Goal: Task Accomplishment & Management: Use online tool/utility

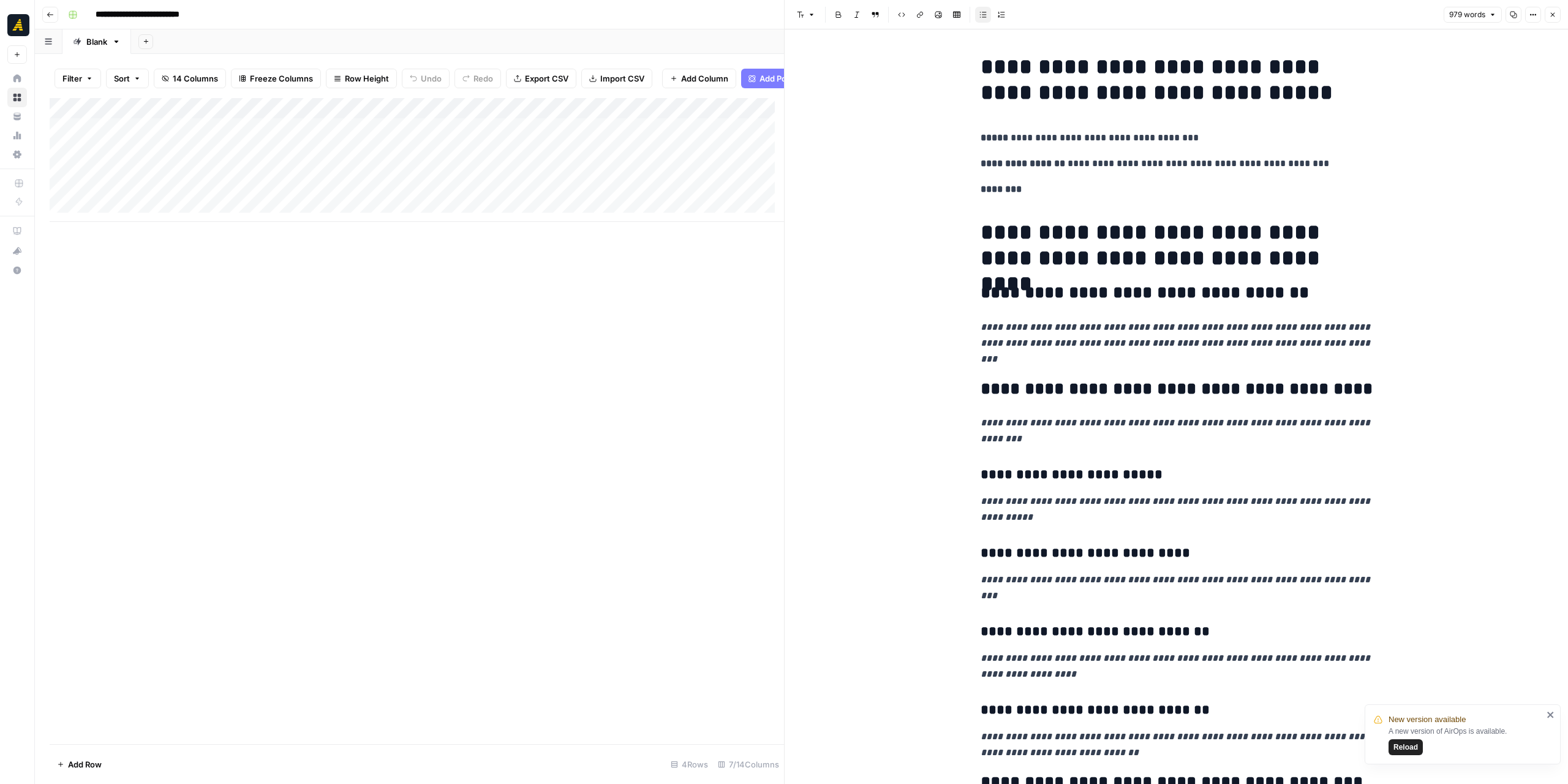
click at [1559, 15] on button "Close" at bounding box center [1553, 14] width 16 height 16
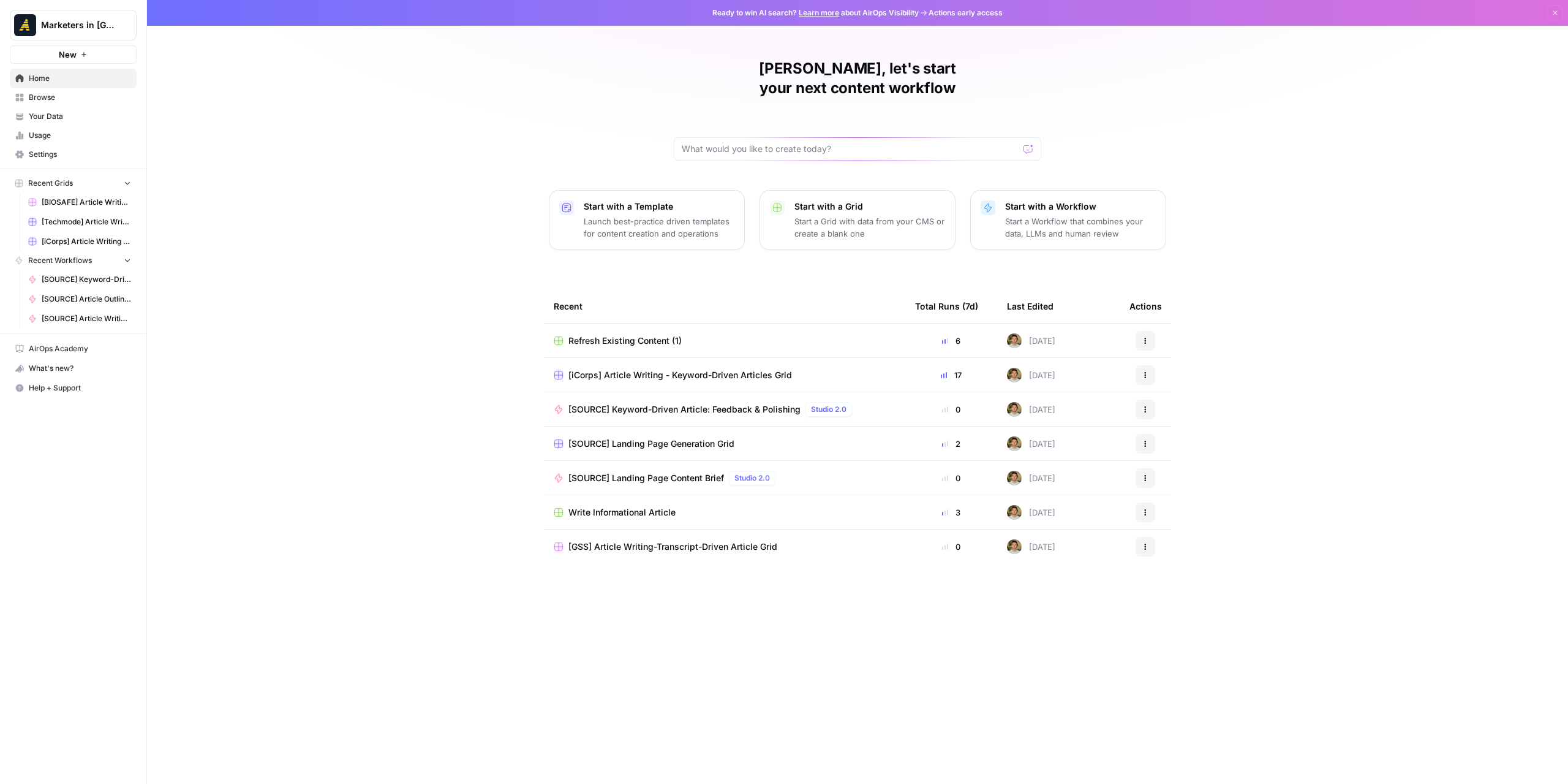
click at [77, 102] on link "Browse" at bounding box center [73, 97] width 127 height 20
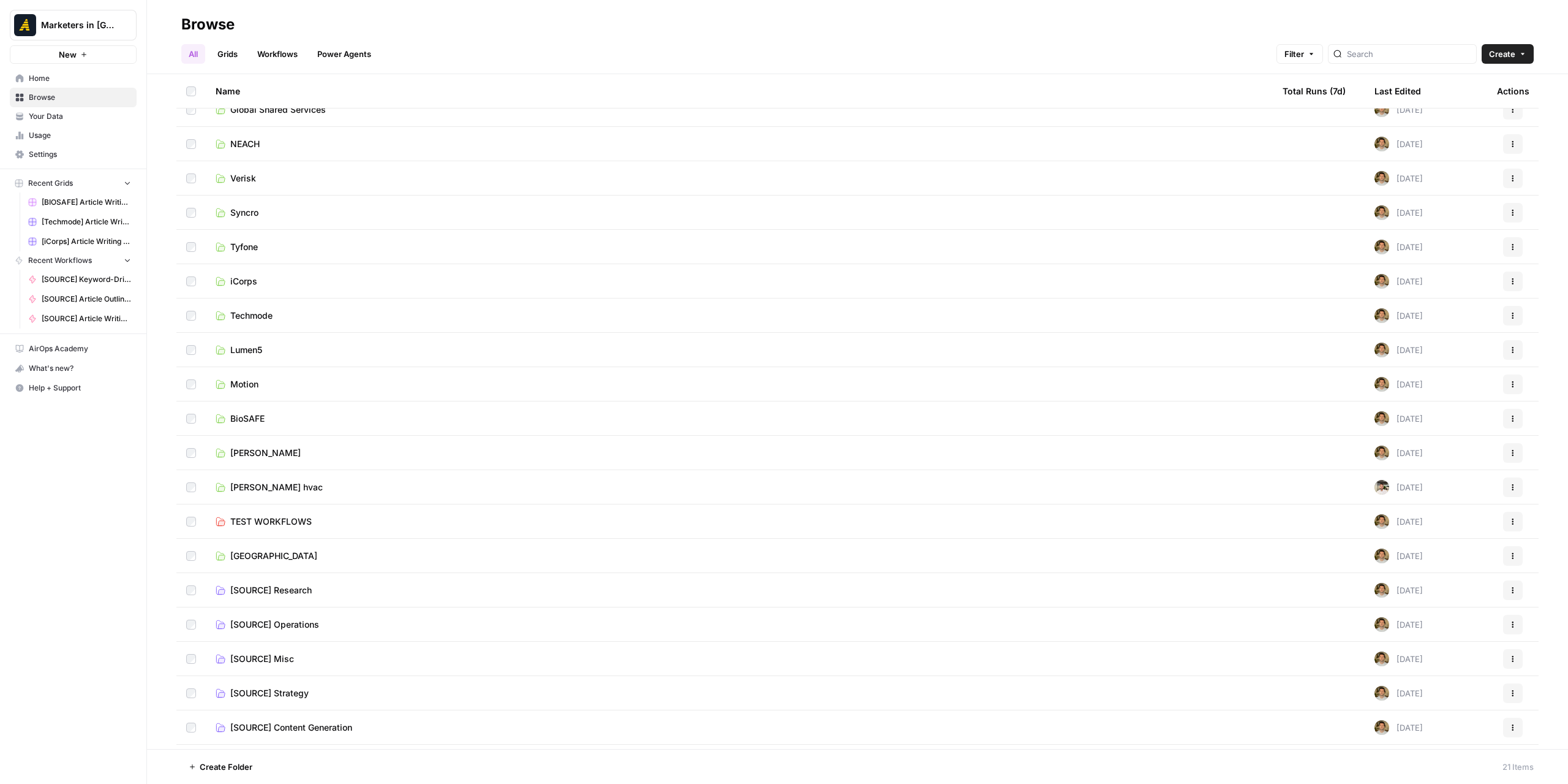
scroll to position [80, 0]
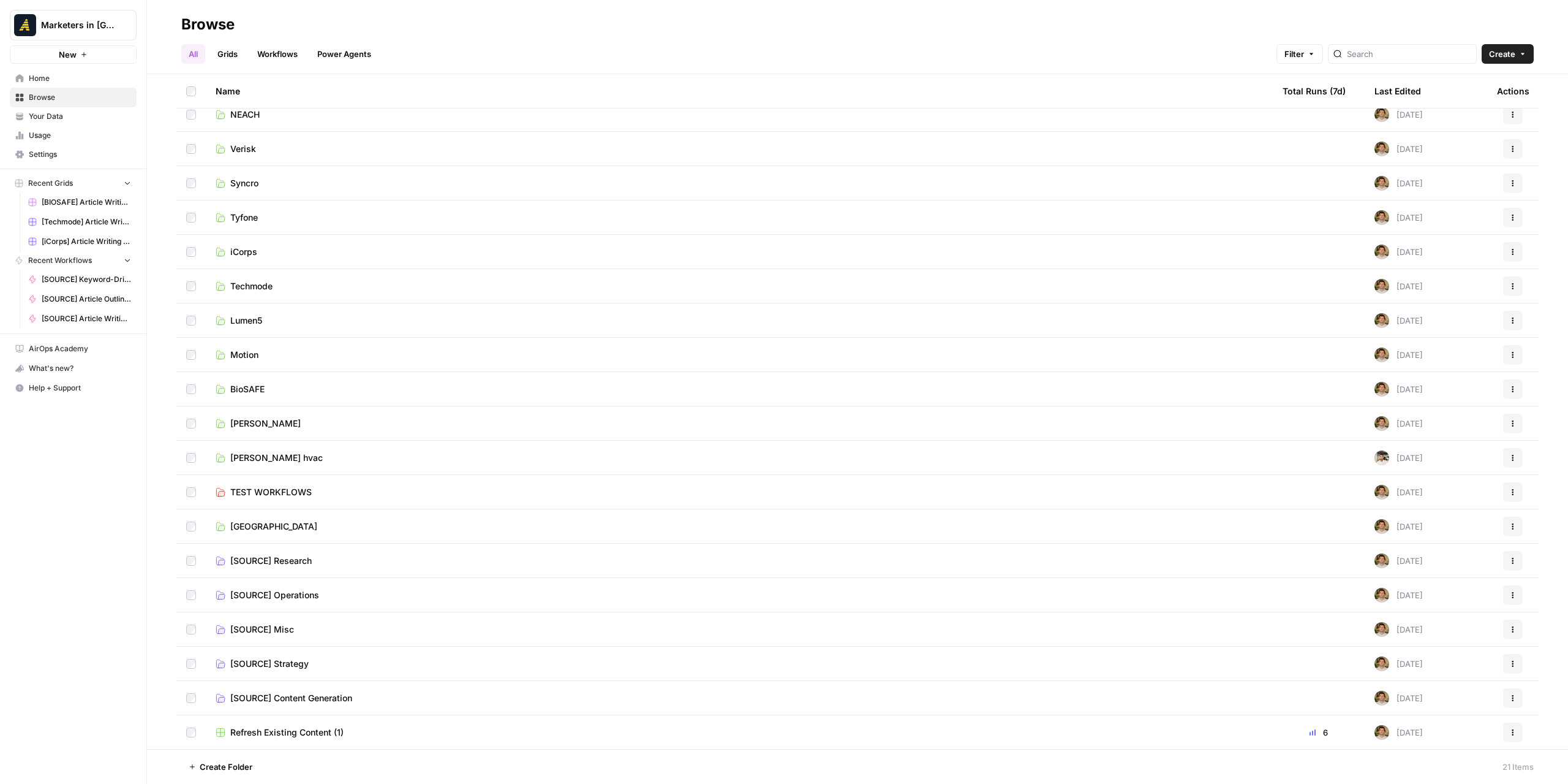
click at [292, 727] on span "Refresh Existing Content (1)" at bounding box center [287, 732] width 113 height 12
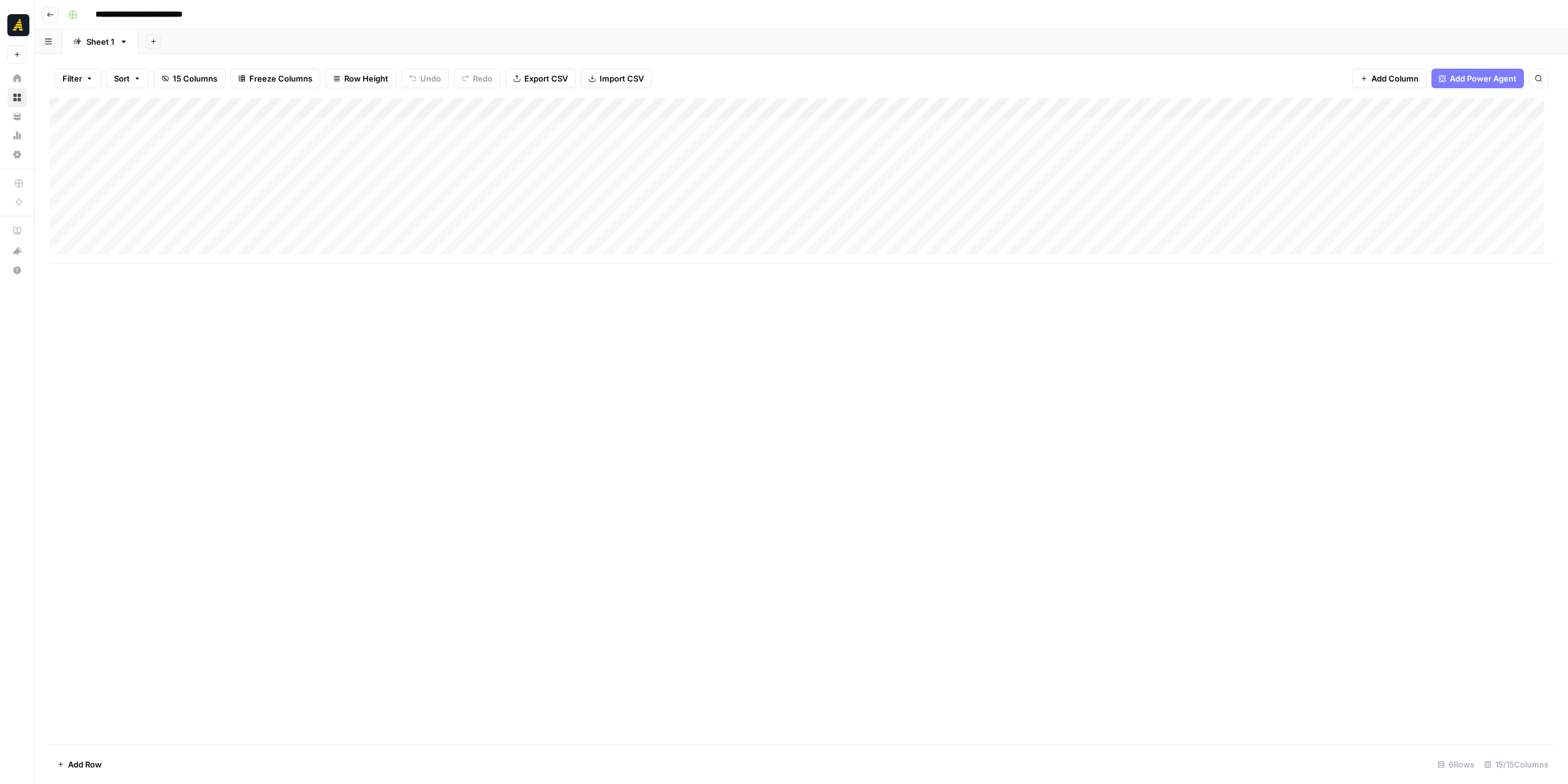
click at [54, 15] on icon "button" at bounding box center [50, 14] width 7 height 7
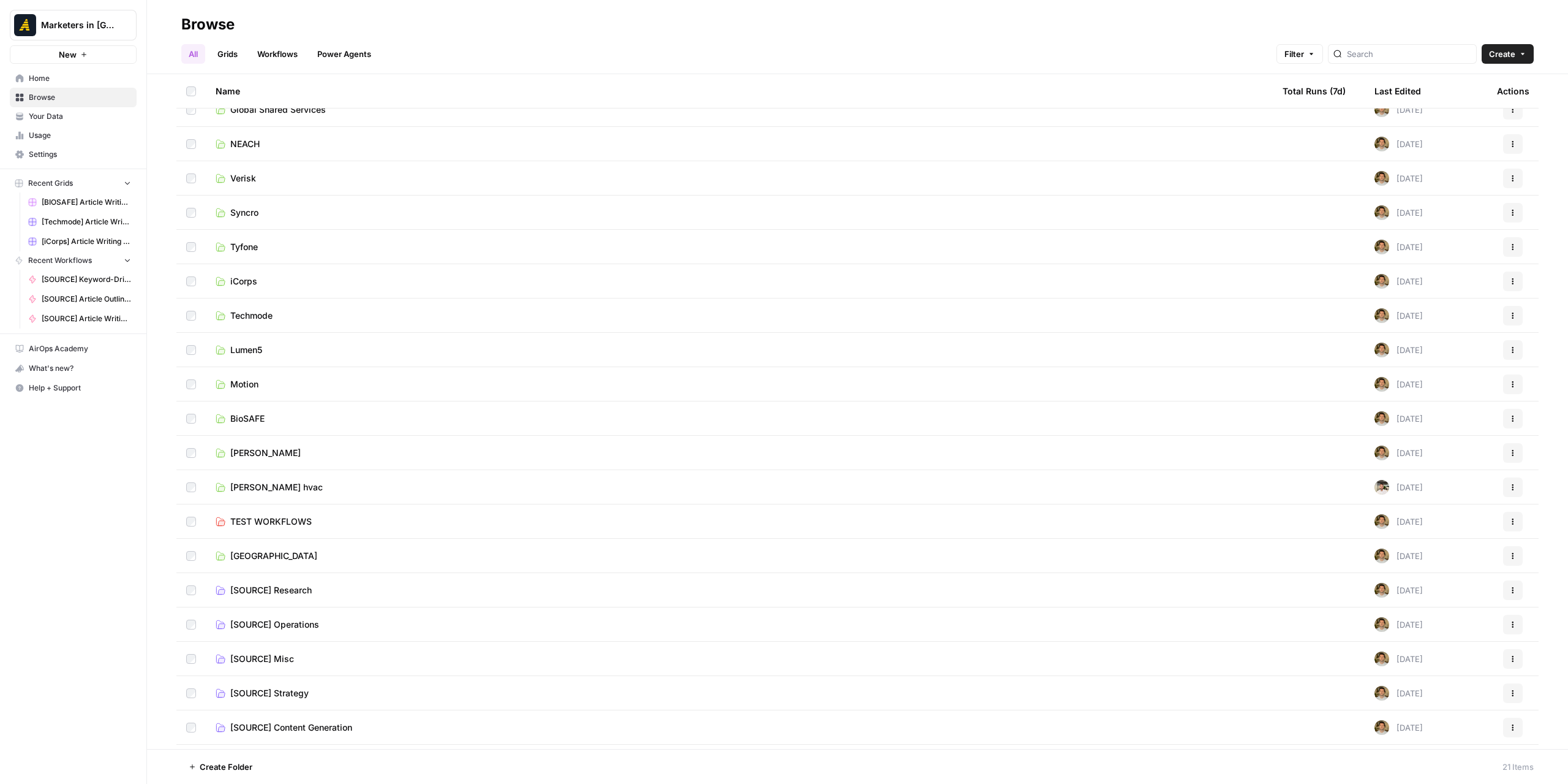
scroll to position [80, 0]
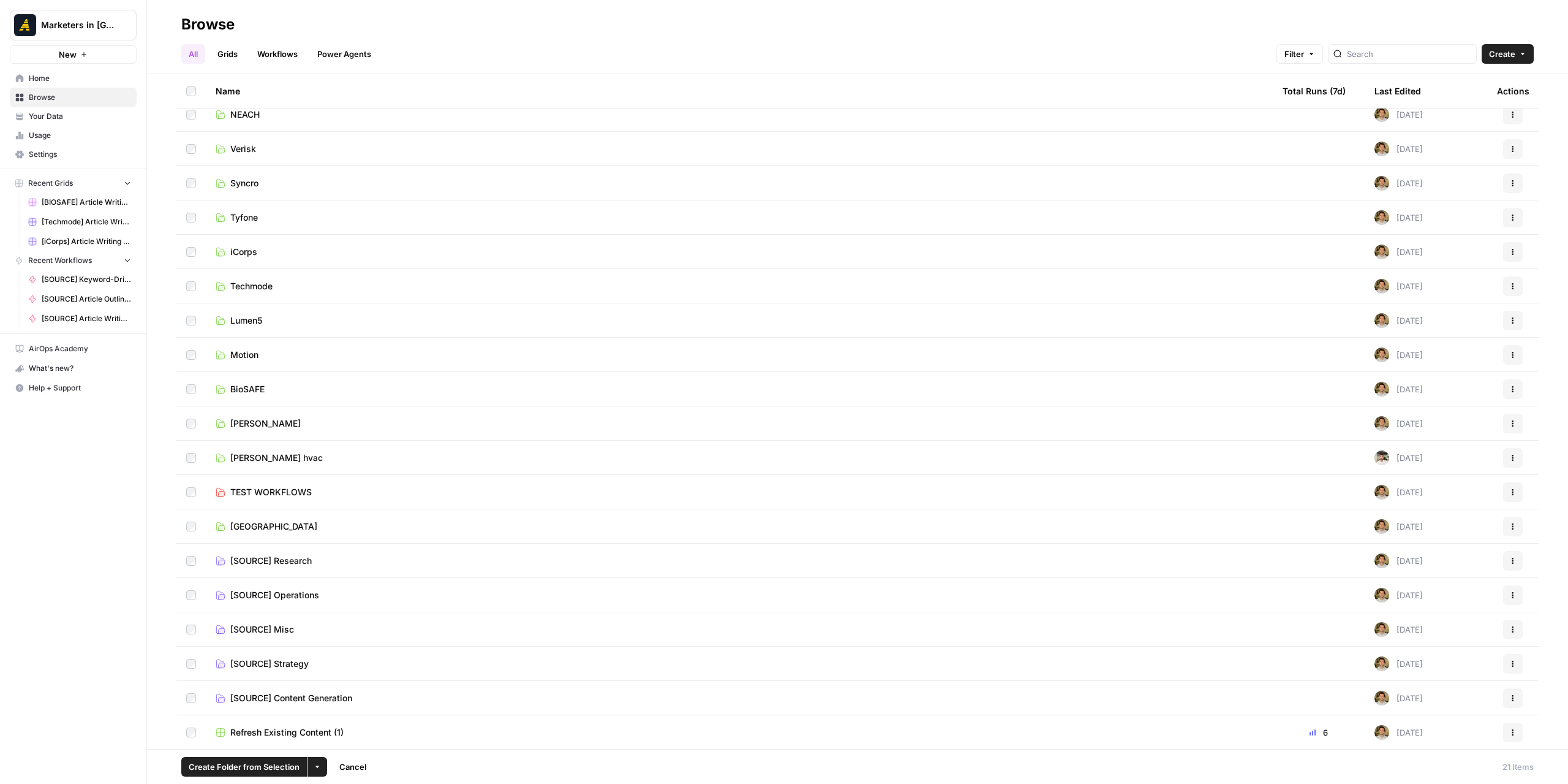
click at [1510, 734] on button "Actions" at bounding box center [1512, 732] width 20 height 20
click at [1431, 672] on span "Move To" at bounding box center [1448, 676] width 98 height 12
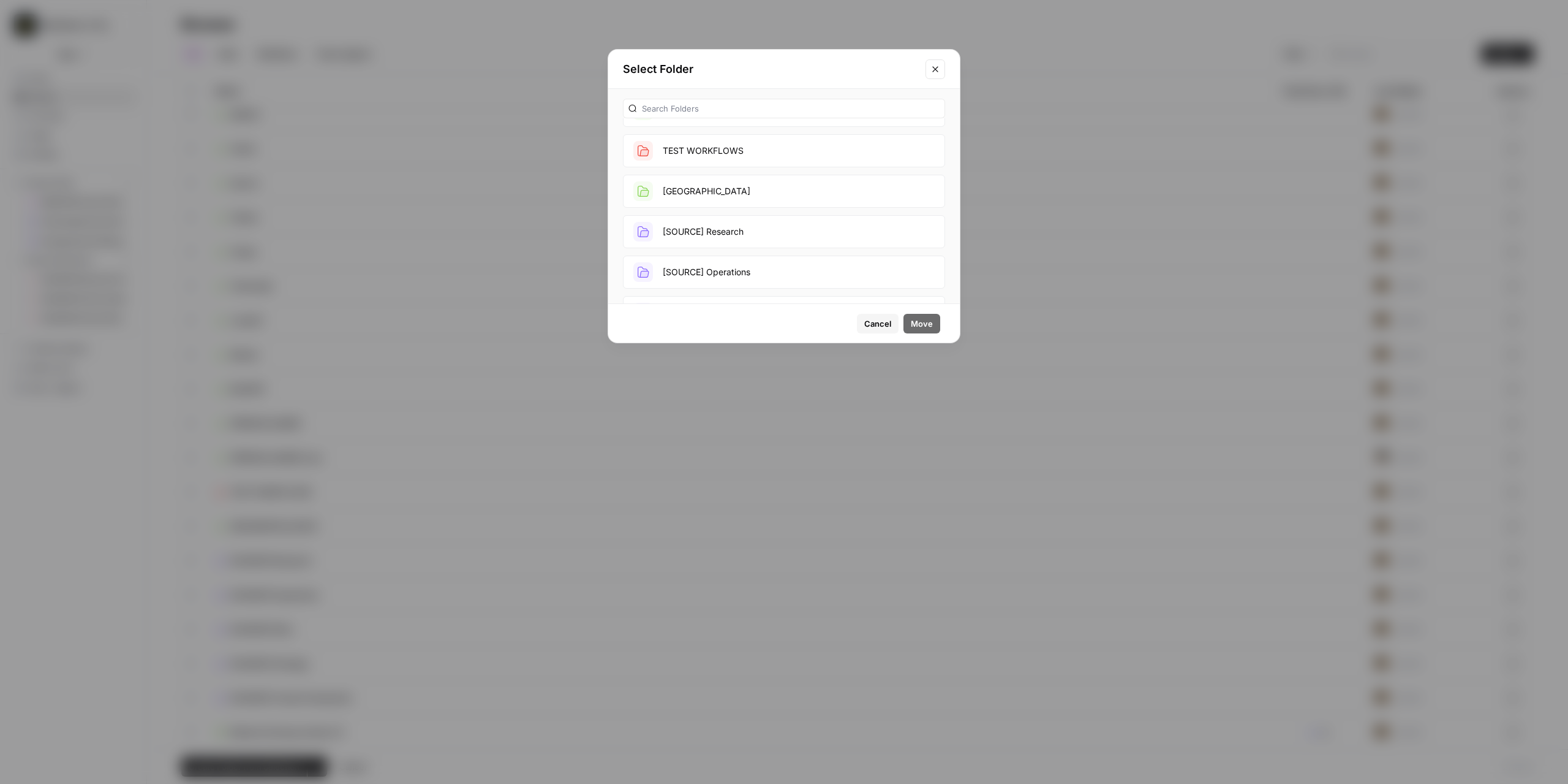
scroll to position [491, 0]
click at [750, 178] on button "TEST WORKFLOWS" at bounding box center [784, 178] width 322 height 33
click at [926, 323] on span "Move" at bounding box center [922, 323] width 22 height 12
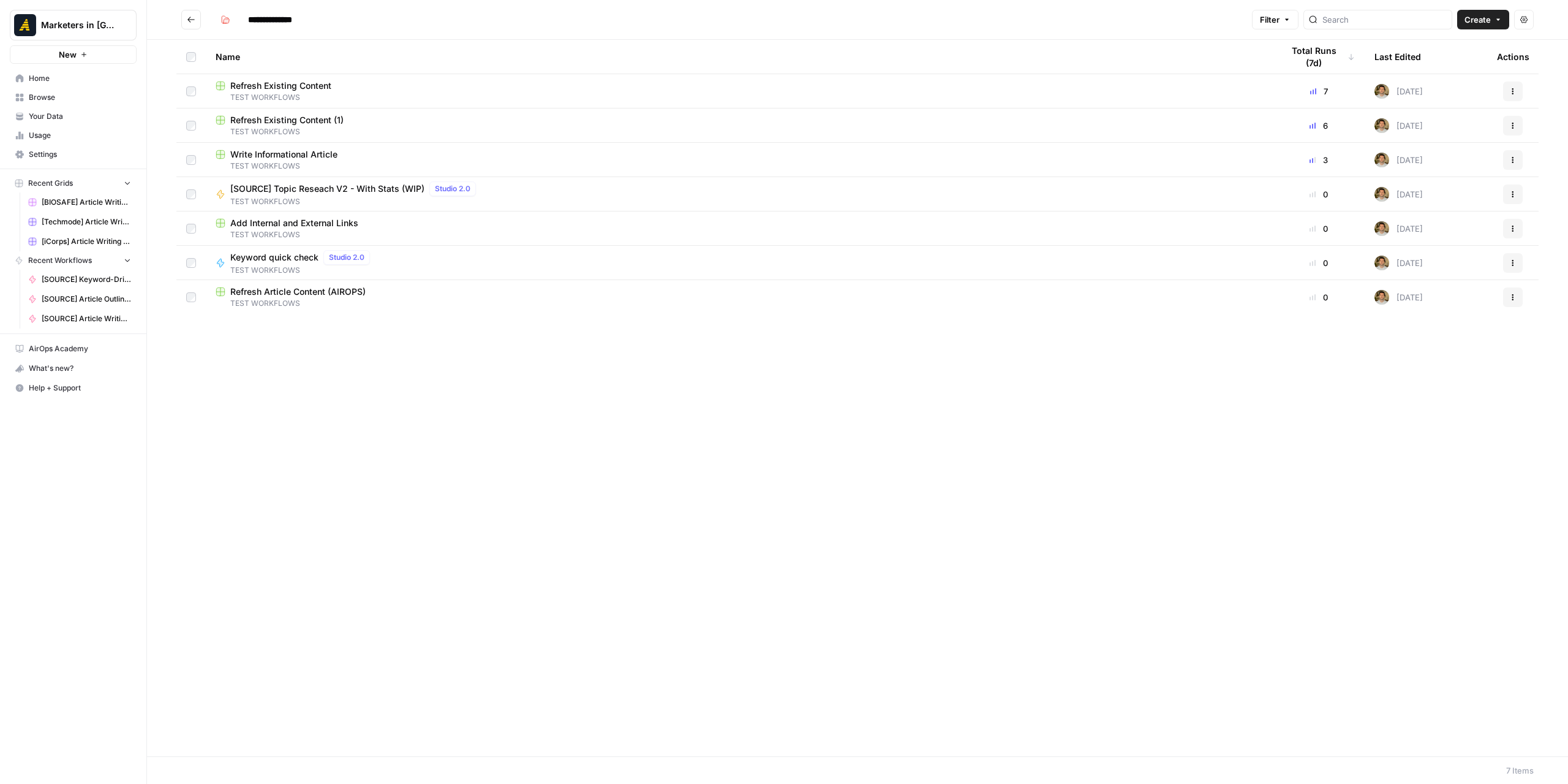
click at [252, 81] on span "Refresh Existing Content" at bounding box center [281, 86] width 101 height 12
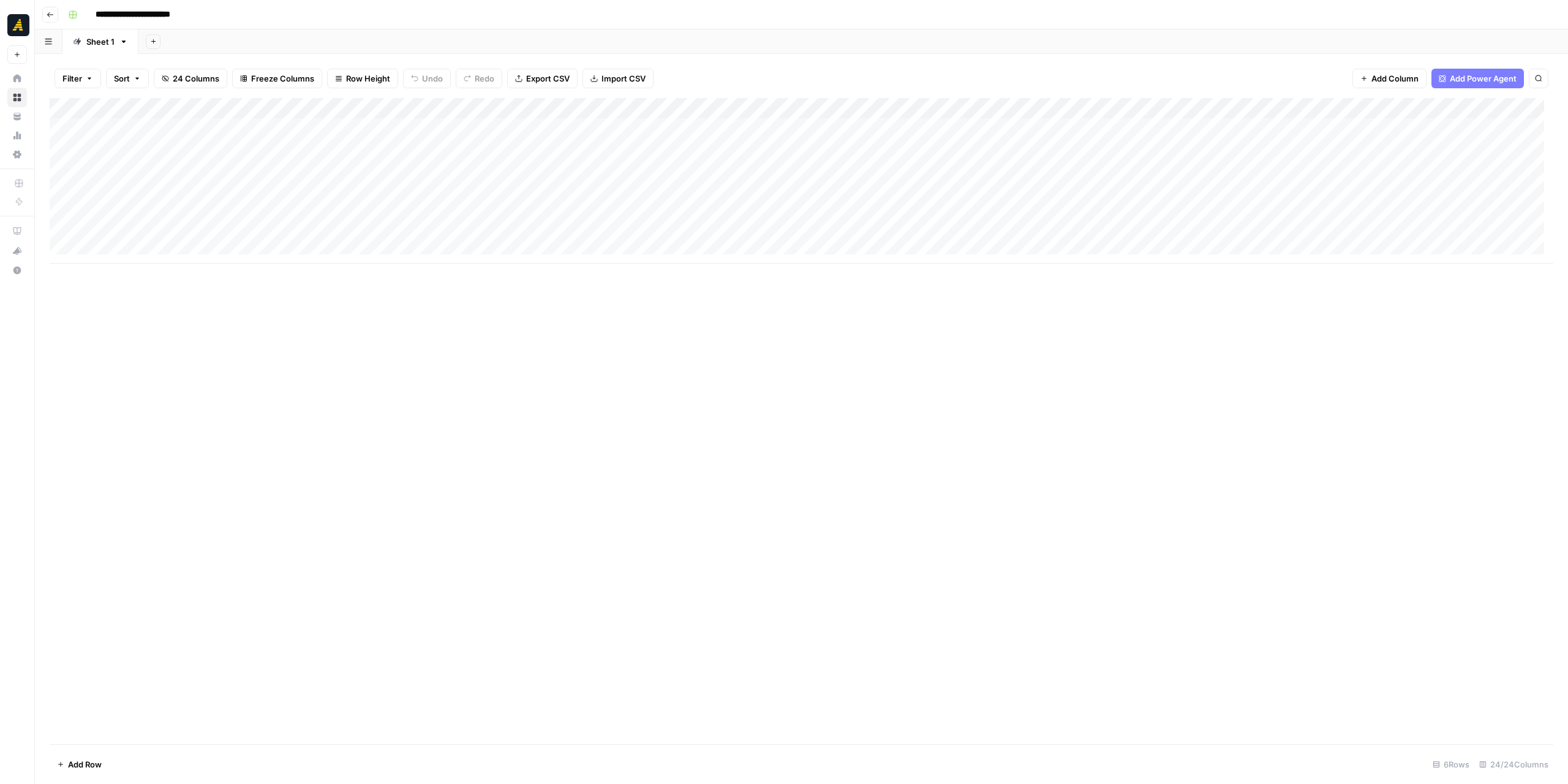
click at [52, 15] on icon "button" at bounding box center [50, 14] width 7 height 7
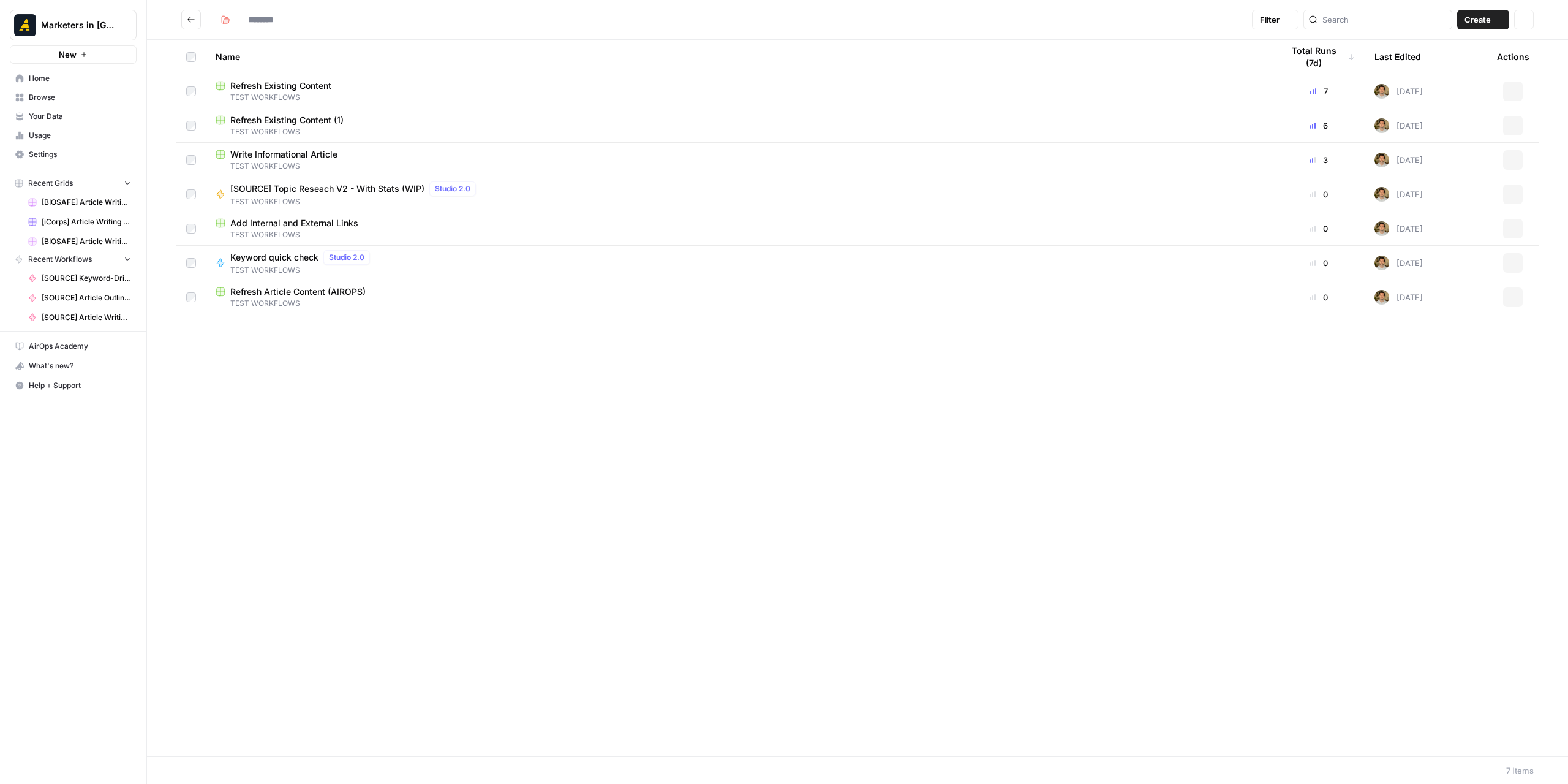
type input "**********"
click at [197, 125] on td at bounding box center [191, 125] width 30 height 34
click at [1513, 120] on button "Actions" at bounding box center [1512, 125] width 20 height 20
click at [1439, 226] on span "Delete" at bounding box center [1458, 226] width 98 height 12
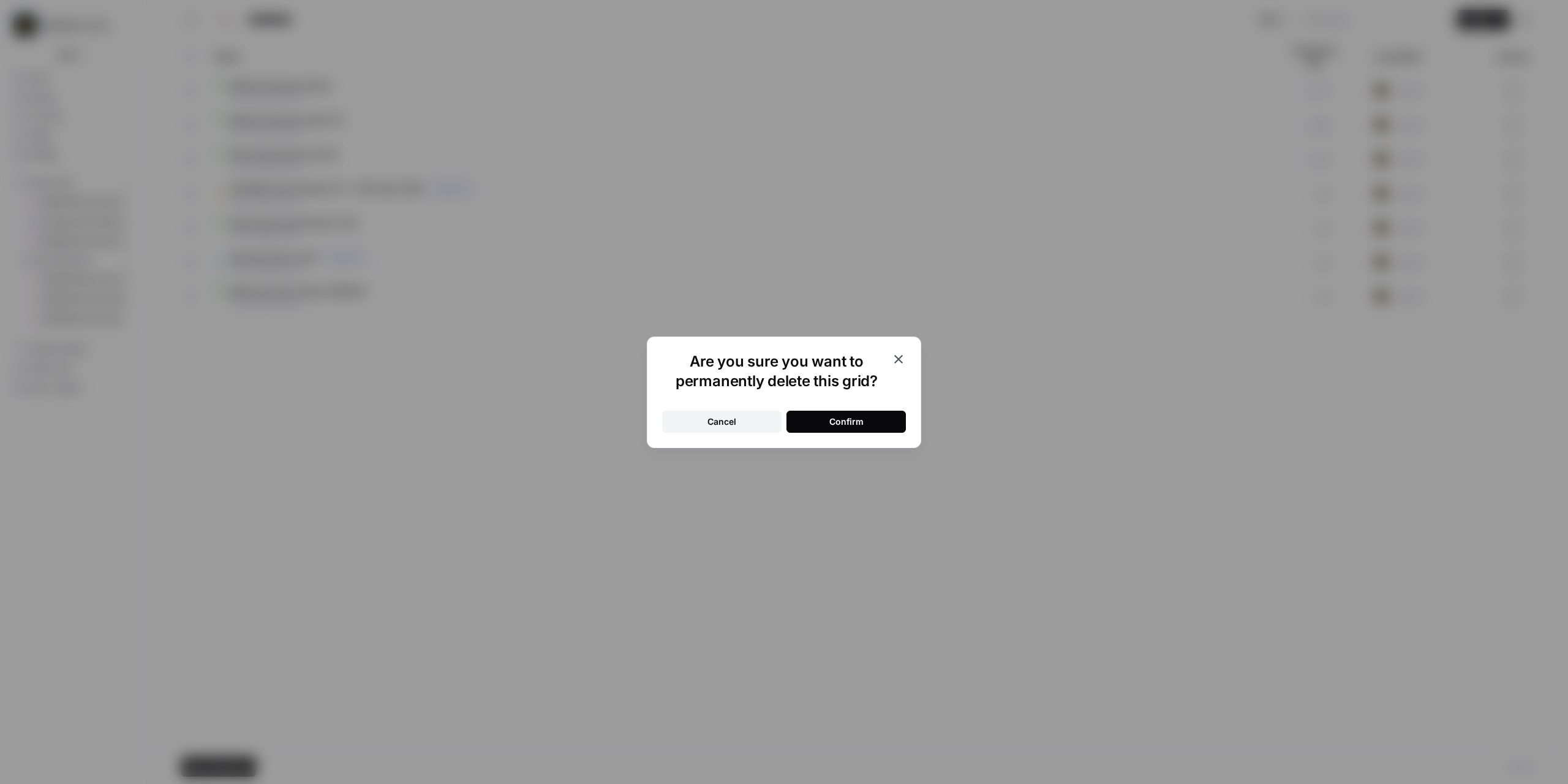
drag, startPoint x: 842, startPoint y: 420, endPoint x: 871, endPoint y: 419, distance: 29.0
click at [843, 420] on div "Confirm" at bounding box center [846, 421] width 34 height 12
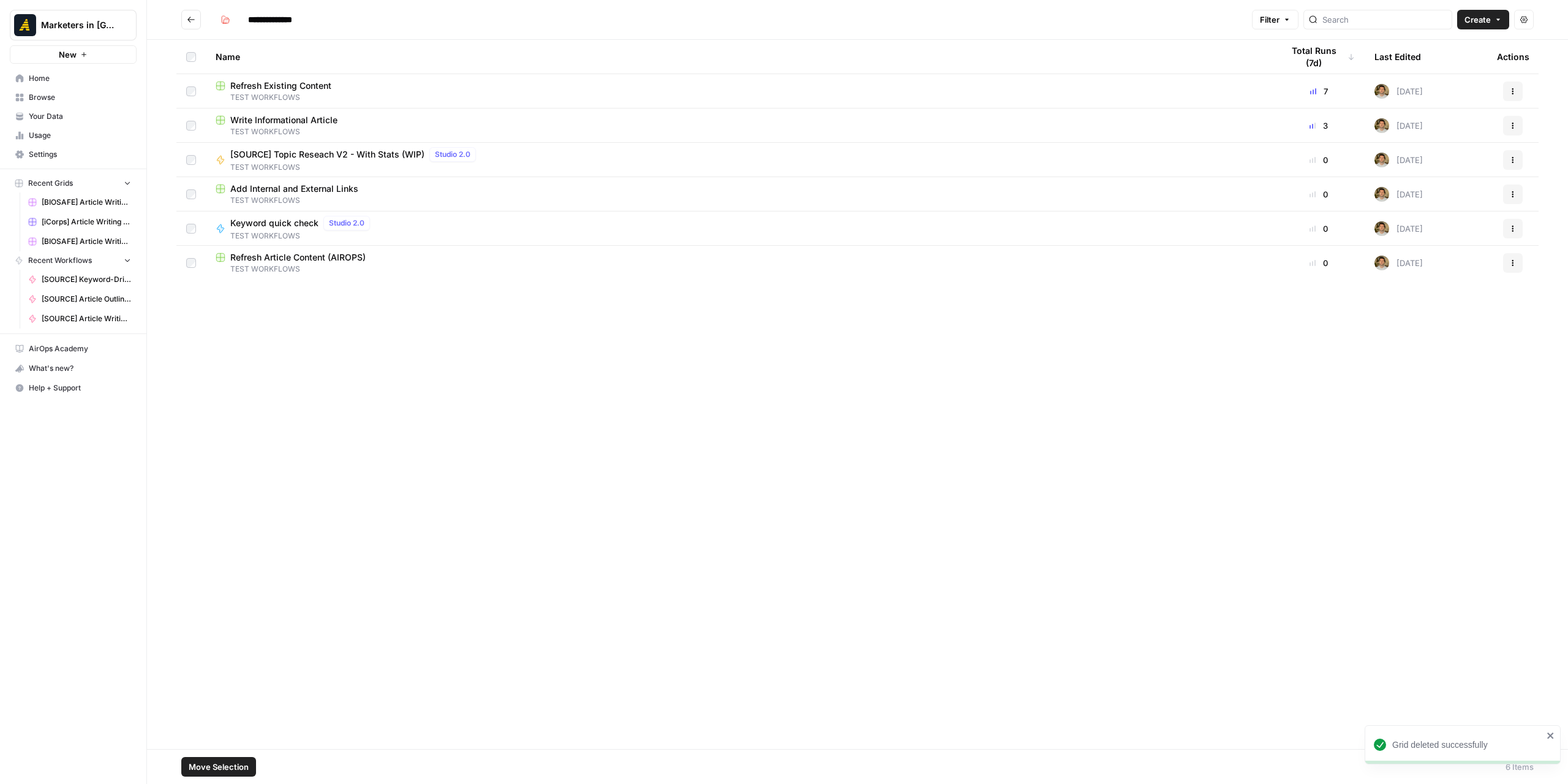
click at [1513, 266] on icon "button" at bounding box center [1513, 263] width 7 height 7
click at [1420, 367] on span "Delete" at bounding box center [1458, 364] width 98 height 12
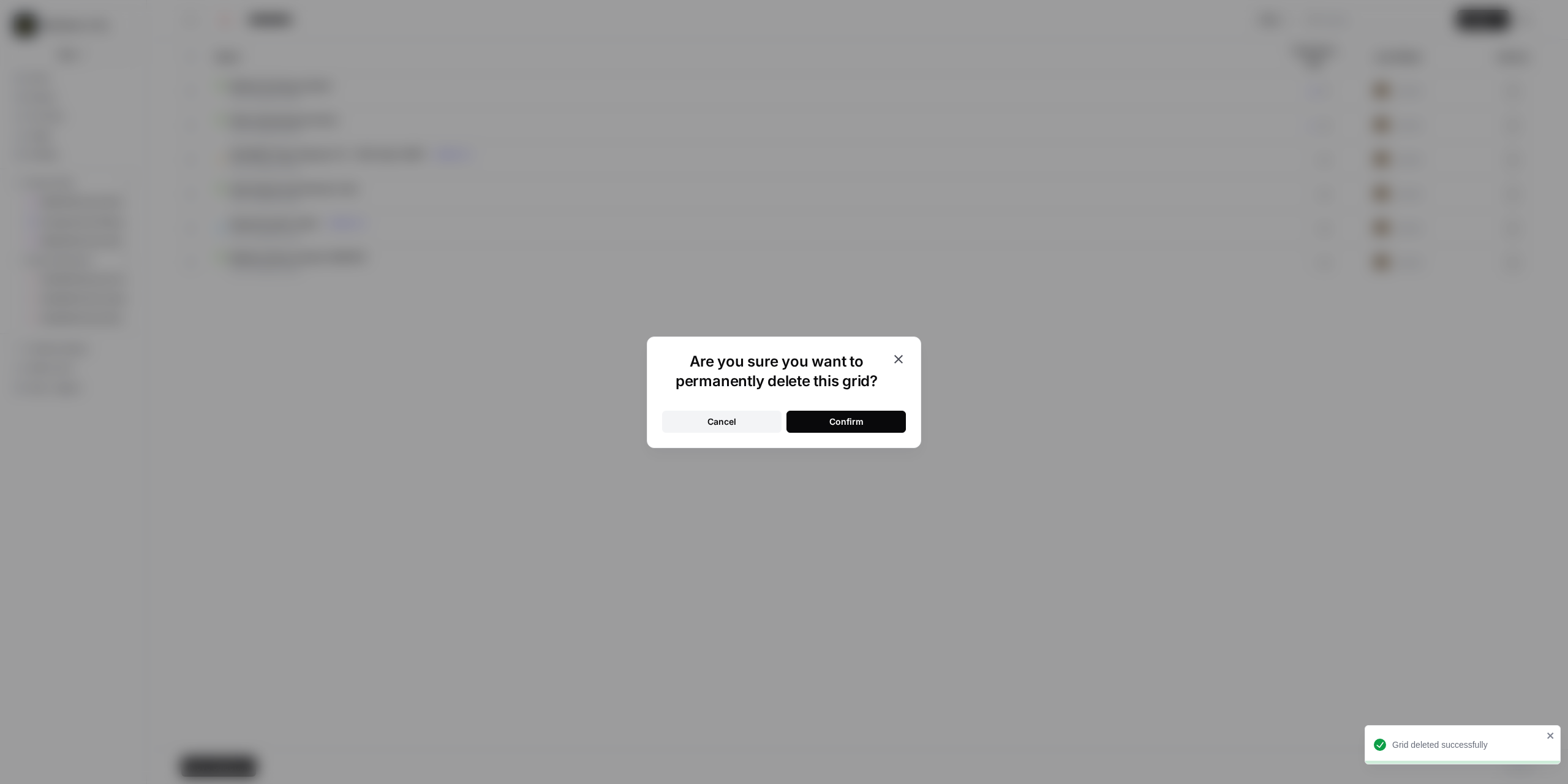
click at [854, 419] on div "Confirm" at bounding box center [846, 421] width 34 height 12
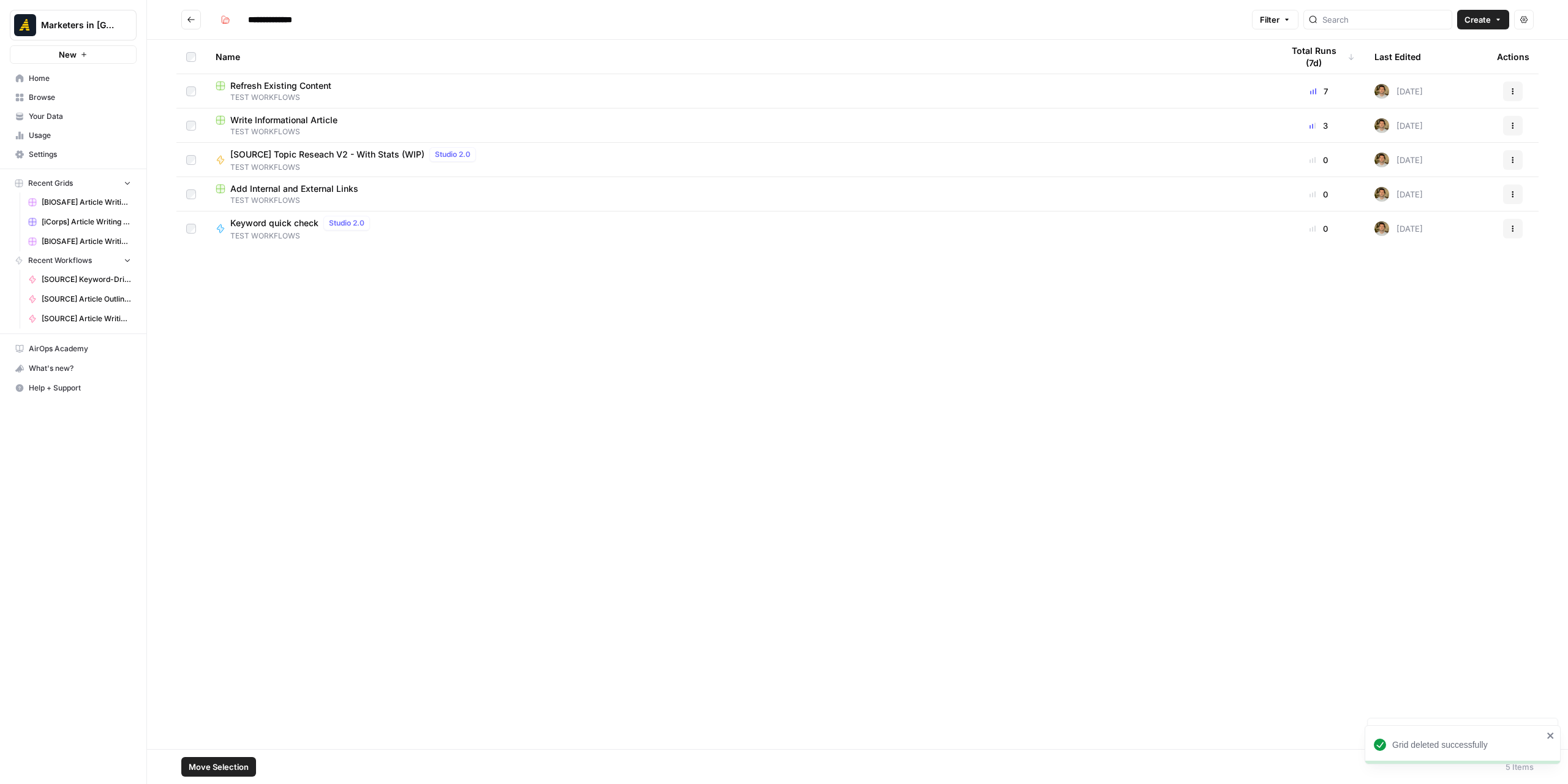
click at [183, 17] on button "Go back" at bounding box center [190, 20] width 20 height 20
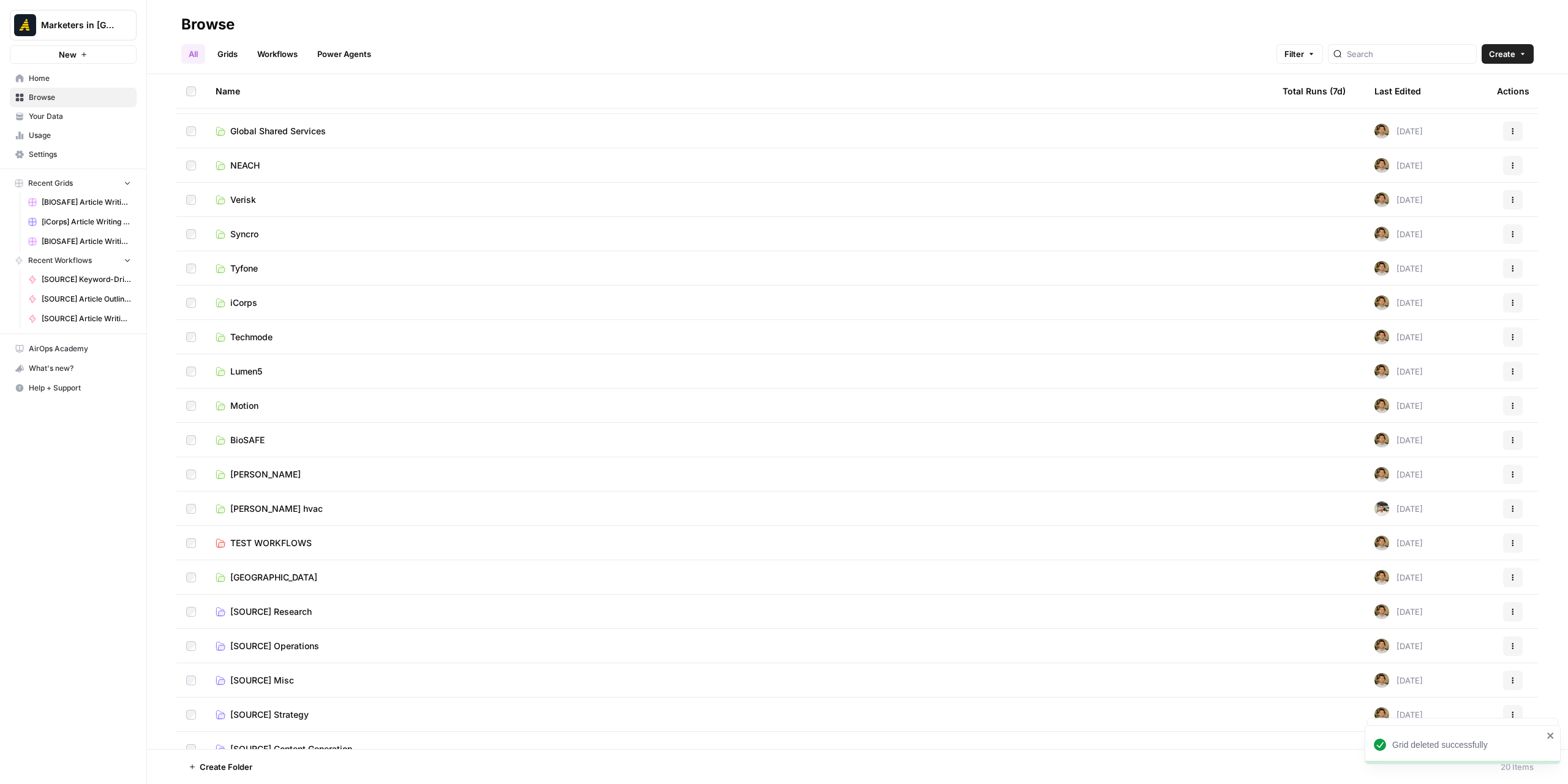
scroll to position [46, 0]
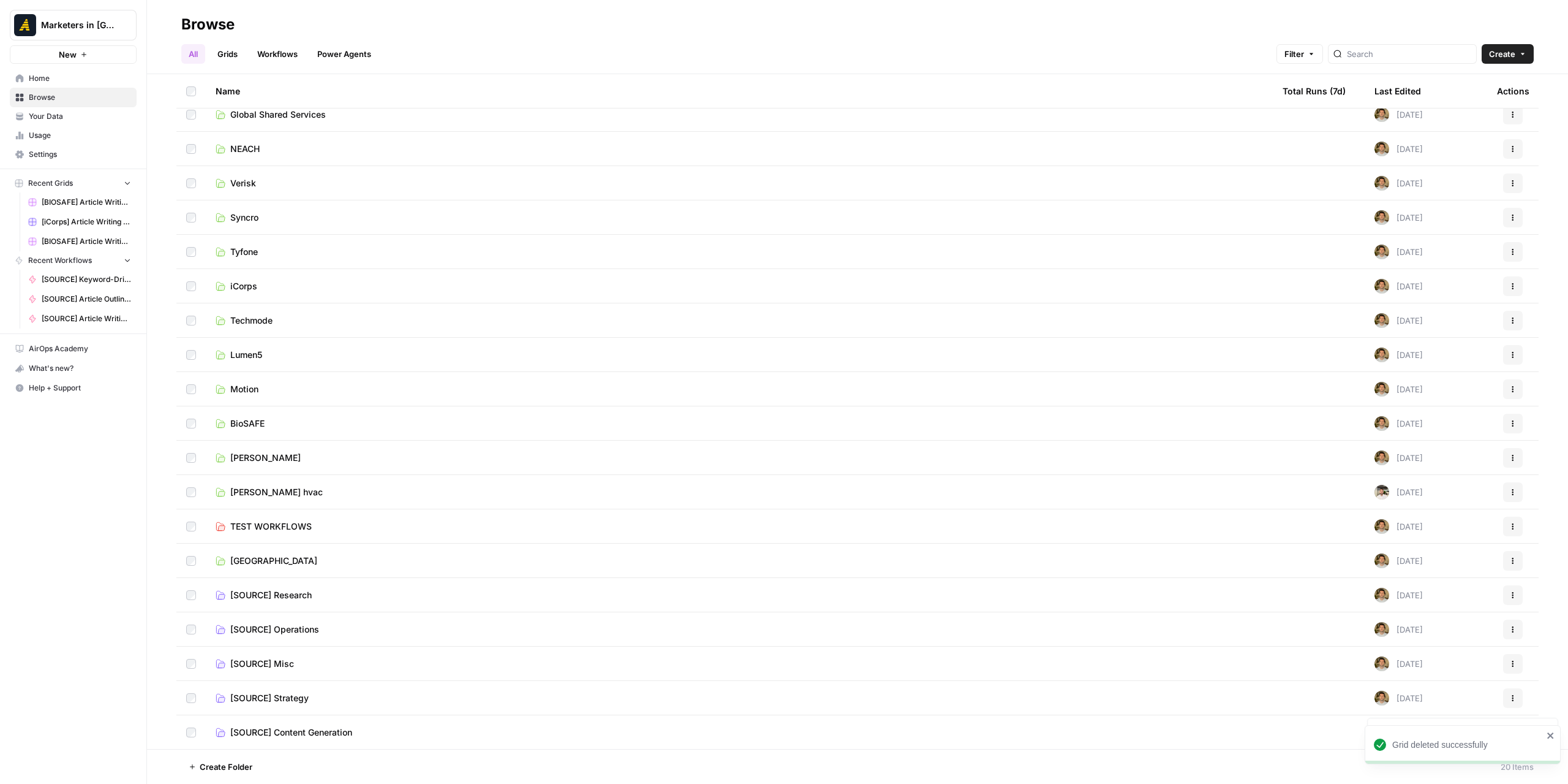
click at [269, 734] on span "[SOURCE] Content Generation" at bounding box center [291, 732] width 122 height 12
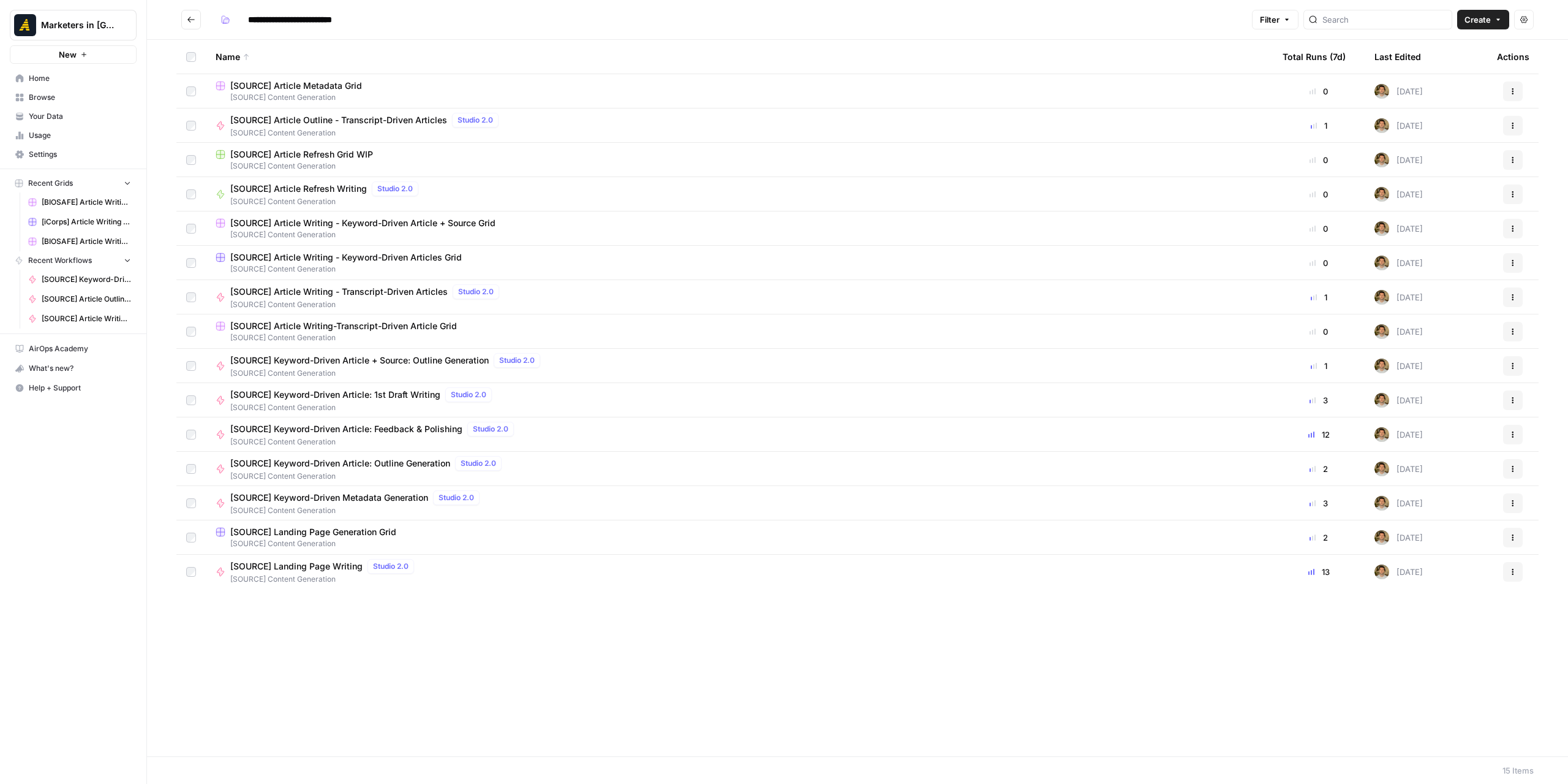
click at [320, 161] on span "[SOURCE] Content Generation" at bounding box center [739, 166] width 1047 height 11
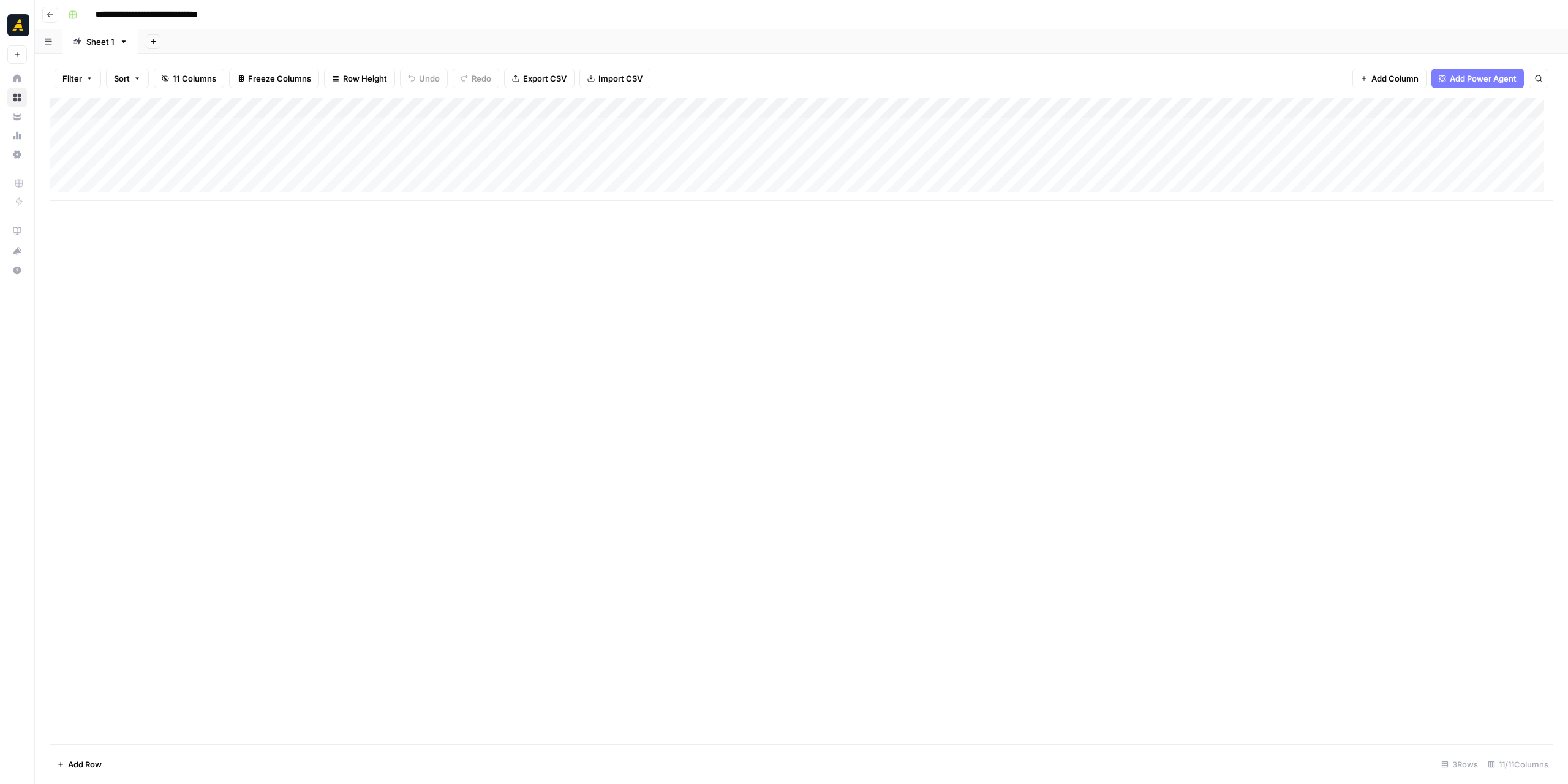
drag, startPoint x: 728, startPoint y: 201, endPoint x: 868, endPoint y: 204, distance: 140.0
click at [868, 204] on div "Add Column" at bounding box center [802, 420] width 1504 height 646
click at [852, 145] on div "Add Column" at bounding box center [802, 149] width 1504 height 103
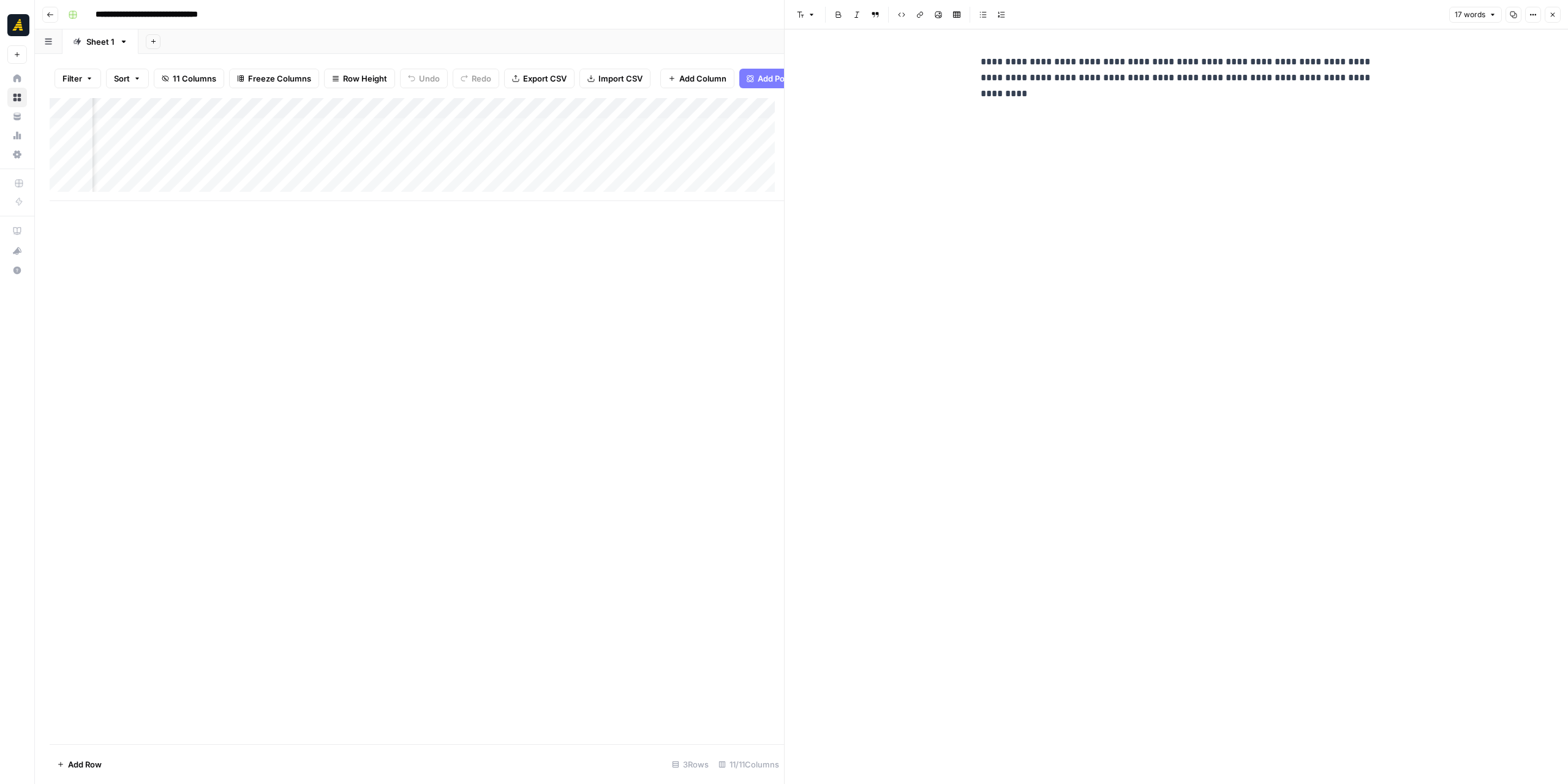
click at [1554, 12] on icon "button" at bounding box center [1553, 14] width 7 height 7
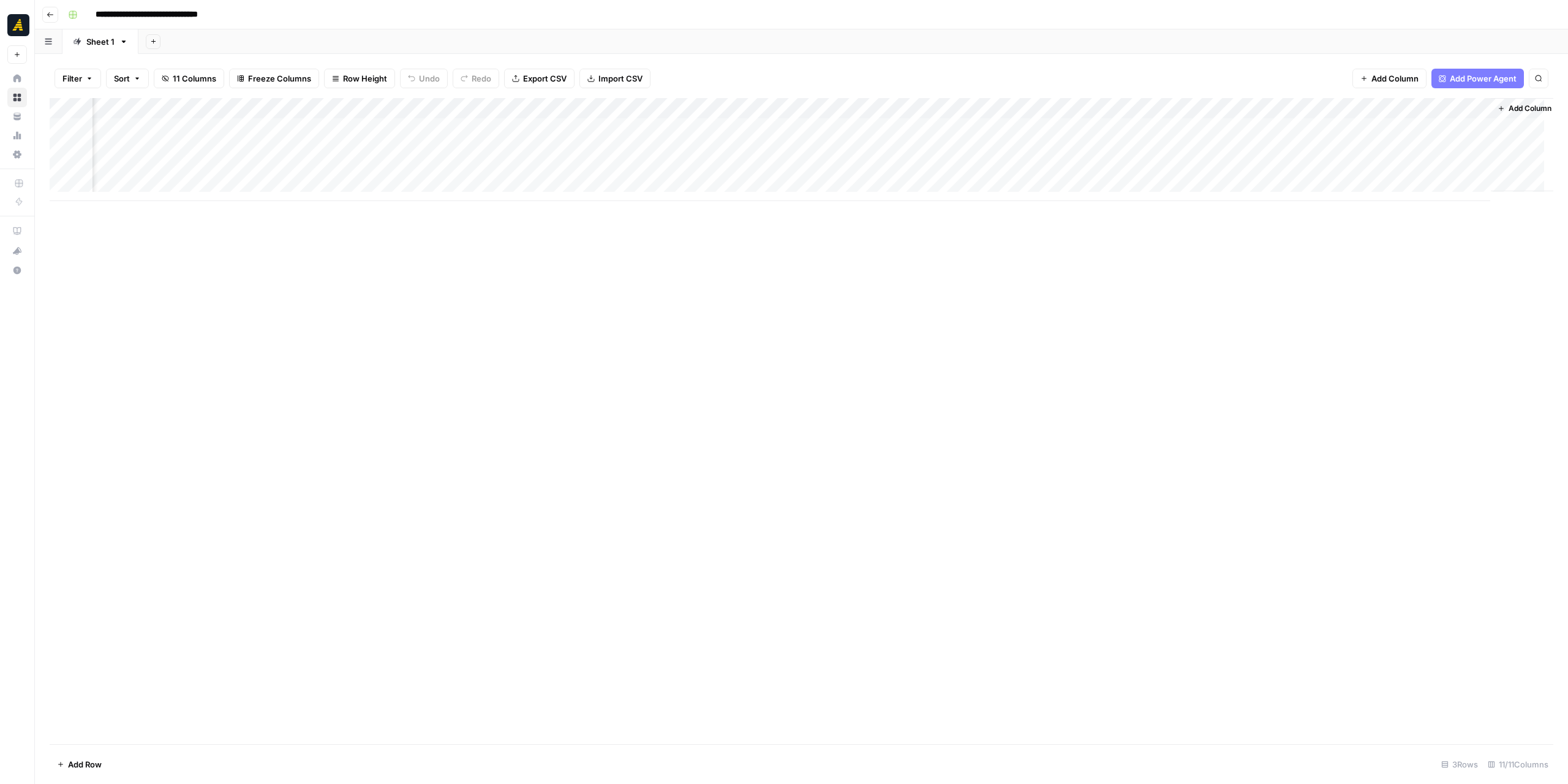
scroll to position [0, 190]
click at [1381, 149] on div "Add Column" at bounding box center [802, 149] width 1504 height 103
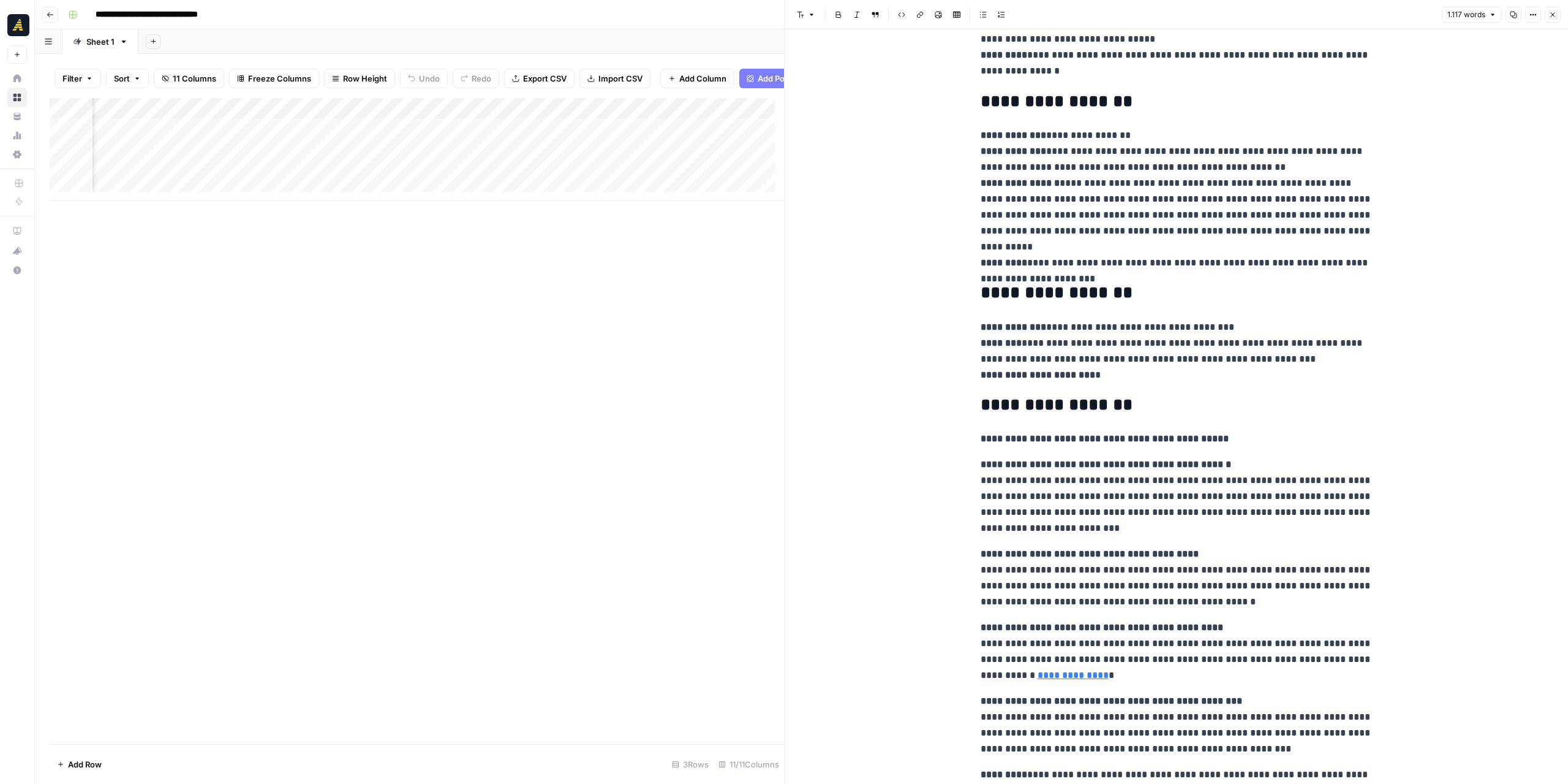
scroll to position [2014, 0]
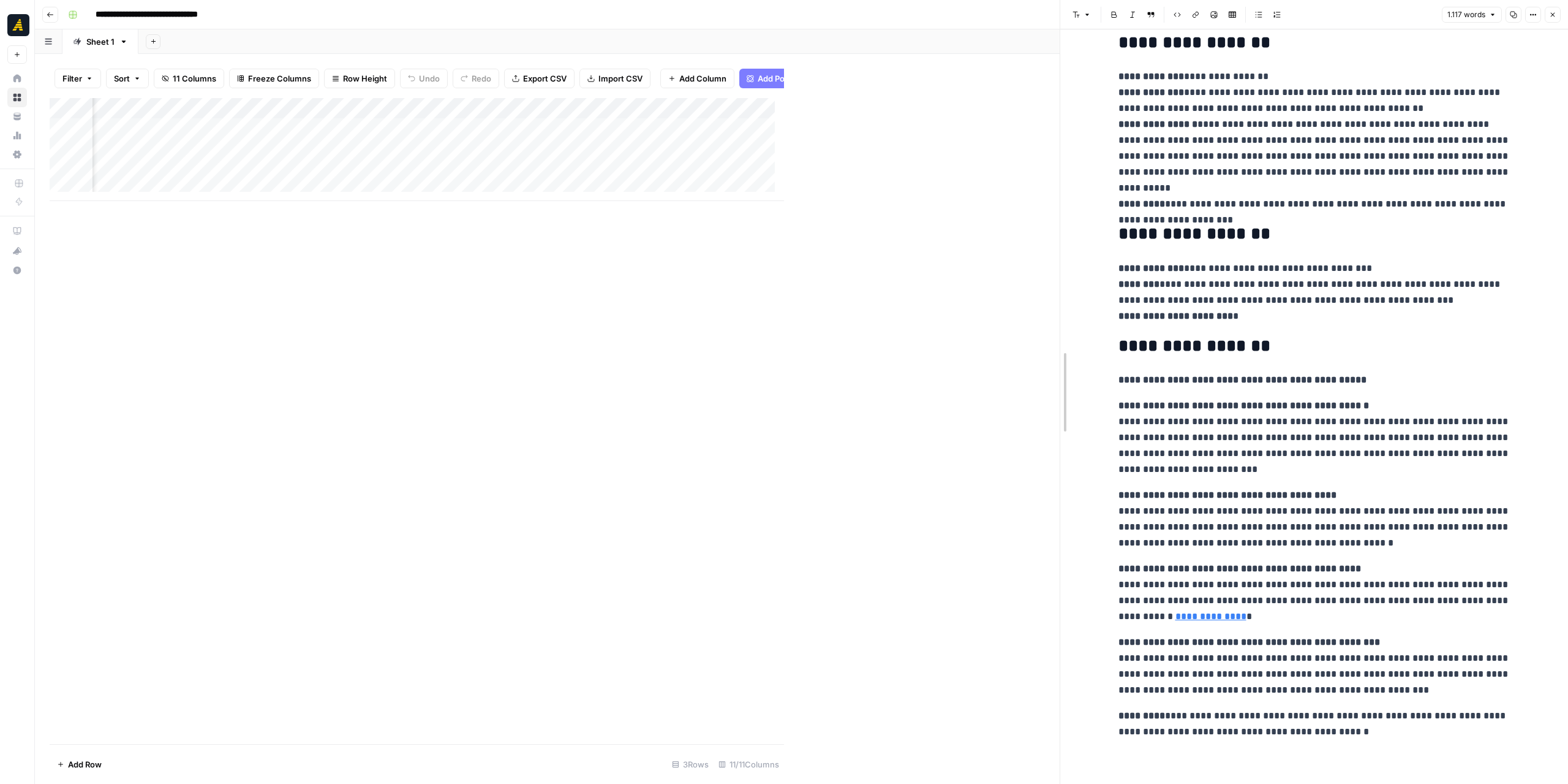
drag, startPoint x: 783, startPoint y: 399, endPoint x: 1058, endPoint y: 393, distance: 275.1
click at [1058, 393] on div at bounding box center [1060, 392] width 12 height 784
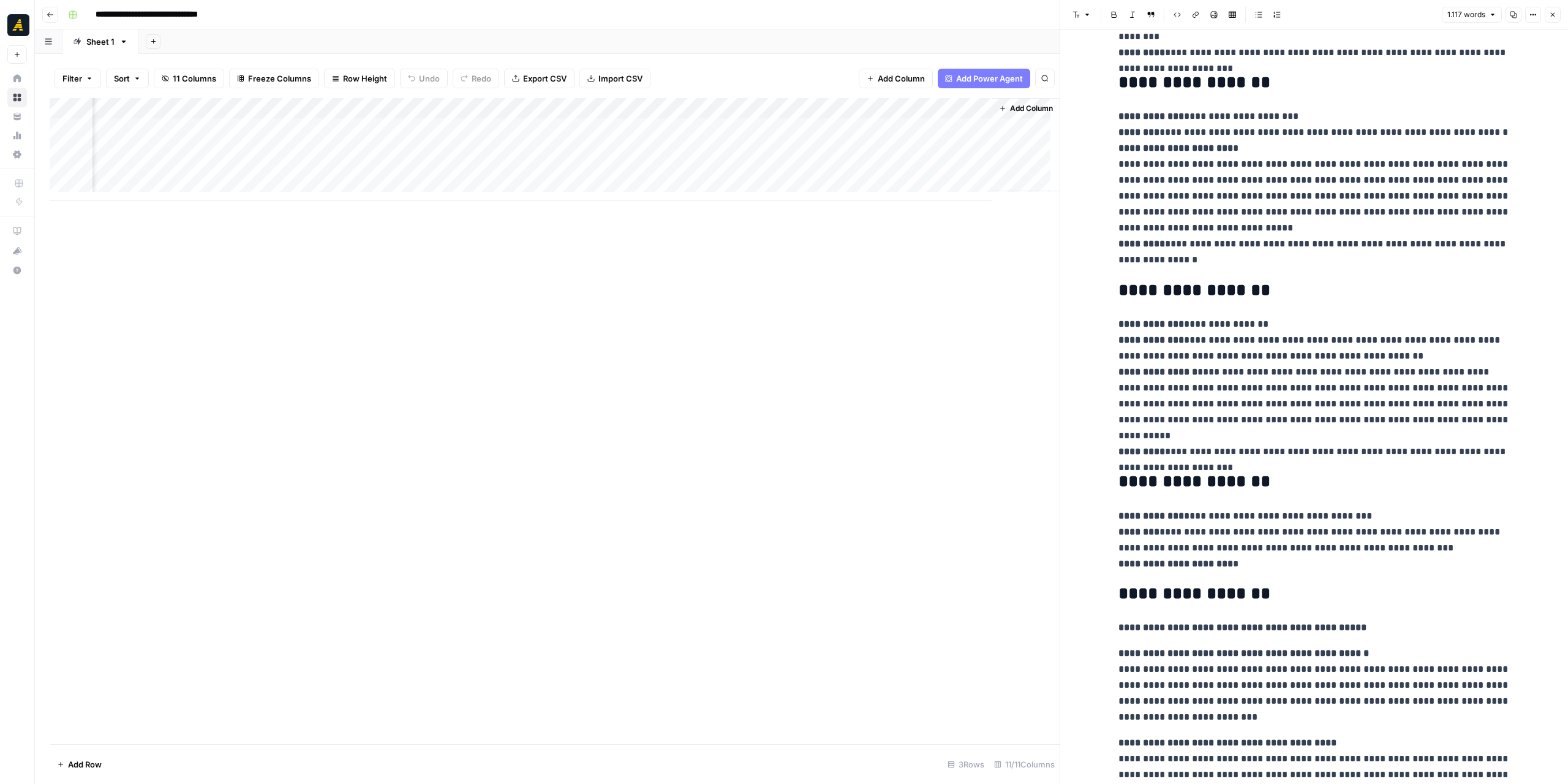
scroll to position [1707, 0]
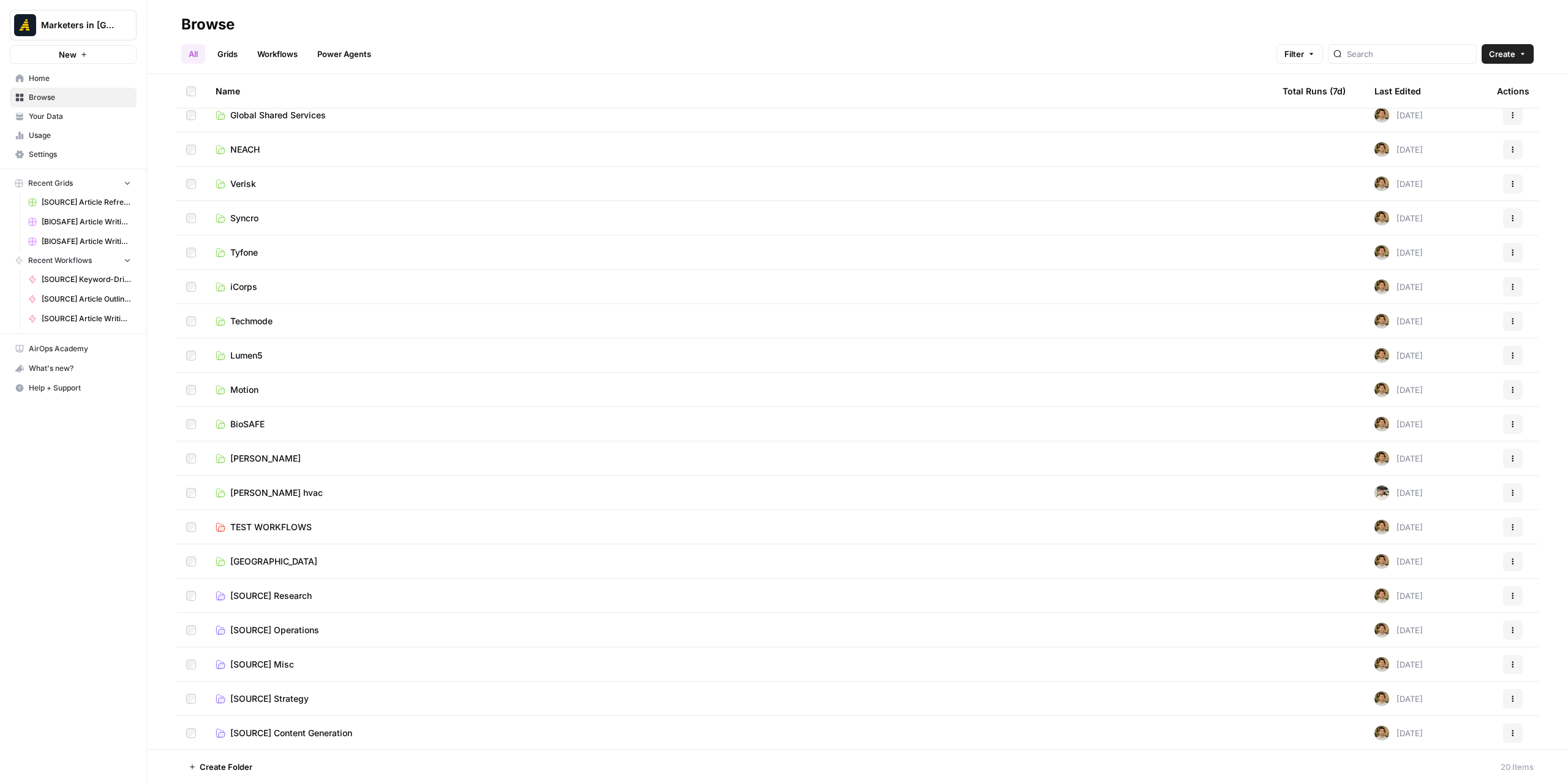
scroll to position [46, 0]
click at [330, 728] on span "[SOURCE] Content Generation" at bounding box center [291, 732] width 122 height 12
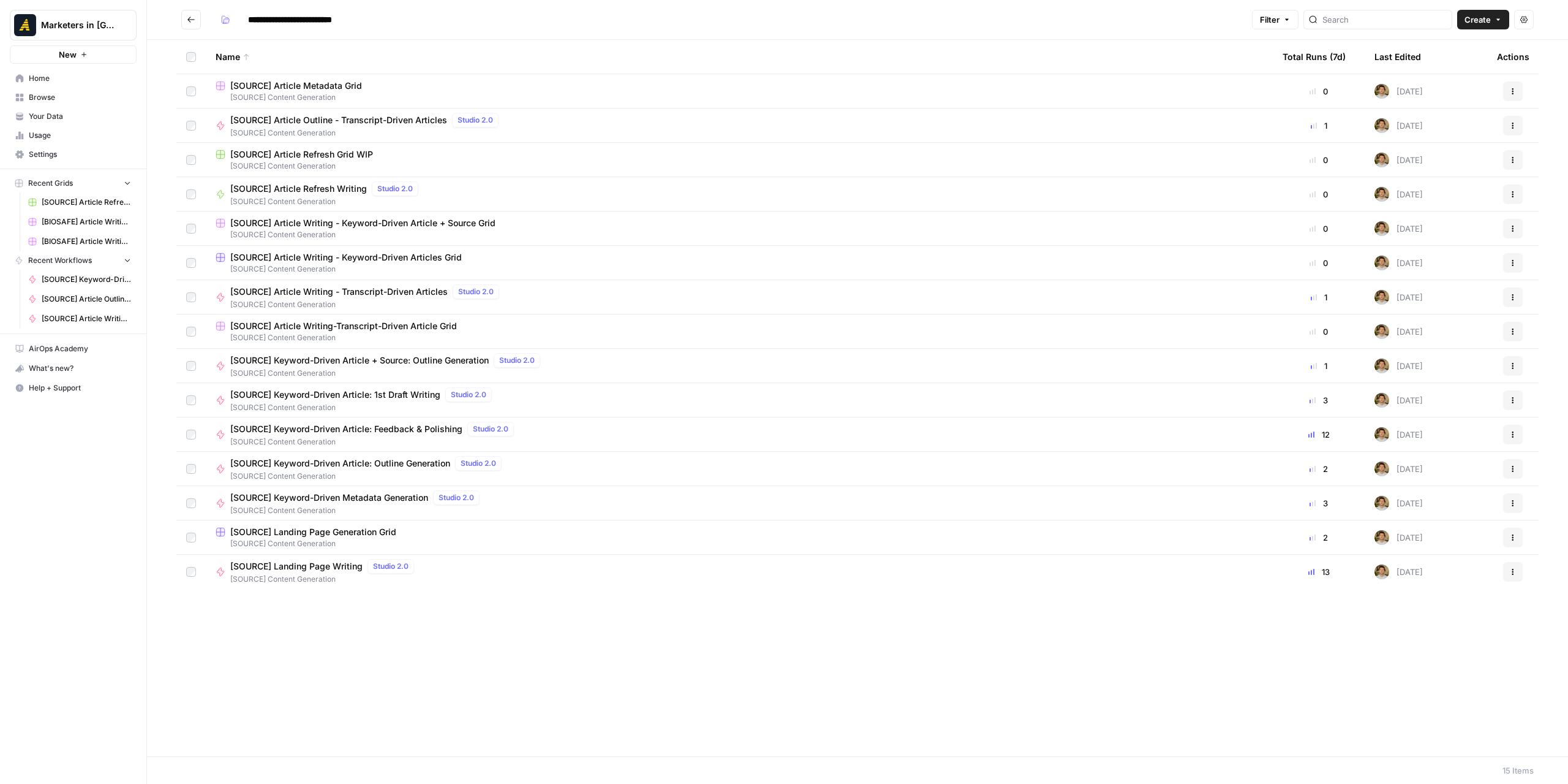
click at [343, 197] on span "[SOURCE] Content Generation" at bounding box center [327, 201] width 193 height 11
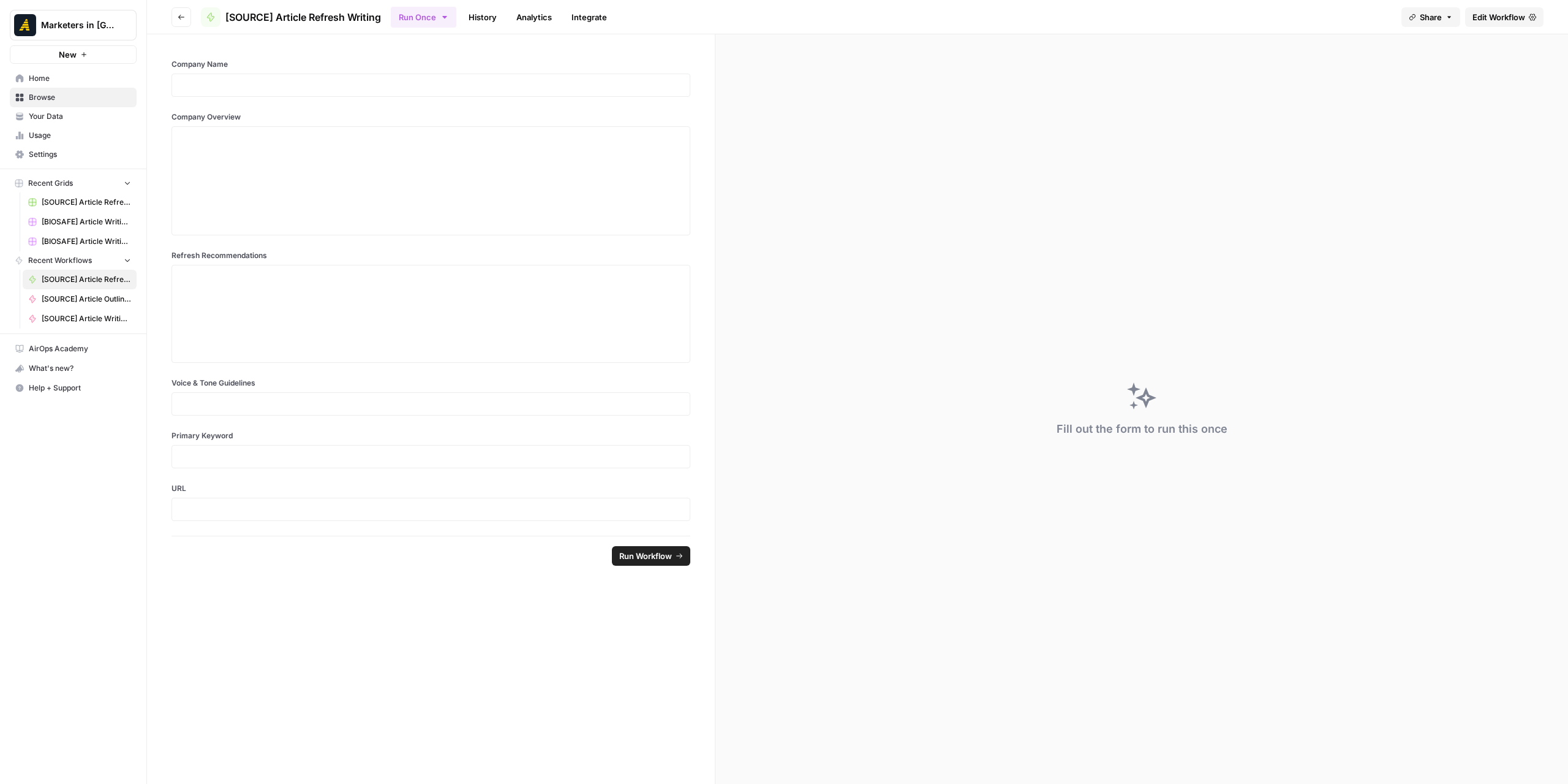
click at [1497, 14] on span "Edit Workflow" at bounding box center [1498, 17] width 53 height 12
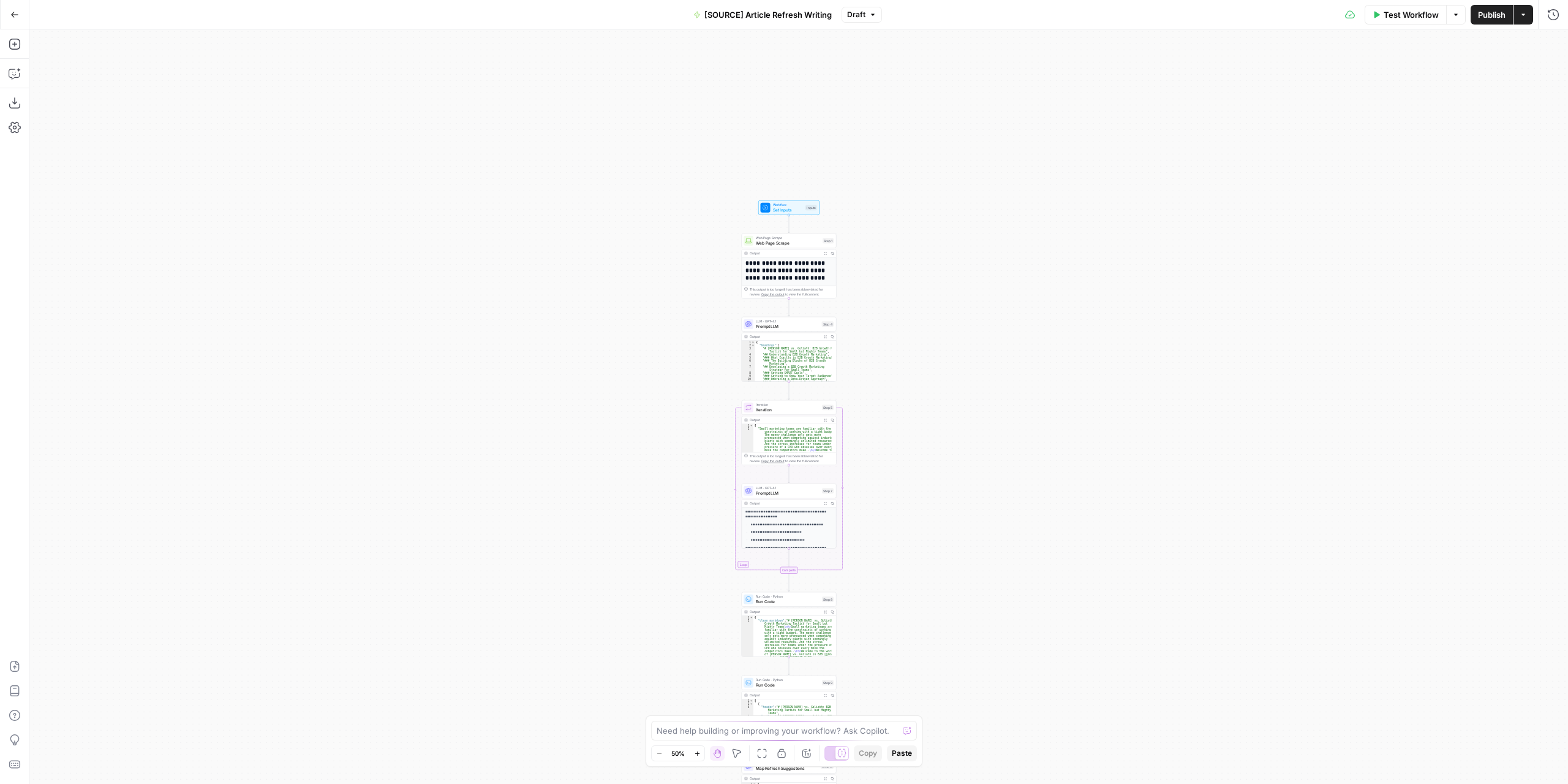
drag, startPoint x: 935, startPoint y: 149, endPoint x: 923, endPoint y: 335, distance: 186.4
click at [923, 335] on div "**********" at bounding box center [799, 406] width 1538 height 754
click at [911, 337] on div "**********" at bounding box center [799, 406] width 1538 height 754
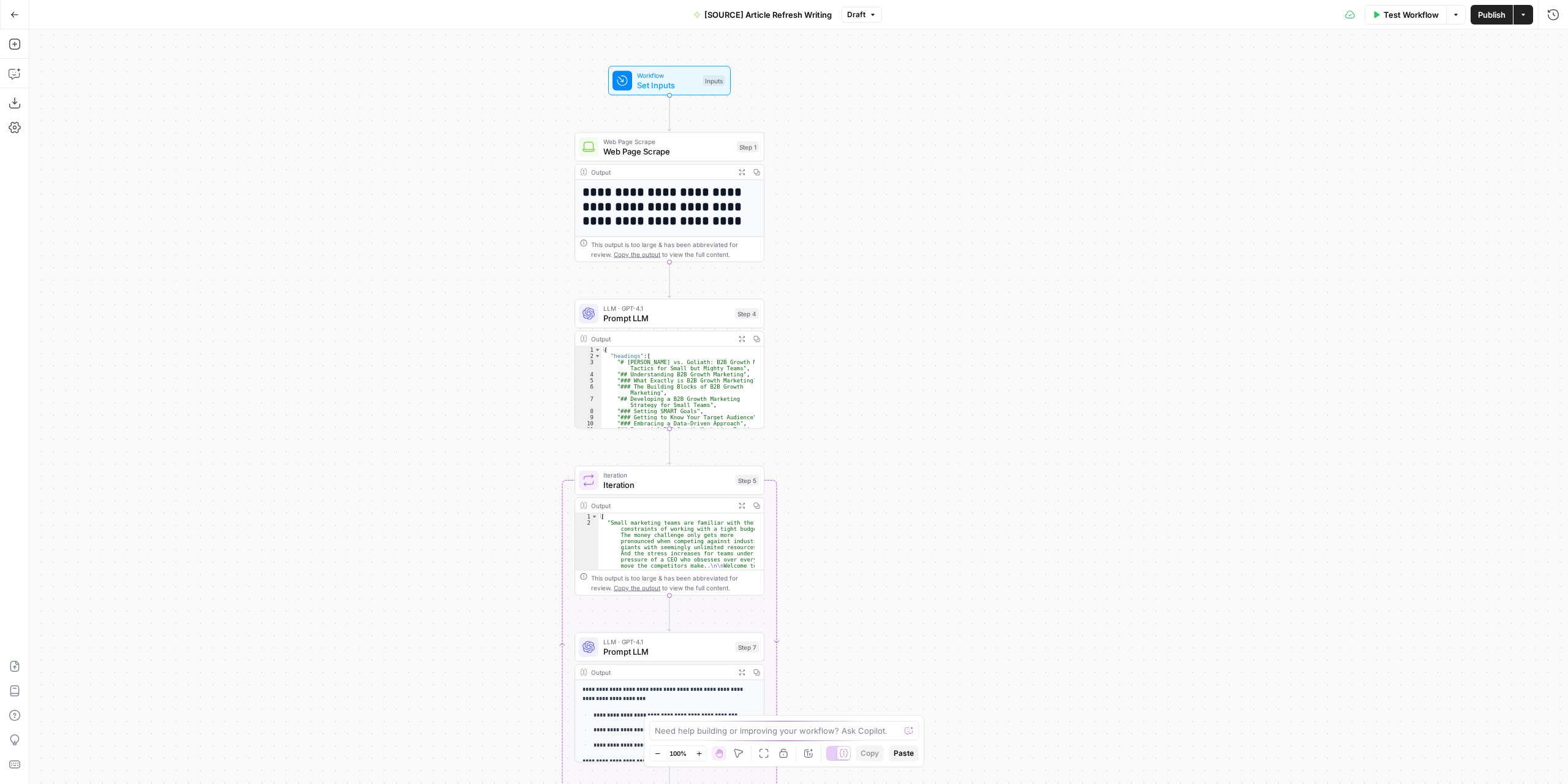
drag, startPoint x: 847, startPoint y: 261, endPoint x: 871, endPoint y: 299, distance: 44.9
click at [871, 299] on div "**********" at bounding box center [799, 406] width 1538 height 754
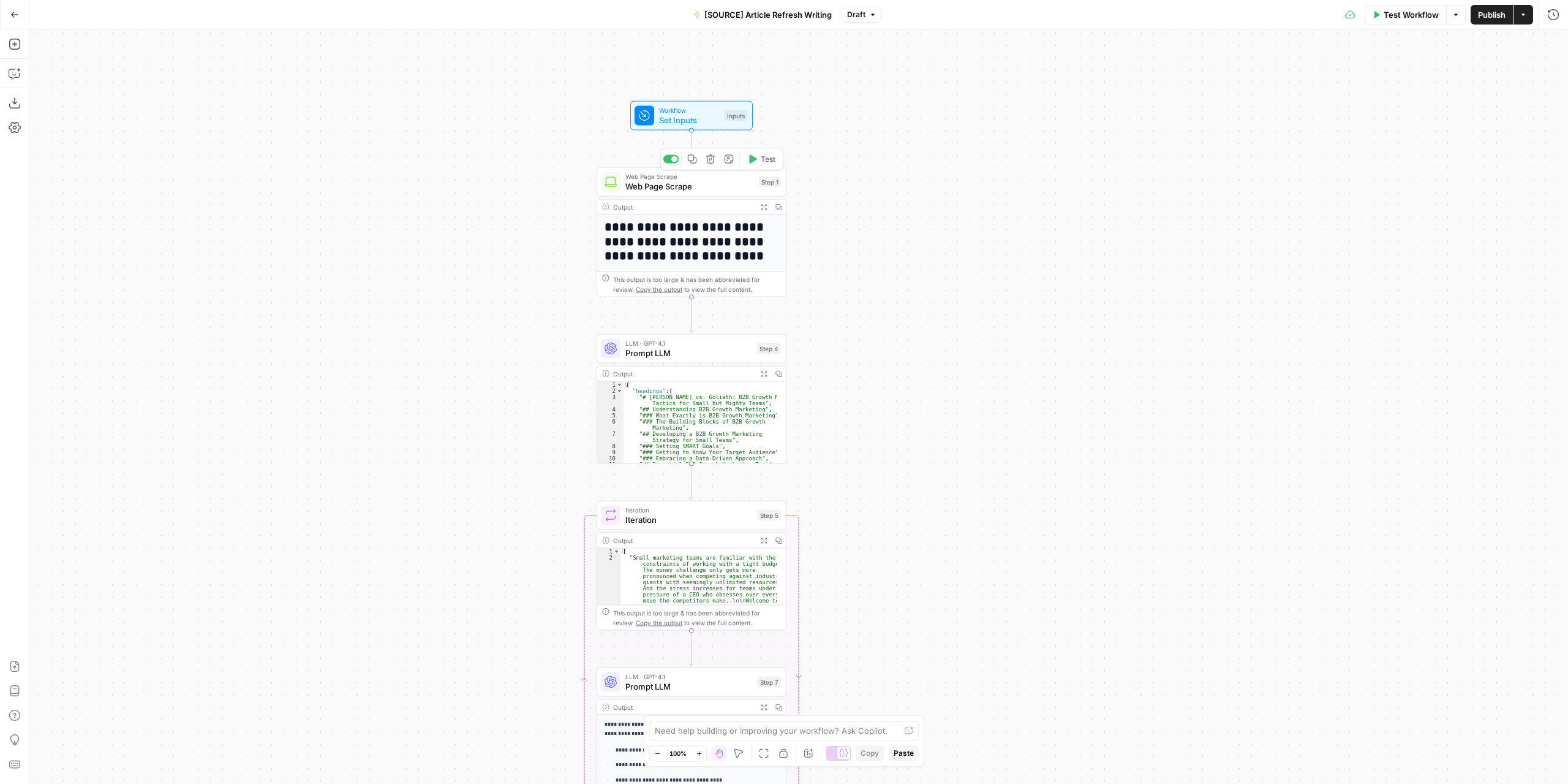
click at [721, 185] on span "Web Page Scrape" at bounding box center [689, 186] width 129 height 12
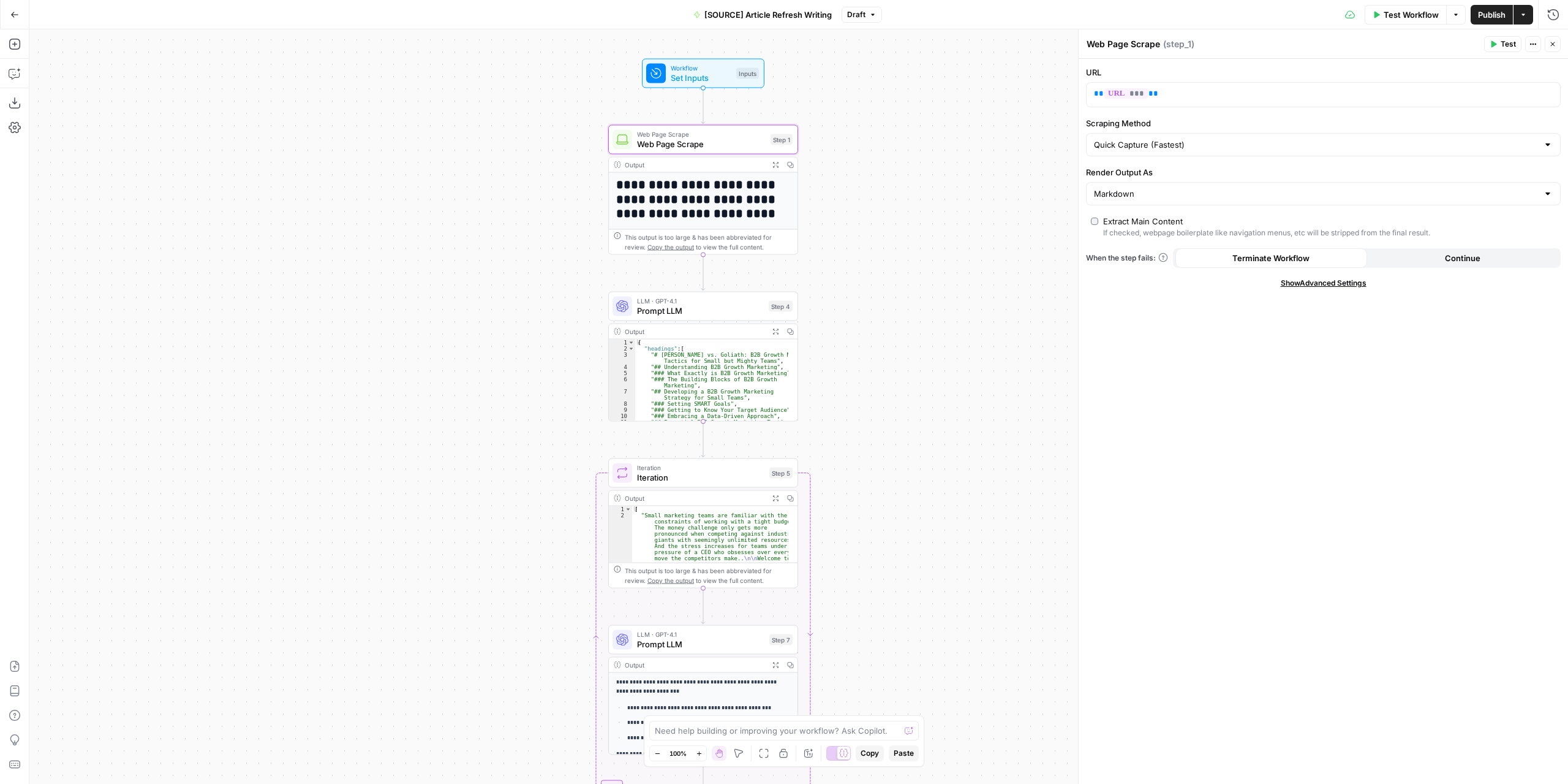
drag, startPoint x: 837, startPoint y: 365, endPoint x: 854, endPoint y: 270, distance: 96.5
click at [854, 270] on div "**********" at bounding box center [799, 406] width 1538 height 754
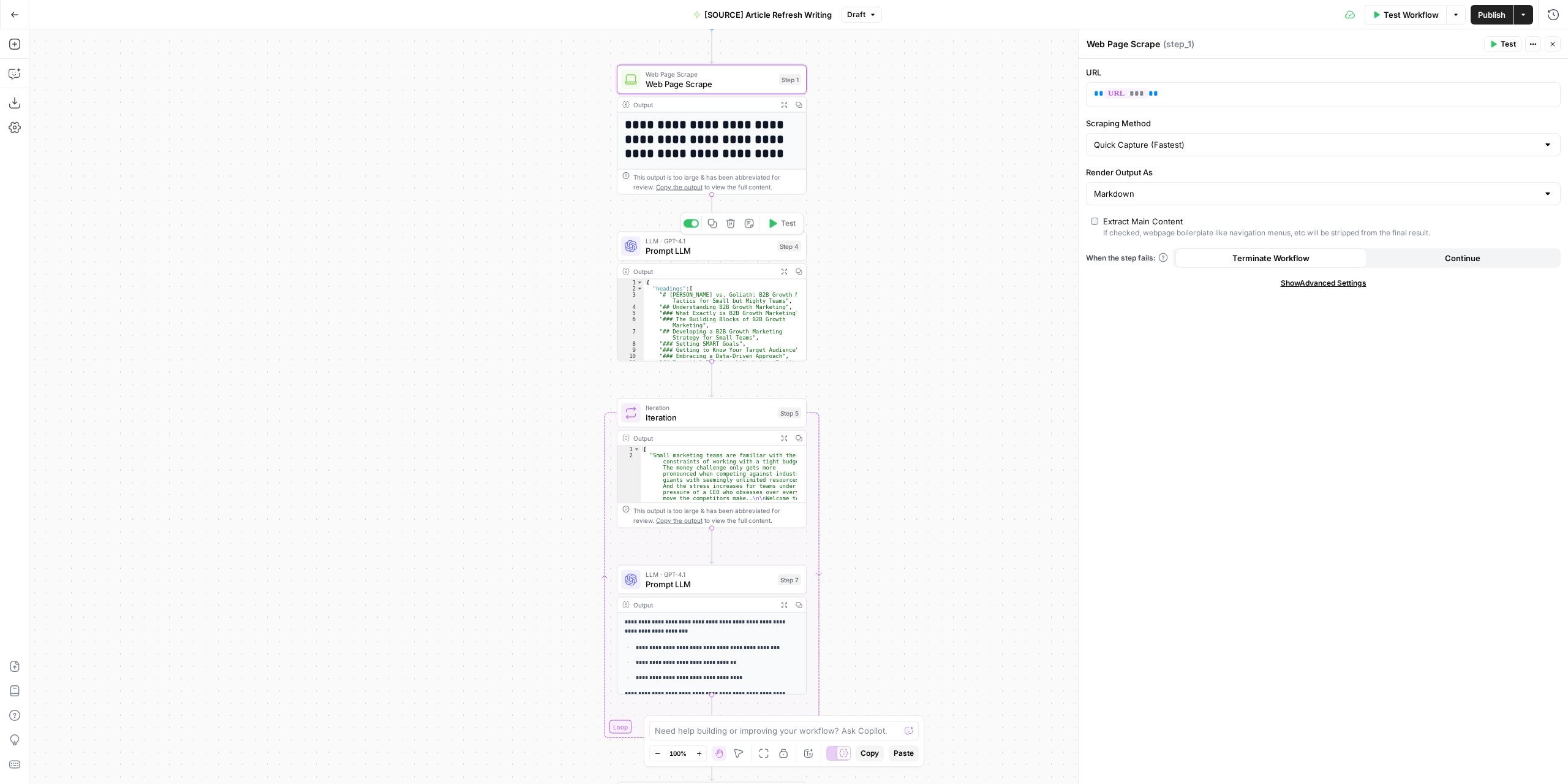
click at [737, 256] on span "Prompt LLM" at bounding box center [708, 250] width 127 height 12
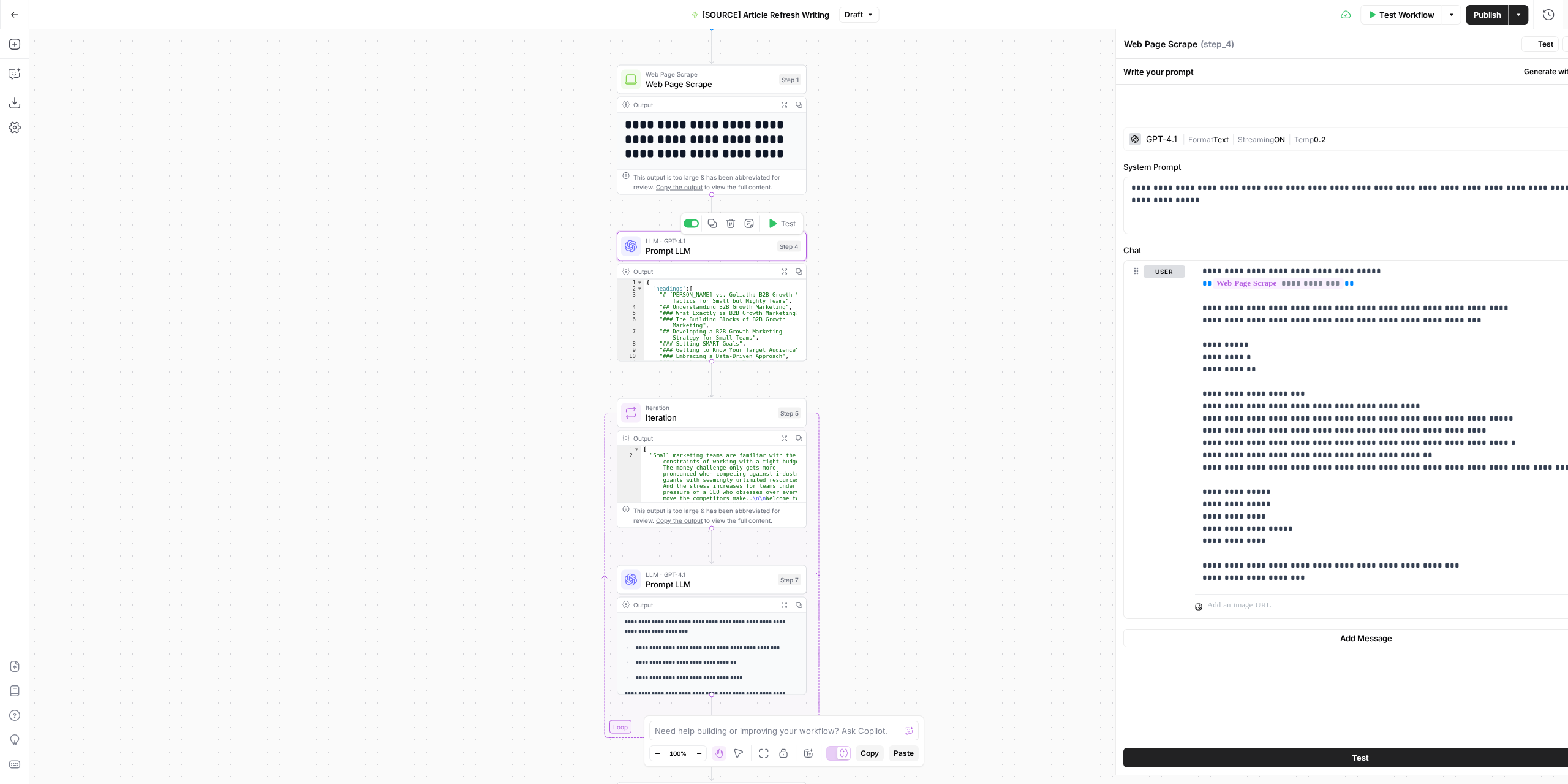
type textarea "Prompt LLM"
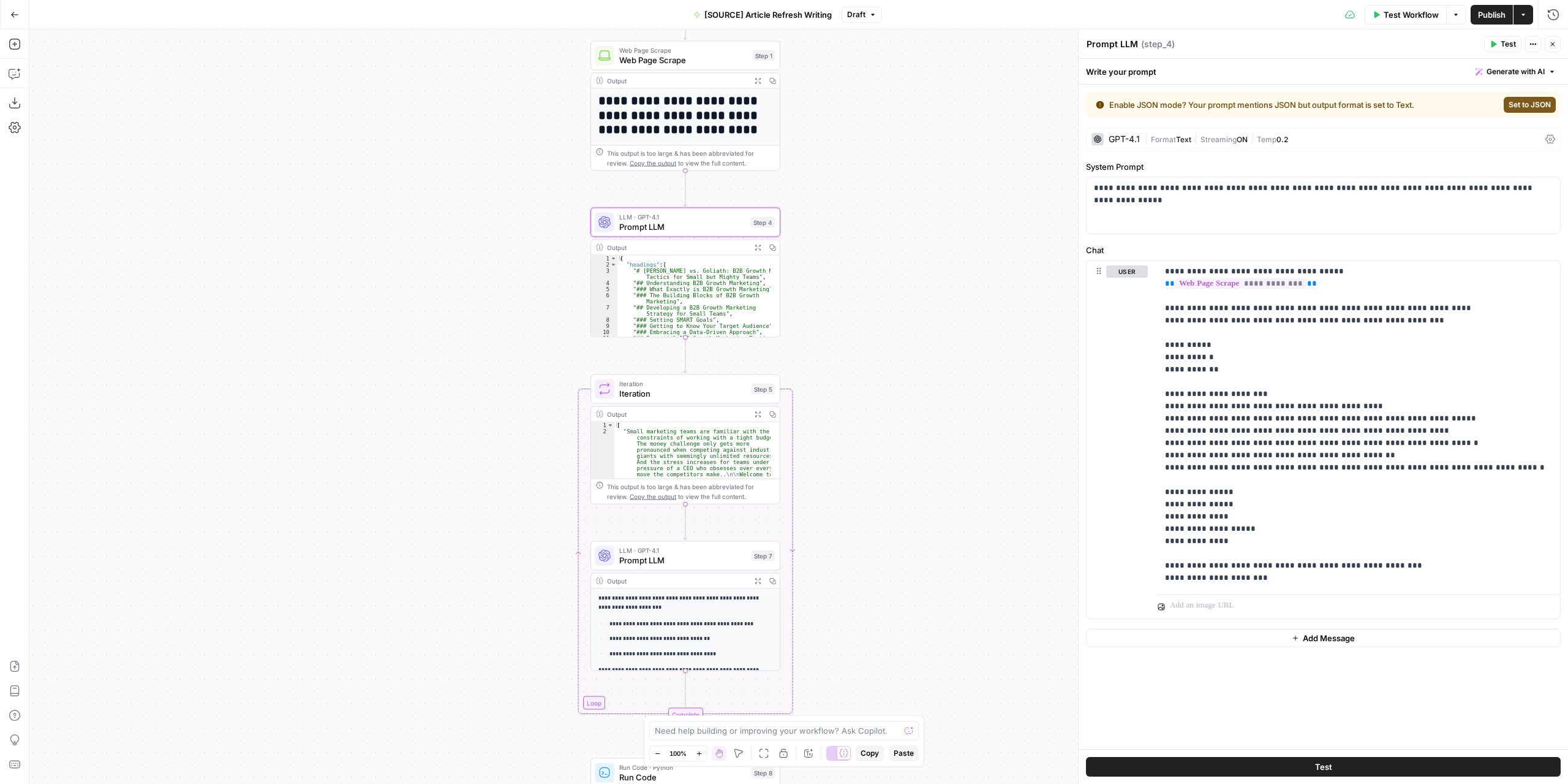
drag, startPoint x: 947, startPoint y: 393, endPoint x: 921, endPoint y: 371, distance: 34.1
click at [921, 371] on div "**********" at bounding box center [799, 406] width 1538 height 754
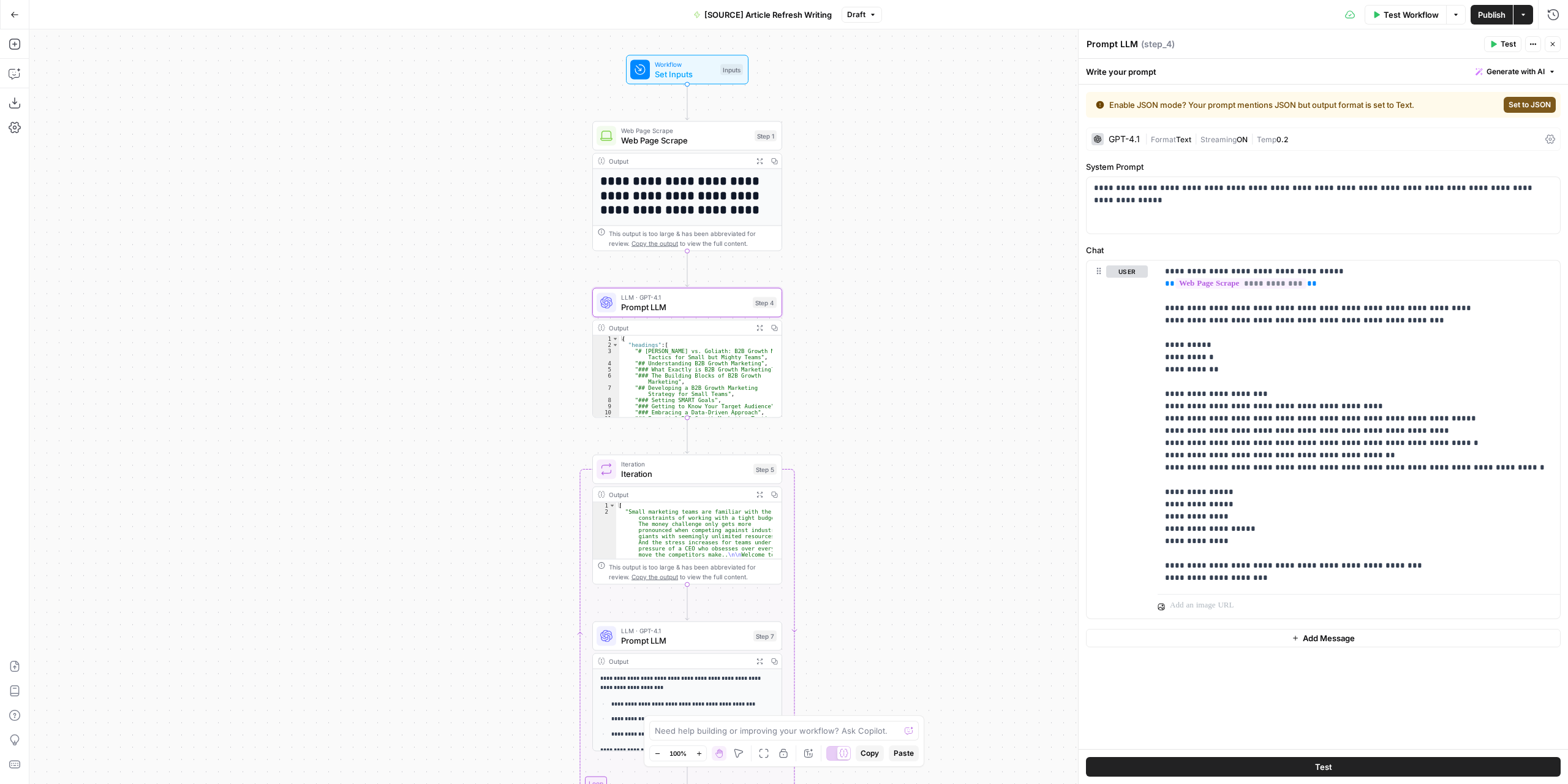
drag, startPoint x: 894, startPoint y: 352, endPoint x: 896, endPoint y: 433, distance: 81.0
click at [896, 433] on div "**********" at bounding box center [799, 406] width 1538 height 754
click at [760, 328] on icon "button" at bounding box center [759, 327] width 7 height 7
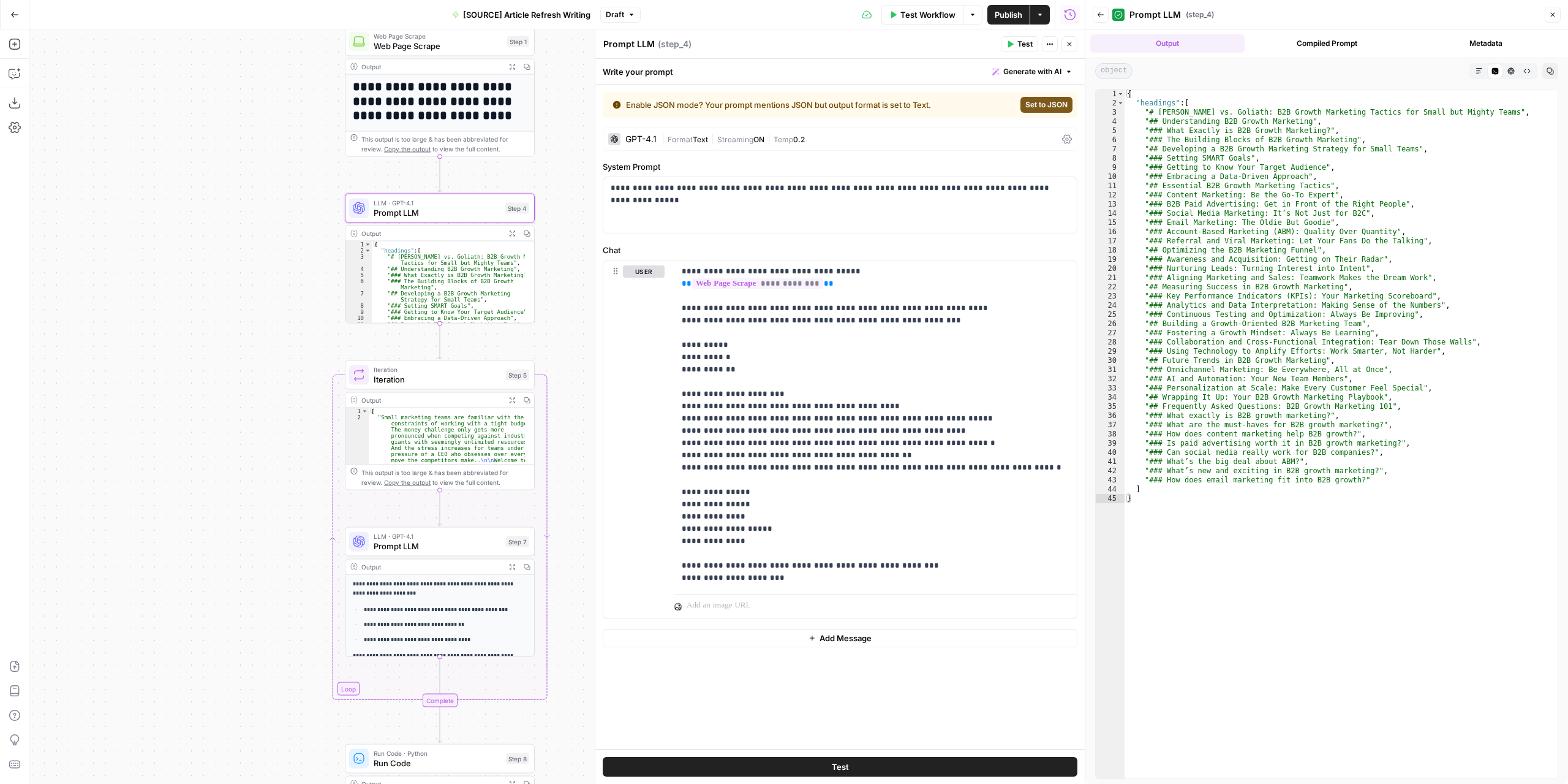
drag, startPoint x: 445, startPoint y: 329, endPoint x: 285, endPoint y: 263, distance: 173.1
click at [285, 263] on div "**********" at bounding box center [557, 406] width 1055 height 754
click at [1059, 105] on span "Set to JSON" at bounding box center [1047, 104] width 42 height 11
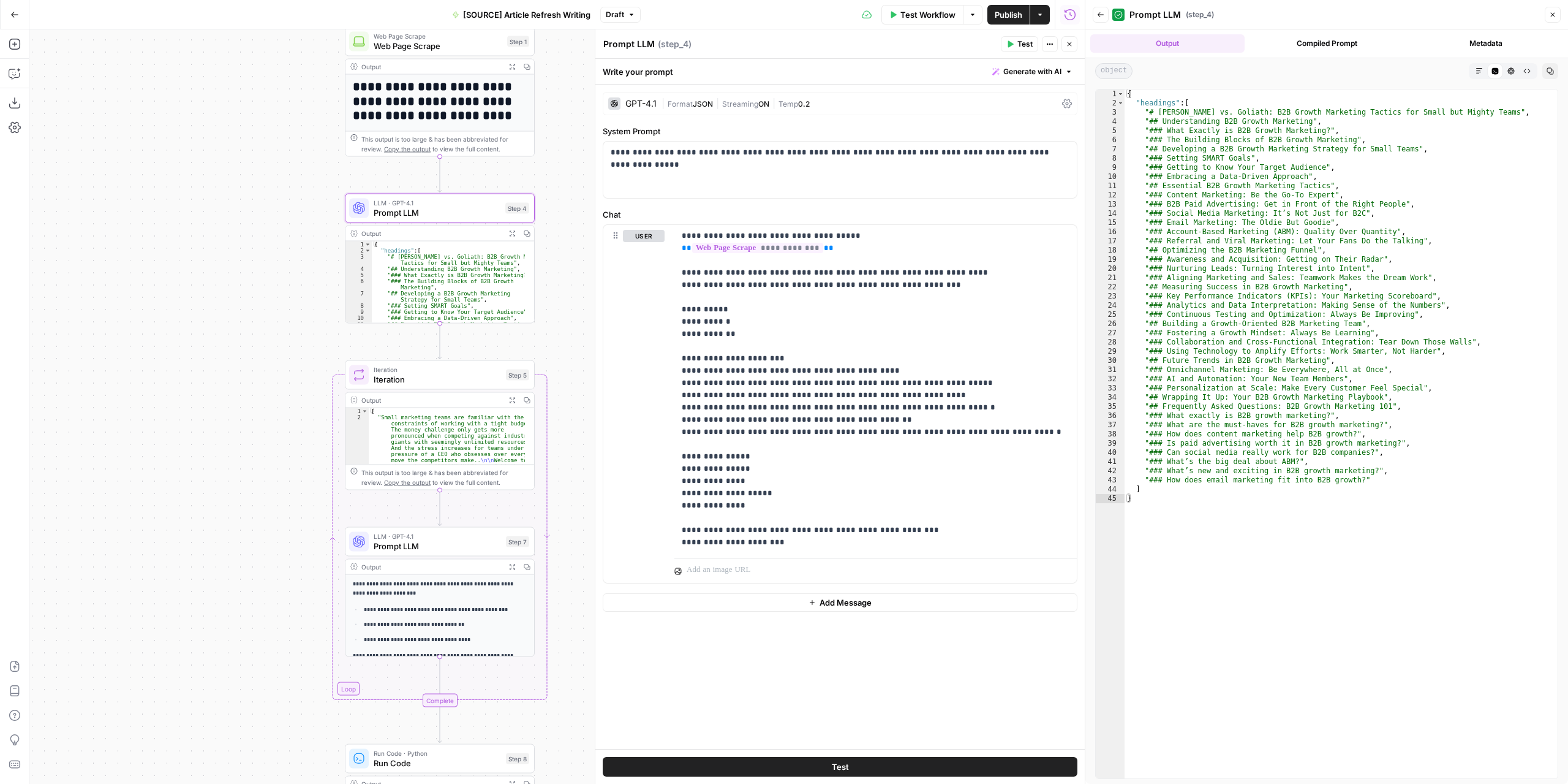
click at [815, 101] on div "| Format JSON | Streaming ON | Temp 0.2" at bounding box center [859, 104] width 395 height 12
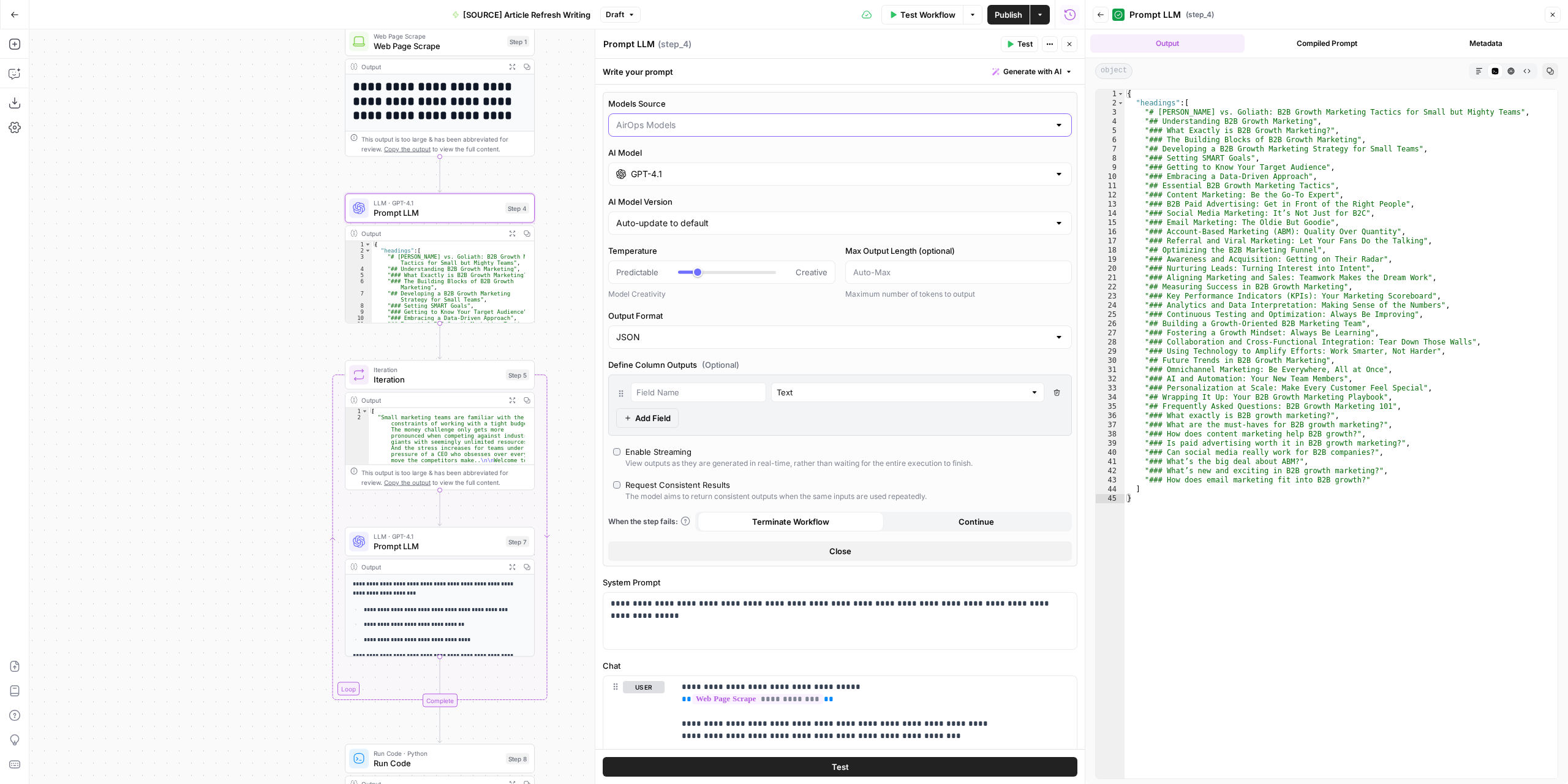
click at [747, 123] on input "Models Source" at bounding box center [833, 125] width 433 height 12
click at [684, 164] on button "My Models" at bounding box center [835, 172] width 444 height 17
type input "My Models"
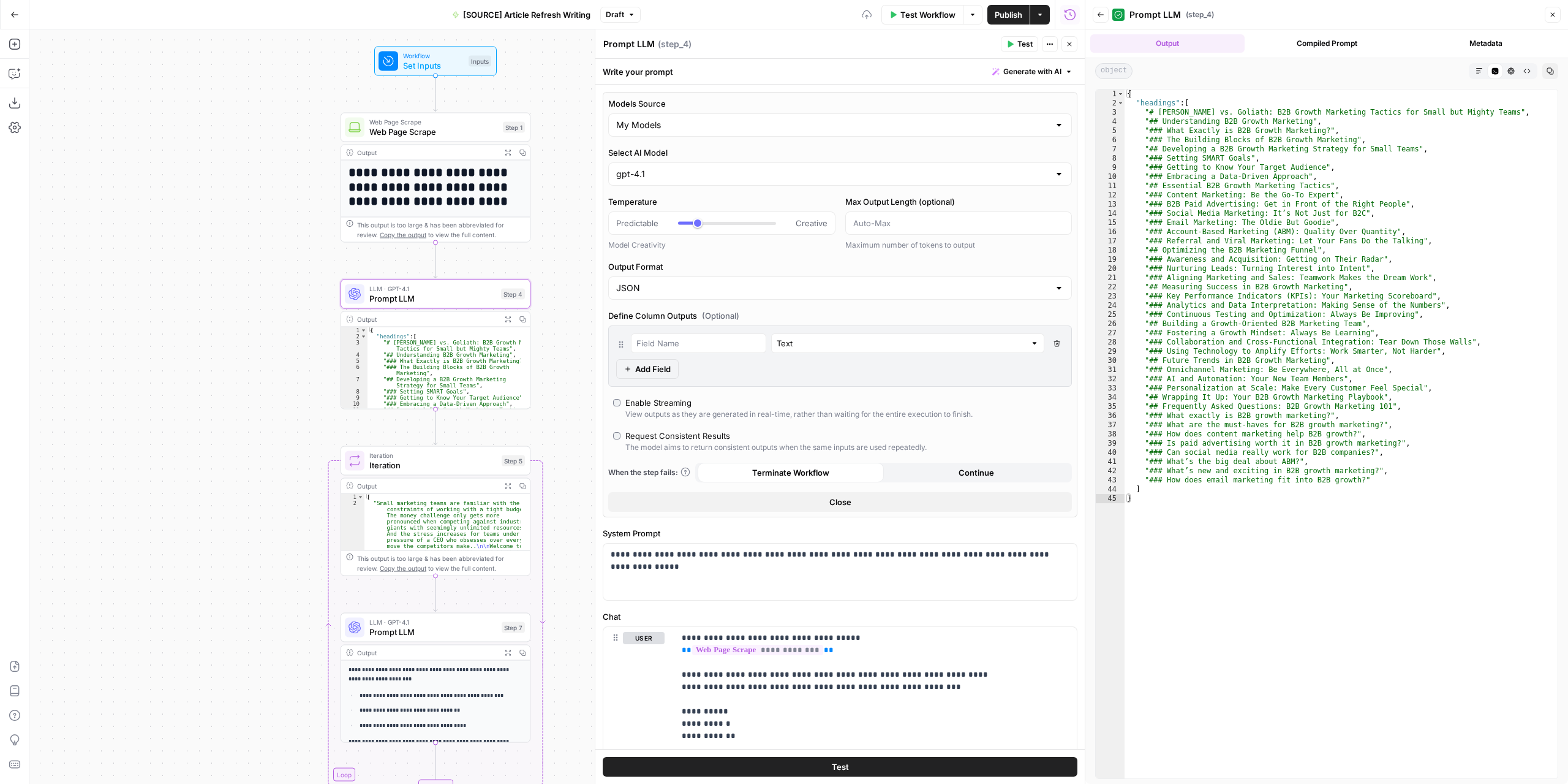
drag, startPoint x: 273, startPoint y: 215, endPoint x: 317, endPoint y: 233, distance: 47.5
click at [280, 284] on div "**********" at bounding box center [557, 406] width 1055 height 754
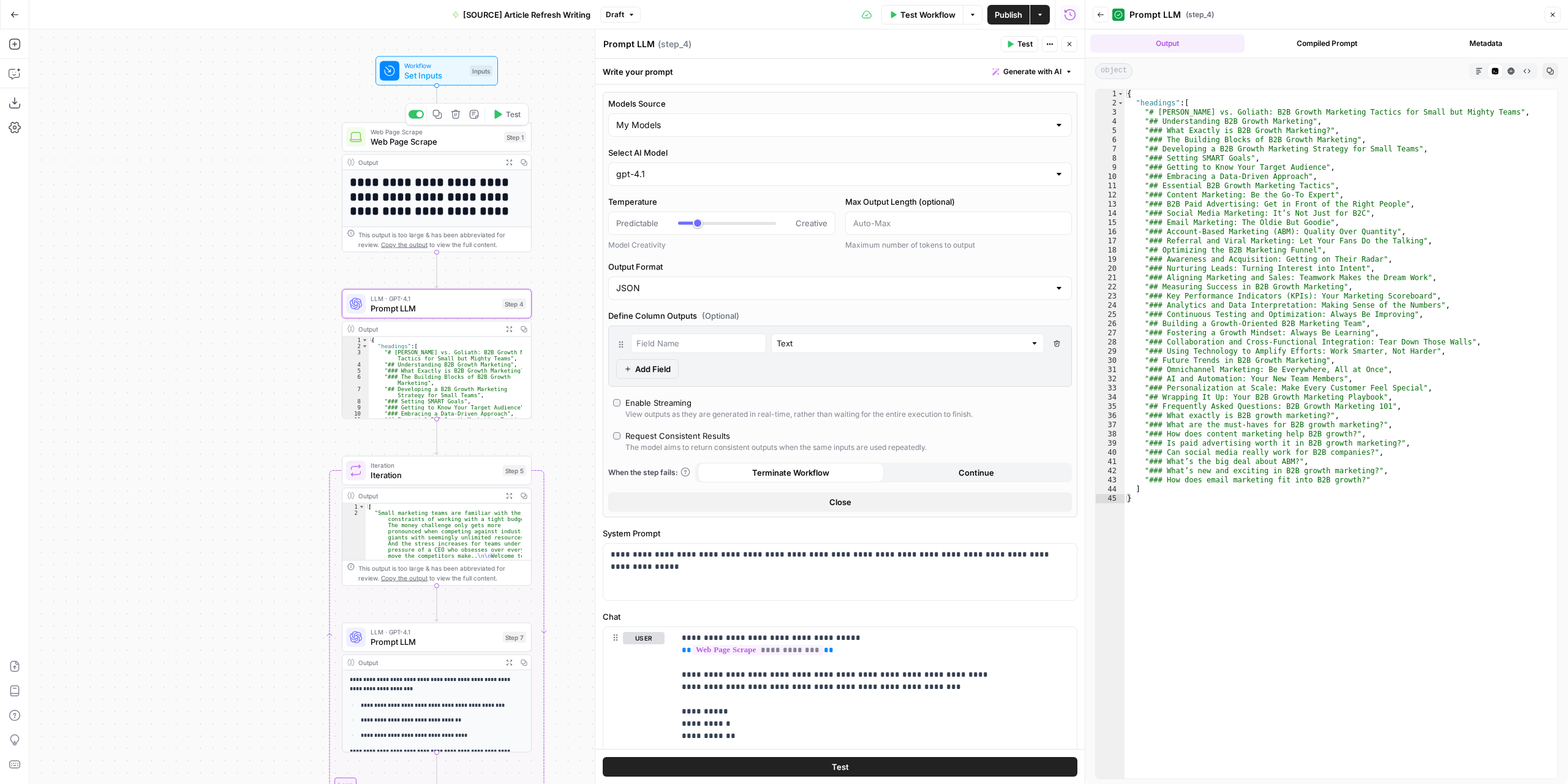
click at [430, 135] on span "Web Page Scrape" at bounding box center [435, 141] width 129 height 12
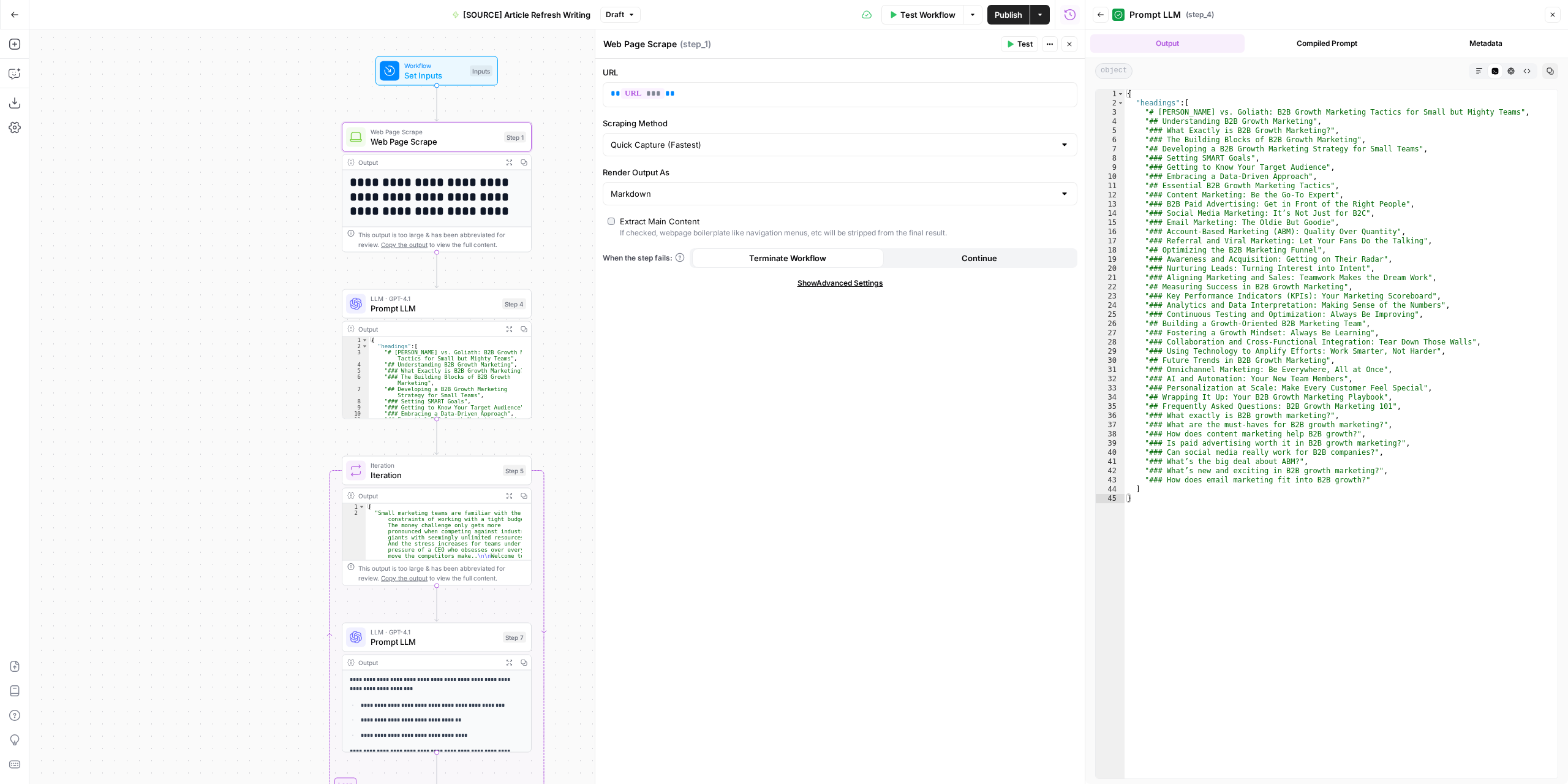
click at [459, 70] on span "Set Inputs" at bounding box center [435, 75] width 61 height 12
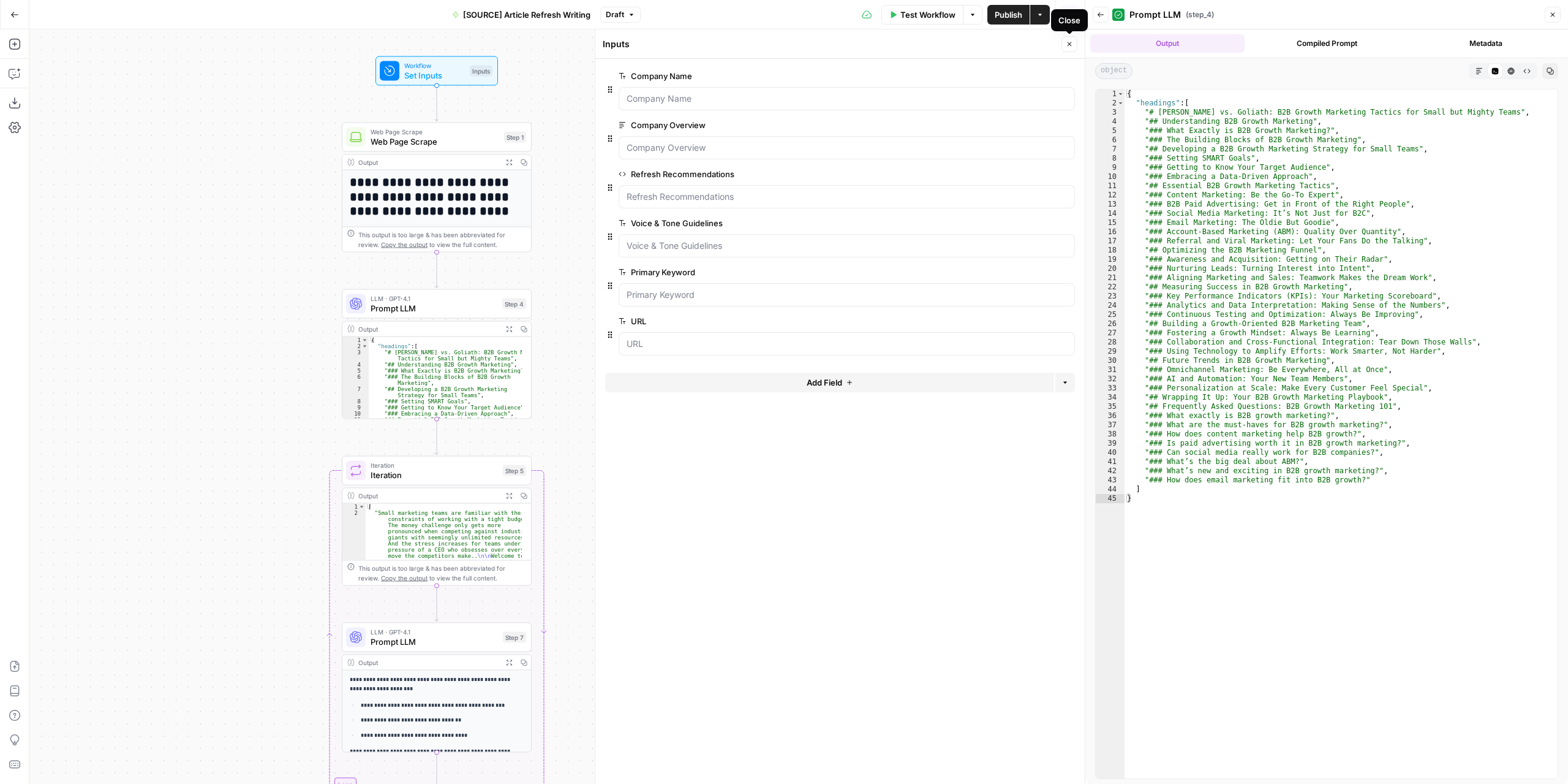
click at [1069, 42] on icon "button" at bounding box center [1070, 44] width 7 height 7
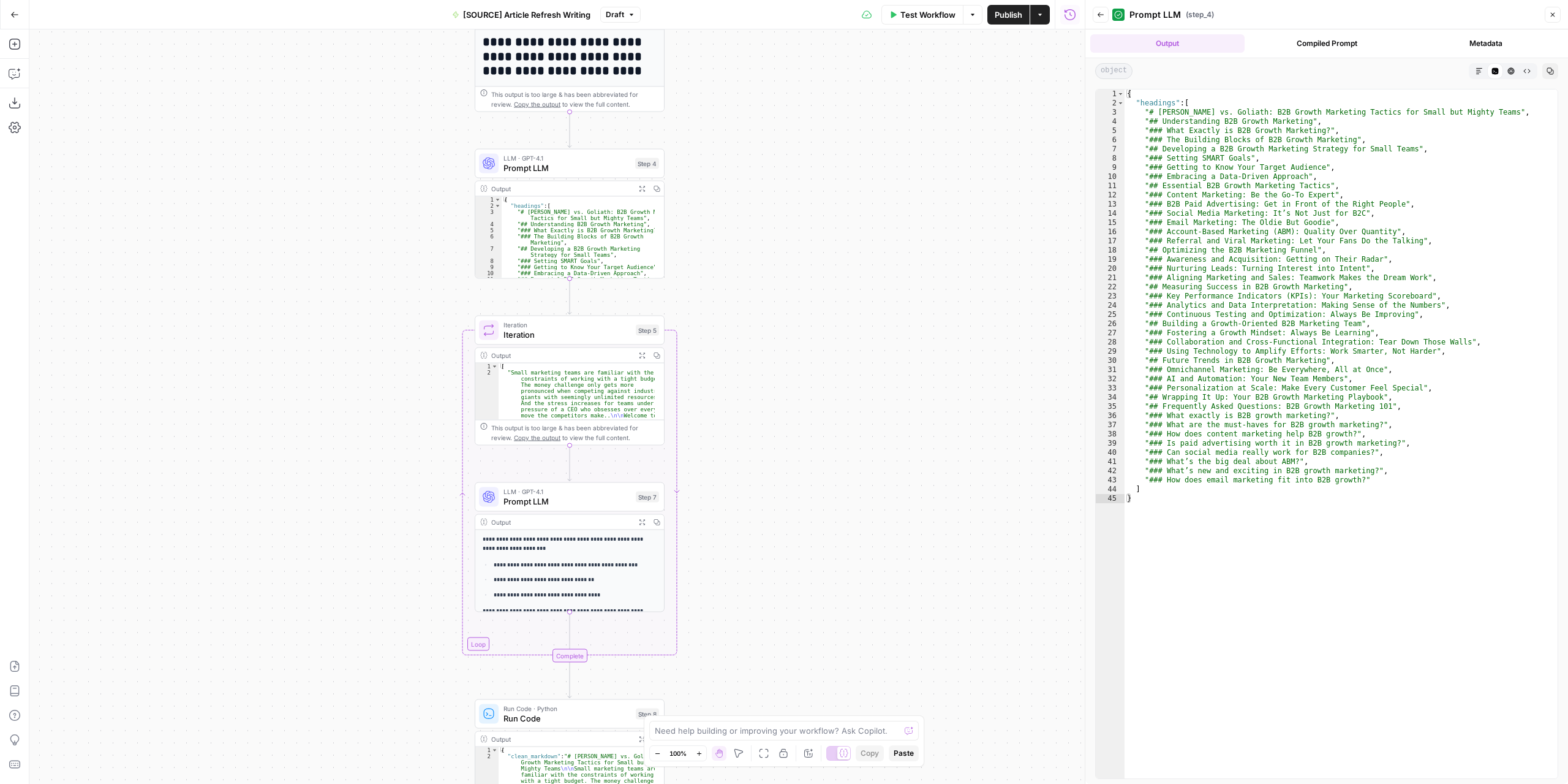
drag, startPoint x: 724, startPoint y: 335, endPoint x: 853, endPoint y: 199, distance: 187.4
click at [853, 199] on div "**********" at bounding box center [557, 406] width 1055 height 754
click at [554, 167] on span "Prompt LLM" at bounding box center [566, 167] width 127 height 12
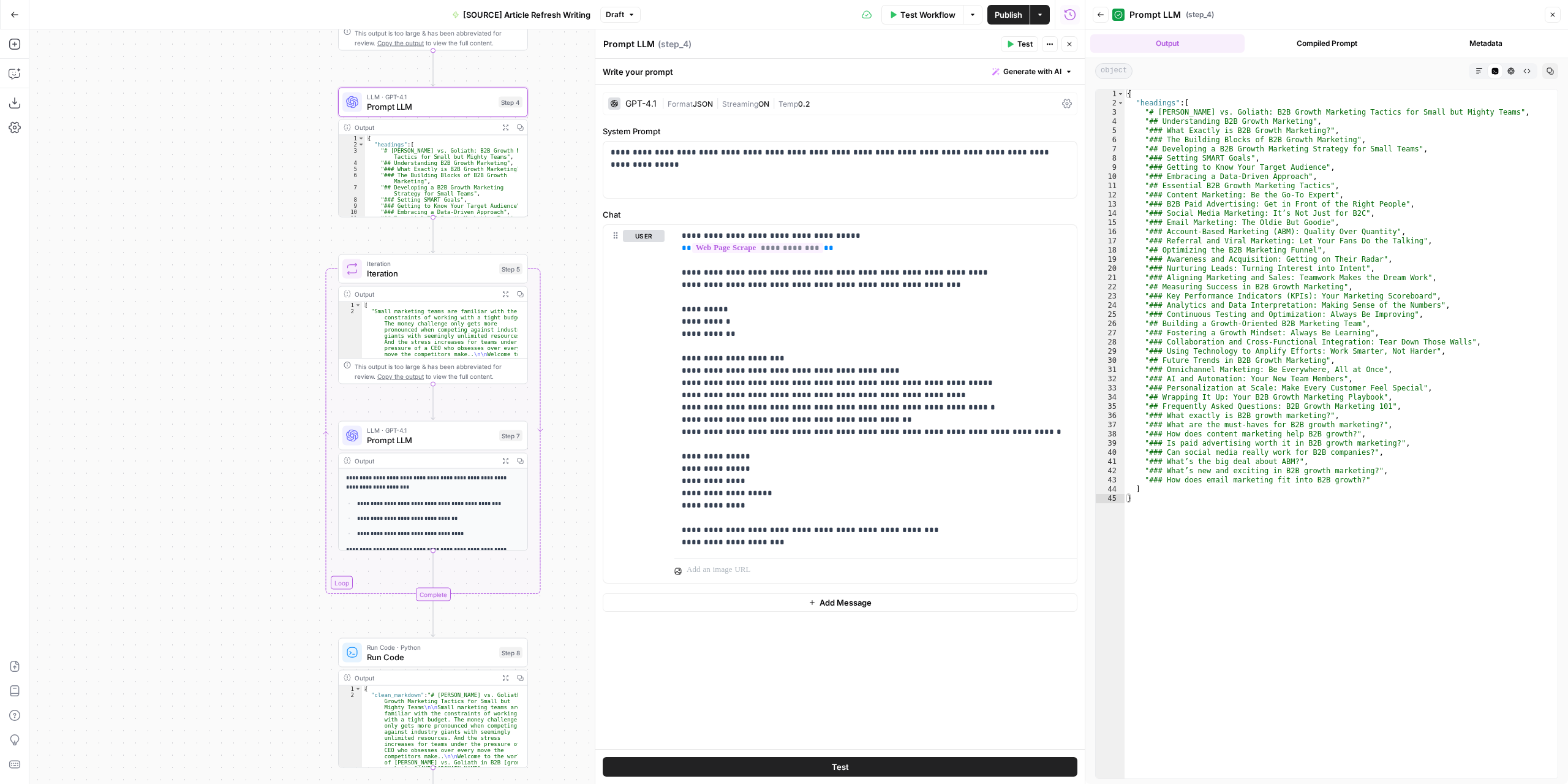
drag, startPoint x: 425, startPoint y: 316, endPoint x: 311, endPoint y: 258, distance: 127.9
click at [311, 258] on div "**********" at bounding box center [557, 406] width 1055 height 754
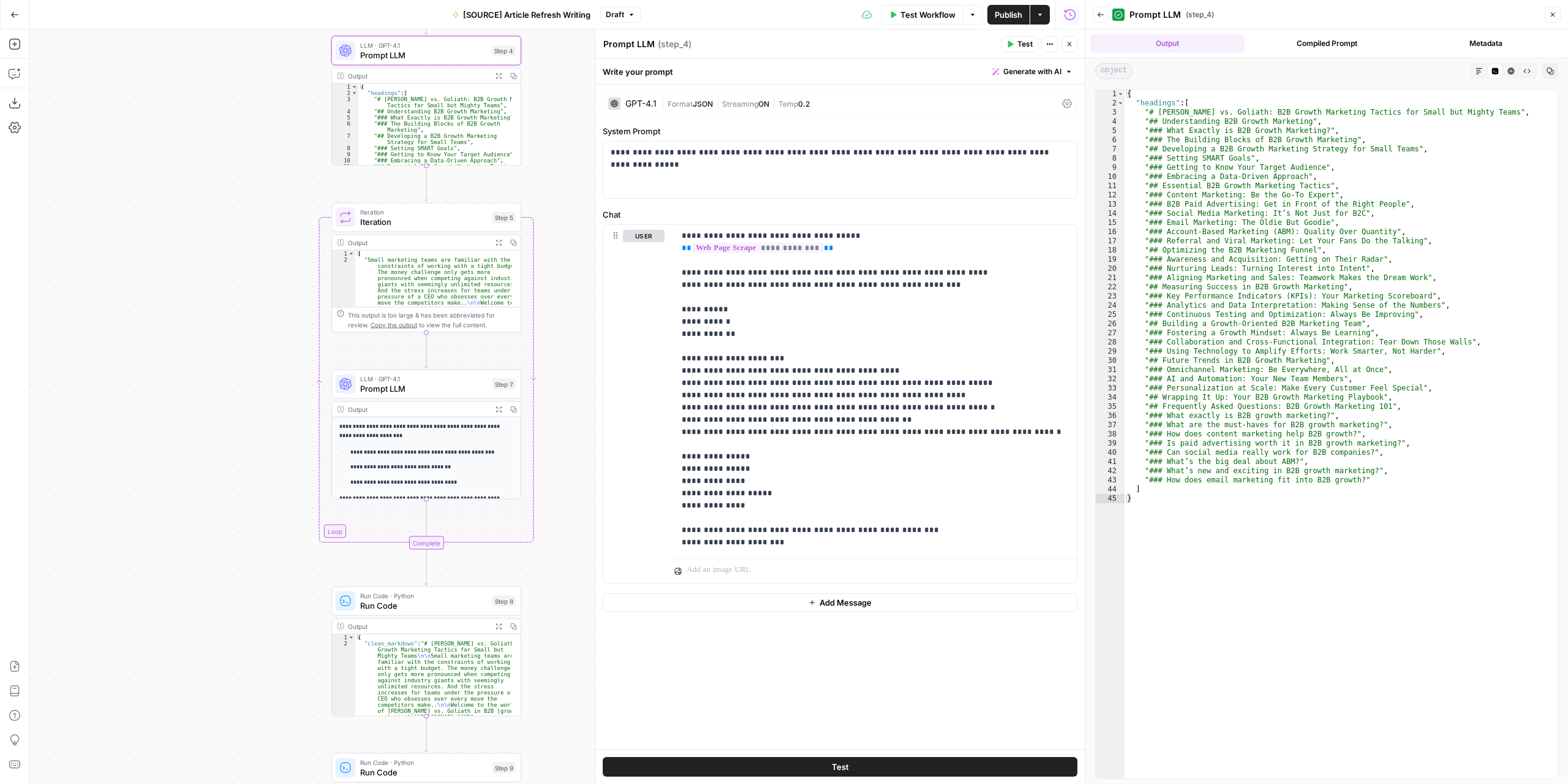
drag, startPoint x: 567, startPoint y: 467, endPoint x: 558, endPoint y: 423, distance: 44.9
click at [562, 430] on div "**********" at bounding box center [557, 406] width 1055 height 754
click at [434, 394] on div "LLM · GPT-4.1 Prompt LLM Step 7 Copy step Delete step Add Note Test" at bounding box center [424, 383] width 190 height 30
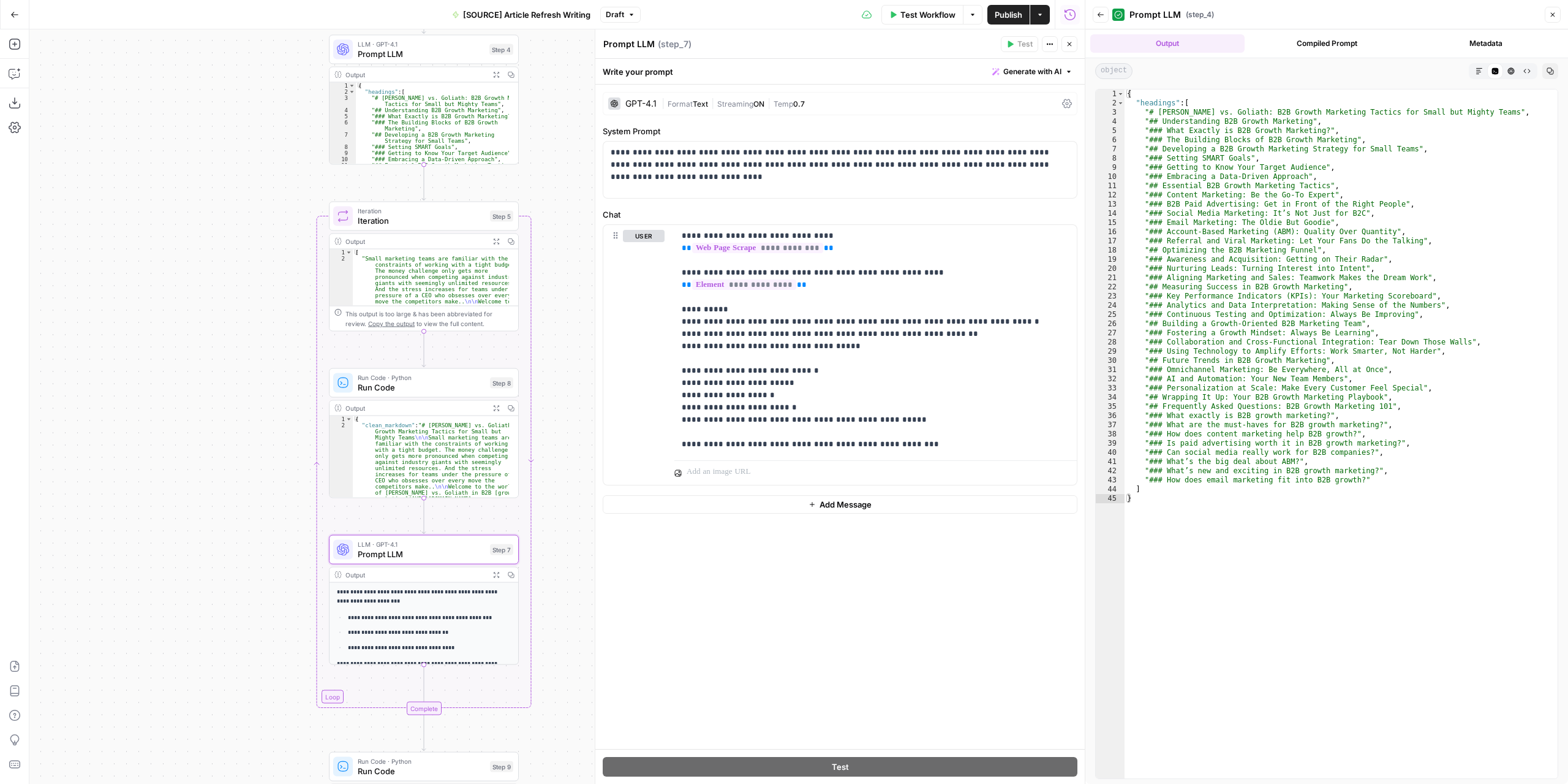
click at [250, 343] on div "**********" at bounding box center [557, 406] width 1055 height 754
click at [621, 14] on span "Draft" at bounding box center [614, 14] width 18 height 11
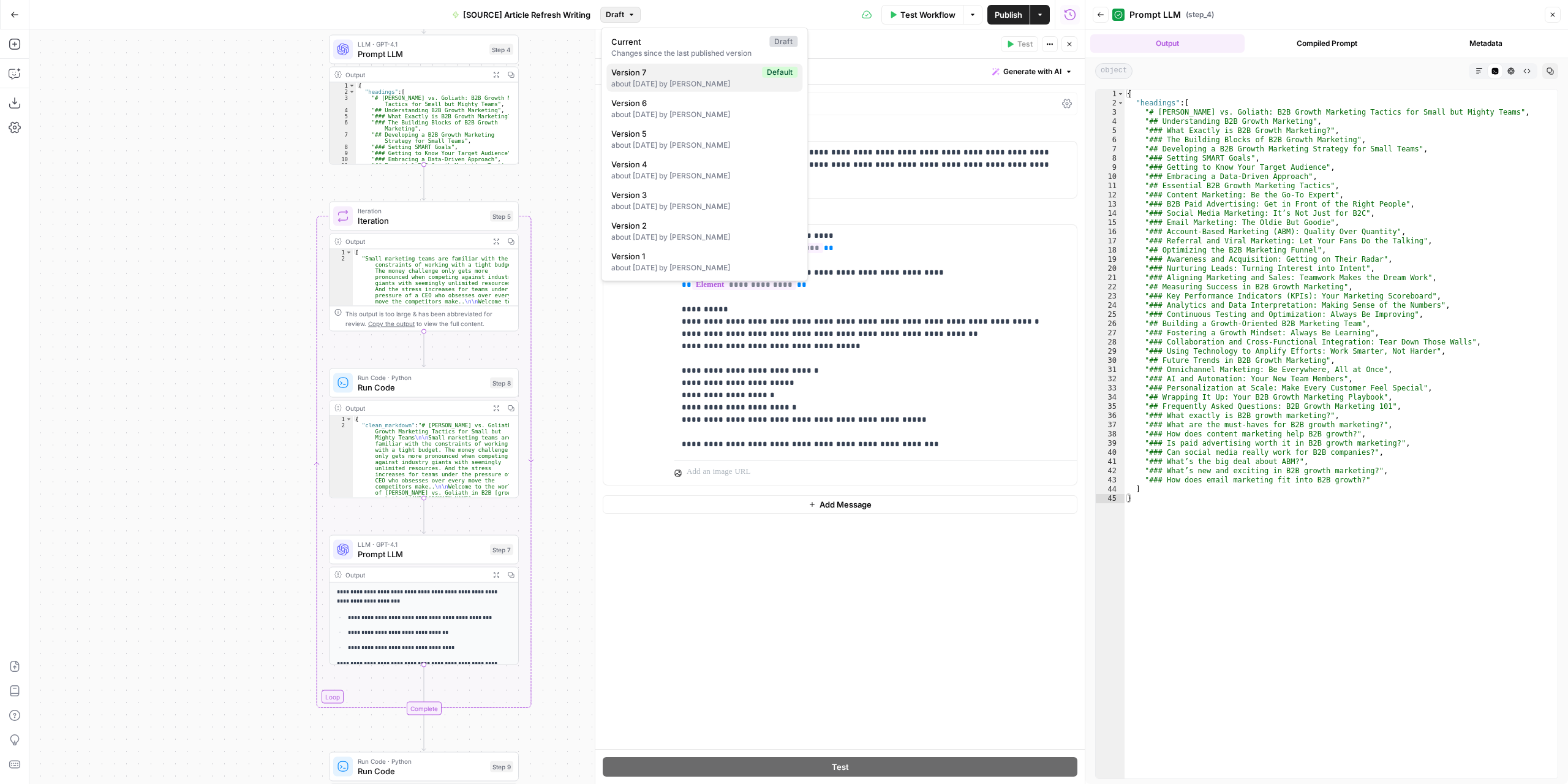
click at [634, 74] on span "Version 7" at bounding box center [684, 72] width 146 height 12
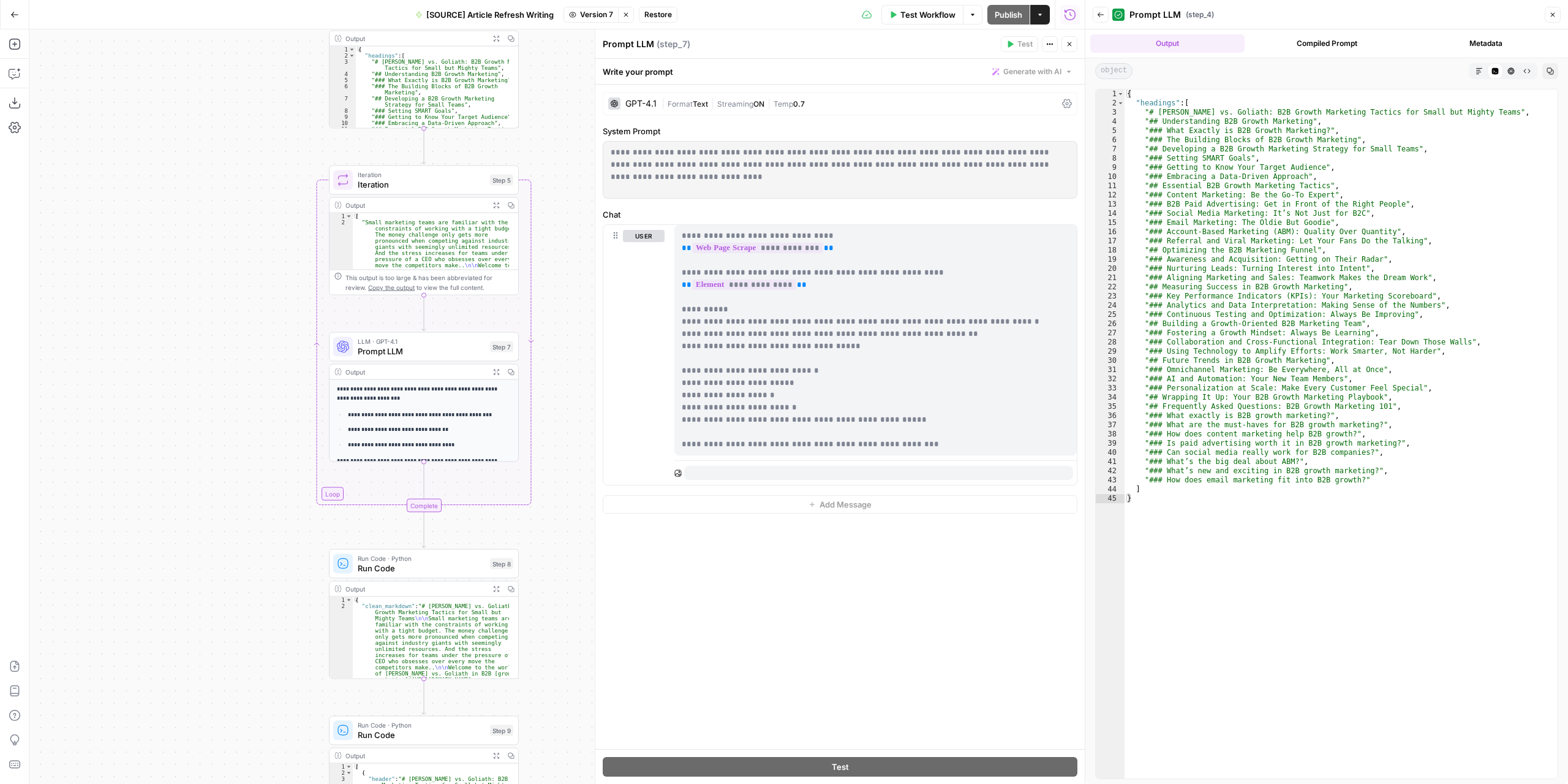
drag, startPoint x: 209, startPoint y: 356, endPoint x: 199, endPoint y: 196, distance: 160.3
click at [200, 195] on div "**********" at bounding box center [557, 406] width 1055 height 754
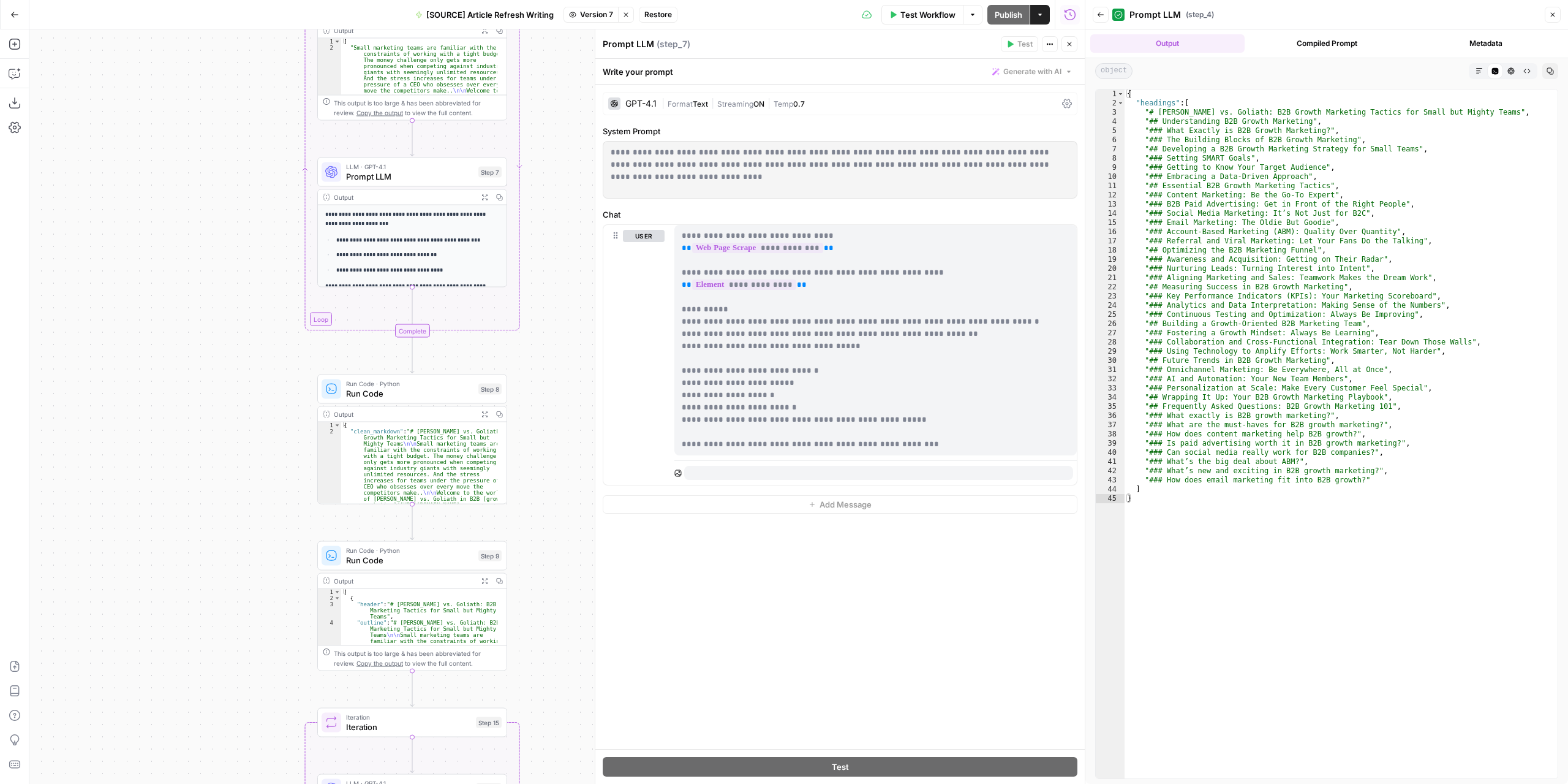
drag, startPoint x: 184, startPoint y: 306, endPoint x: 184, endPoint y: 272, distance: 34.0
click at [184, 269] on div "**********" at bounding box center [557, 406] width 1055 height 754
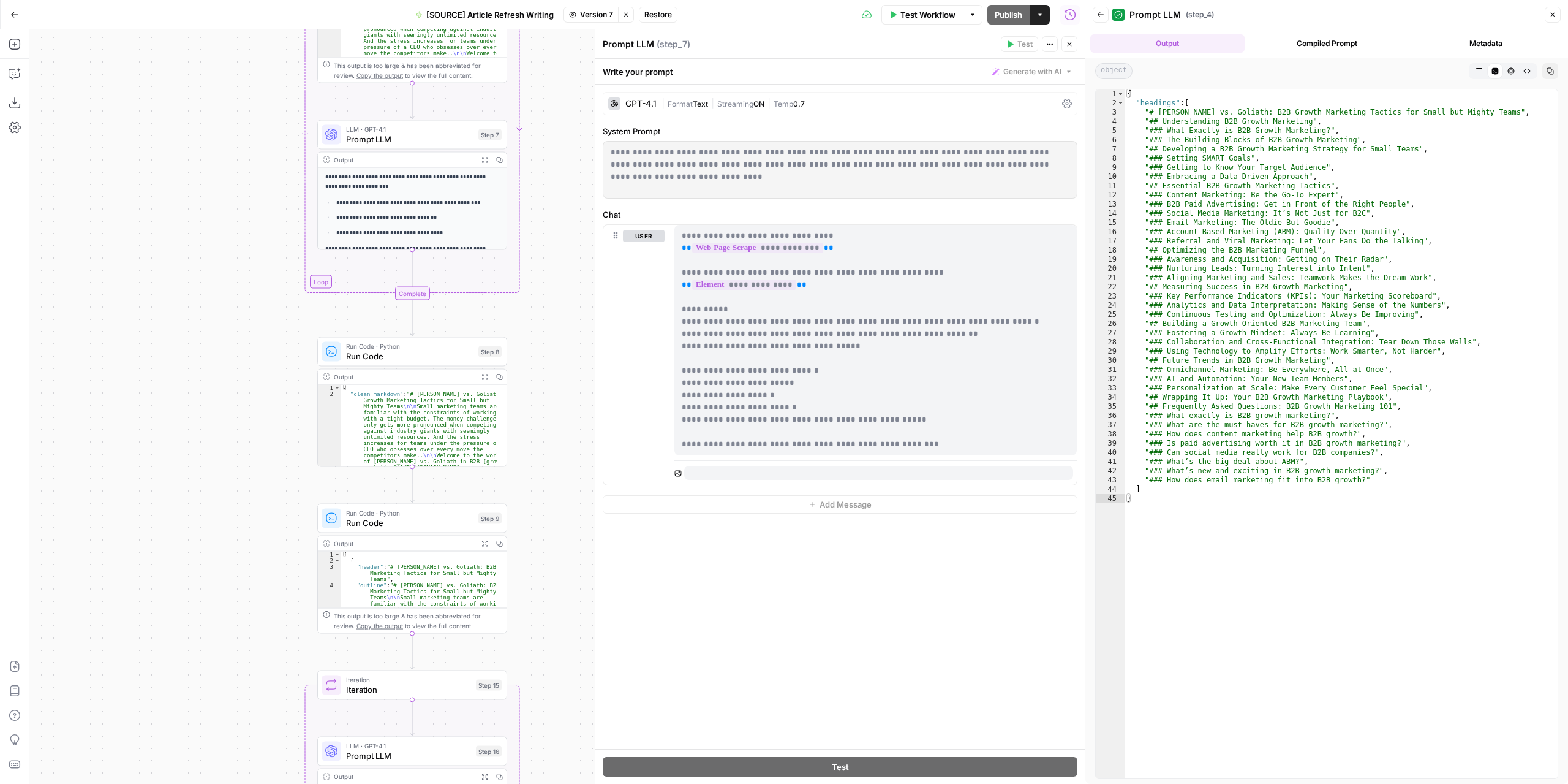
click at [452, 359] on span "Run Code" at bounding box center [410, 356] width 127 height 12
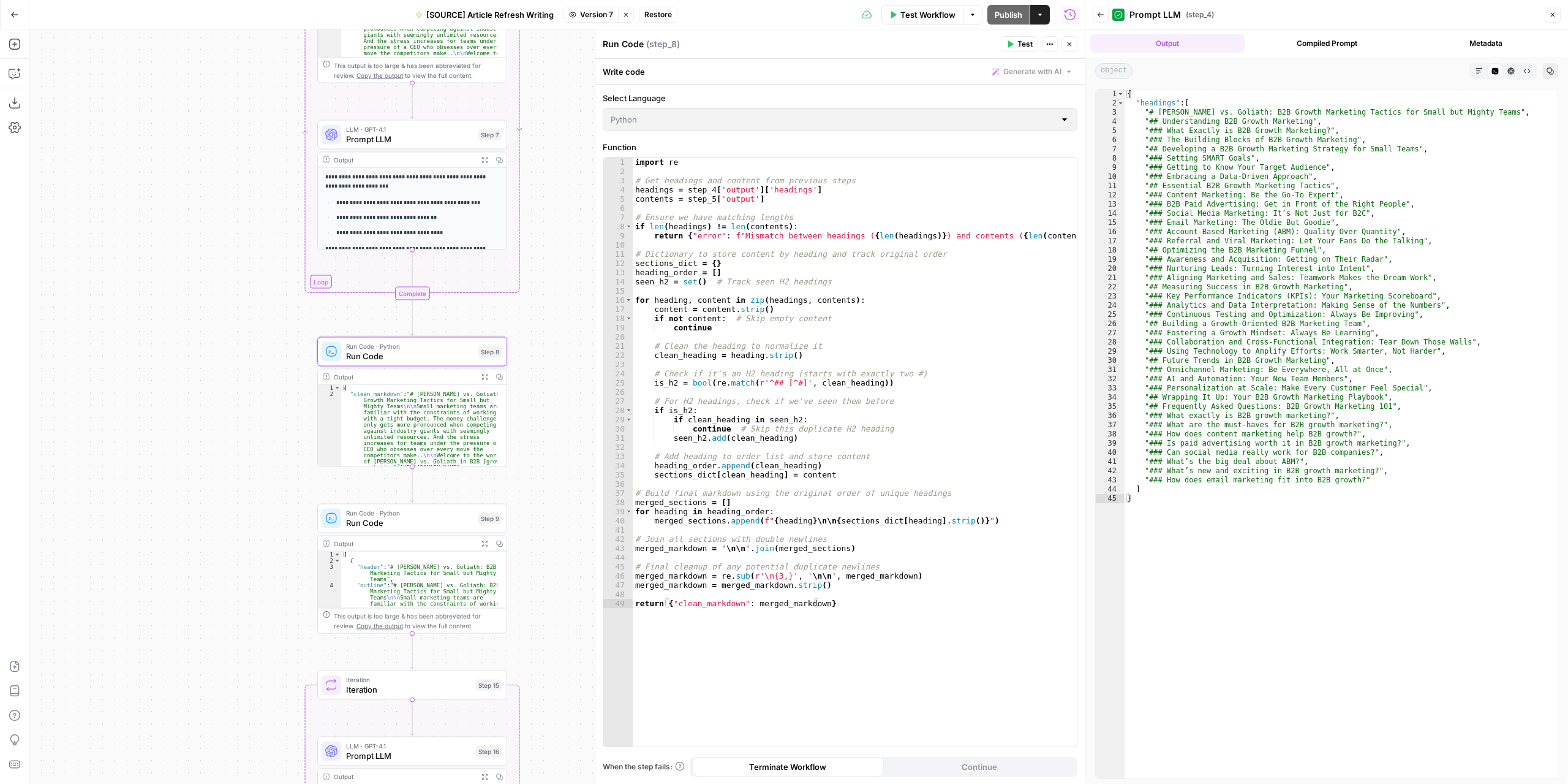
click at [435, 525] on span "Run Code" at bounding box center [410, 522] width 127 height 12
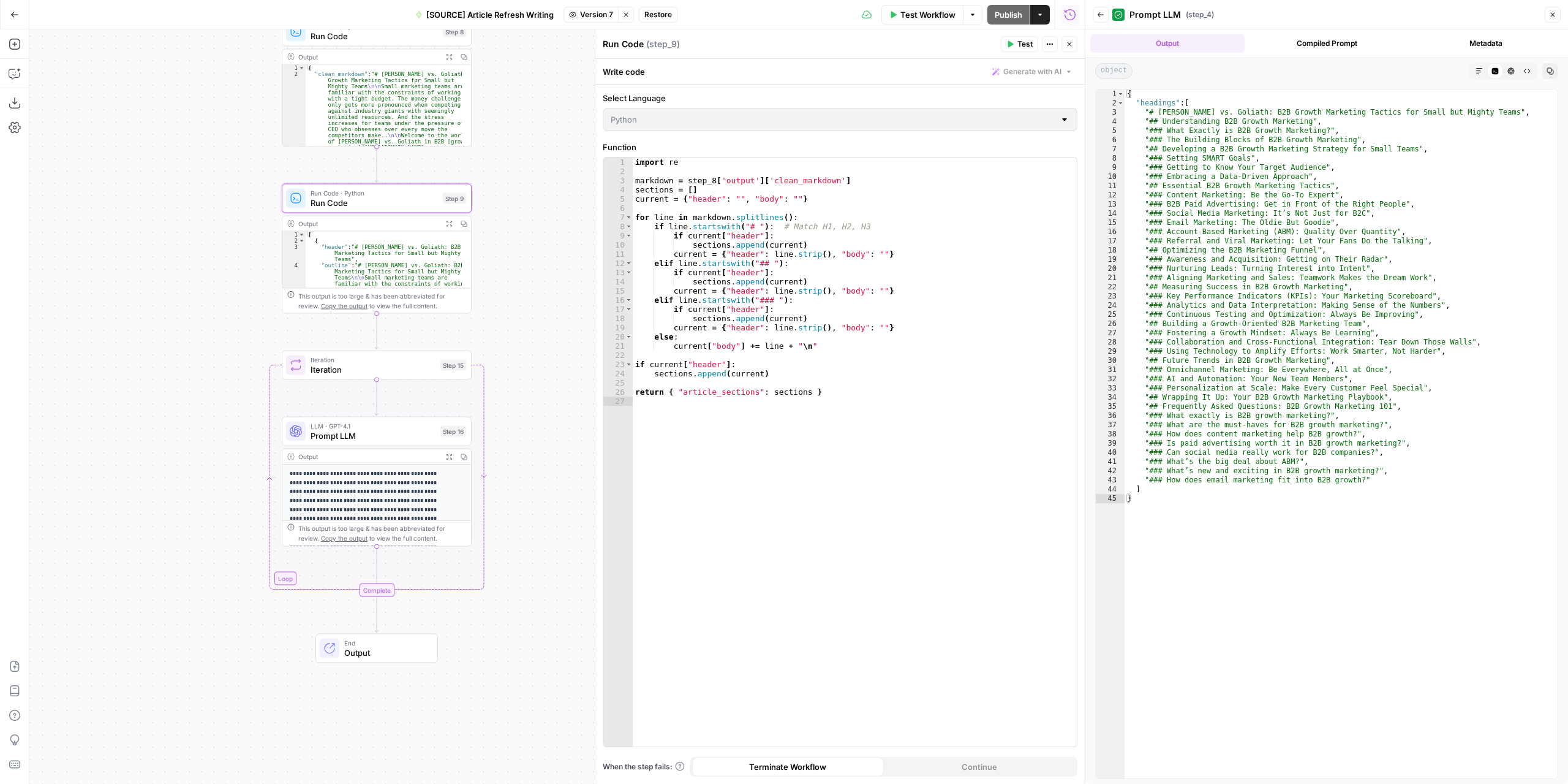
drag, startPoint x: 551, startPoint y: 633, endPoint x: 516, endPoint y: 326, distance: 309.0
click at [516, 324] on div "**********" at bounding box center [557, 406] width 1055 height 754
click at [406, 441] on span "Prompt LLM" at bounding box center [373, 443] width 125 height 12
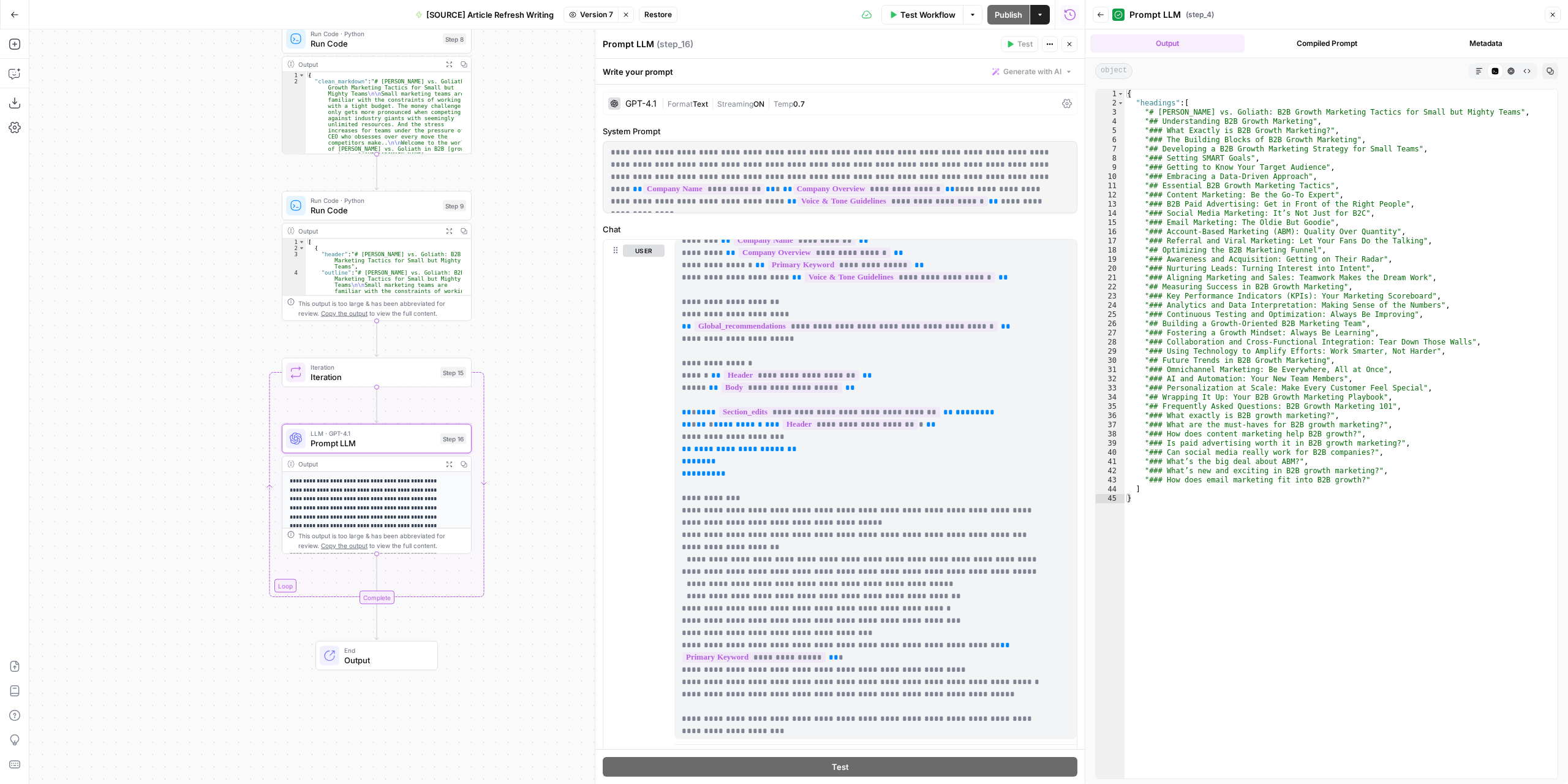
scroll to position [13, 0]
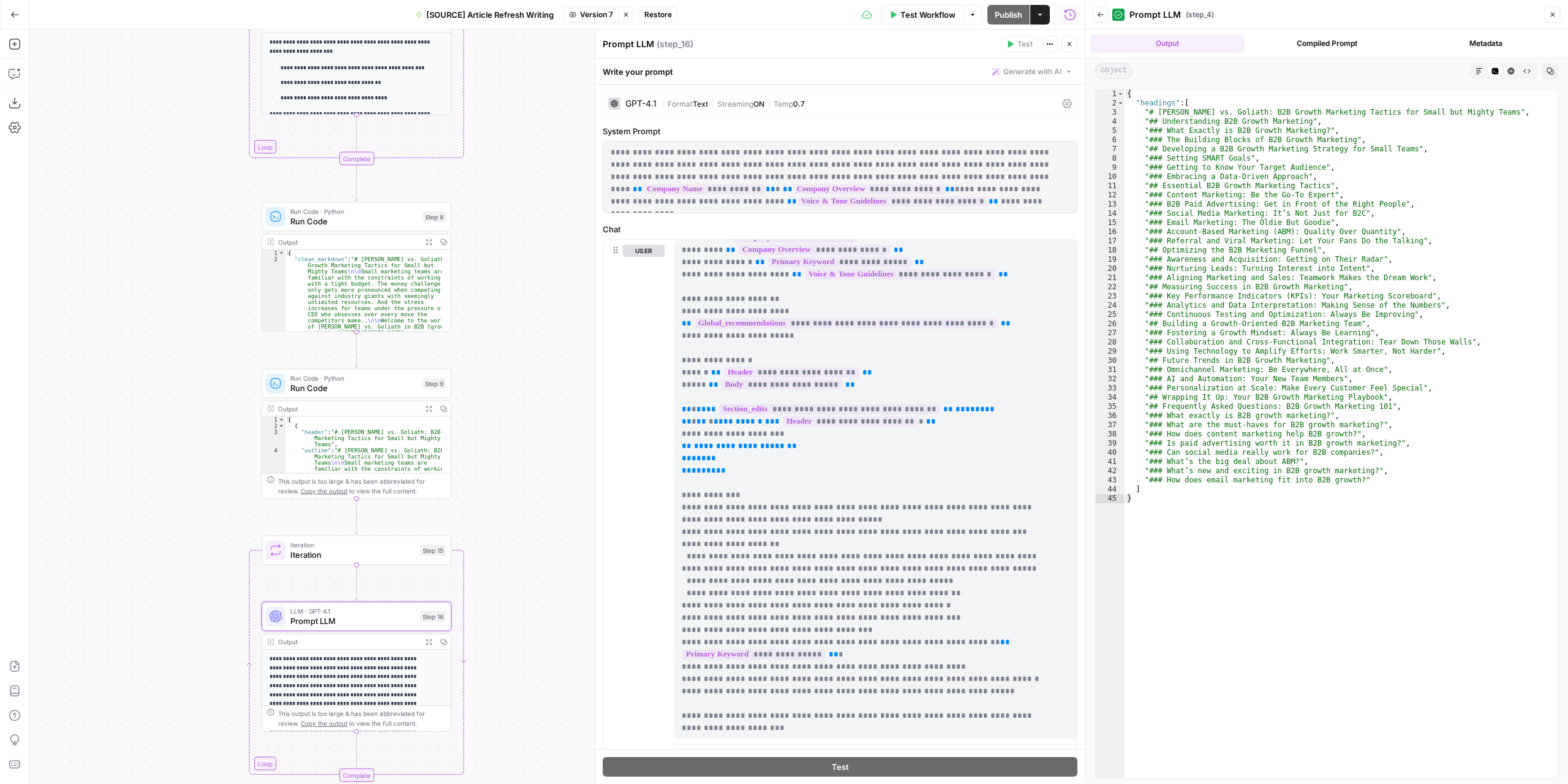
drag, startPoint x: 539, startPoint y: 291, endPoint x: 518, endPoint y: 432, distance: 142.6
click at [518, 469] on div "**********" at bounding box center [557, 406] width 1055 height 754
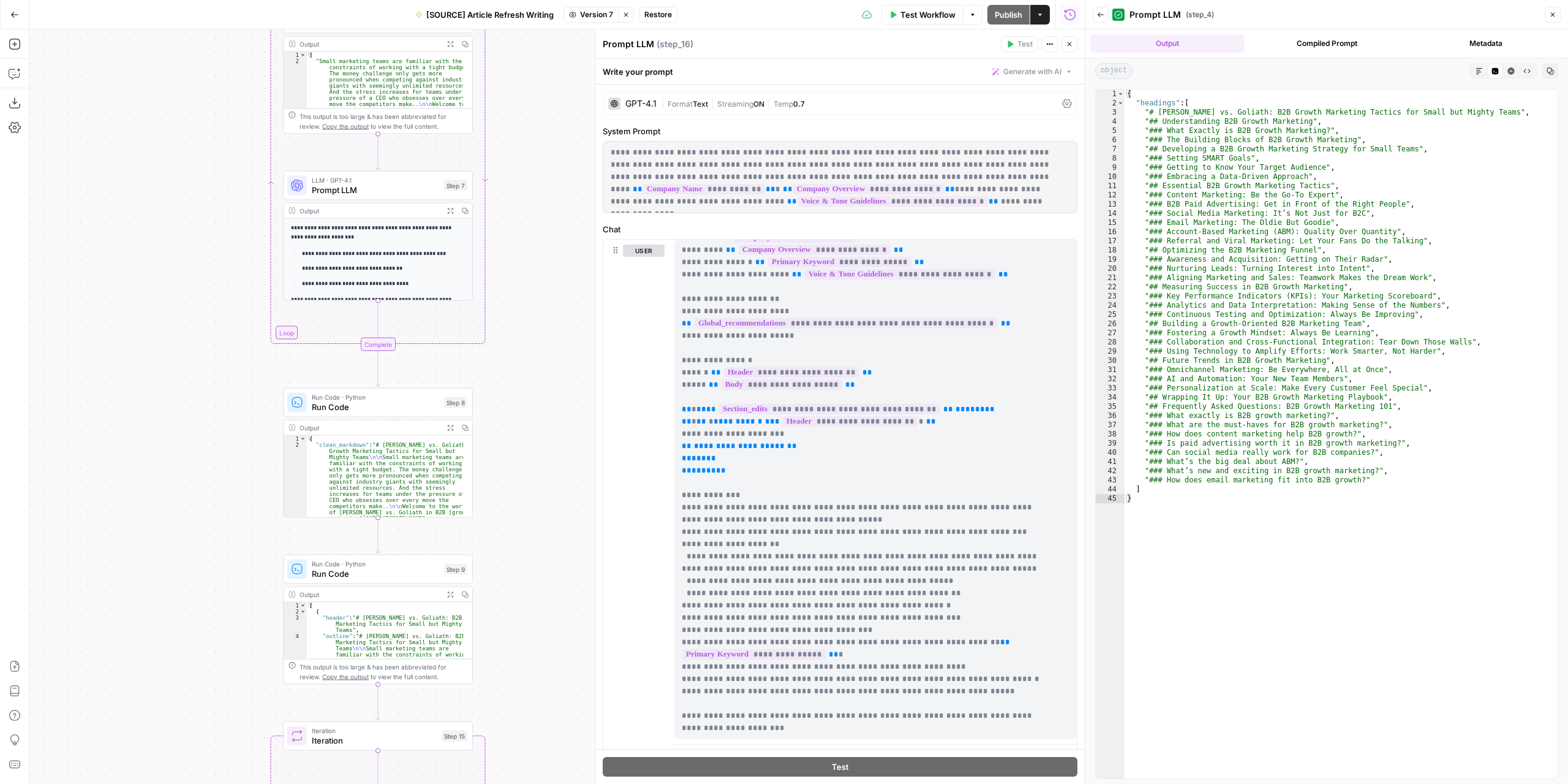
drag, startPoint x: 506, startPoint y: 300, endPoint x: 524, endPoint y: 458, distance: 159.0
click at [528, 489] on div "**********" at bounding box center [557, 406] width 1055 height 754
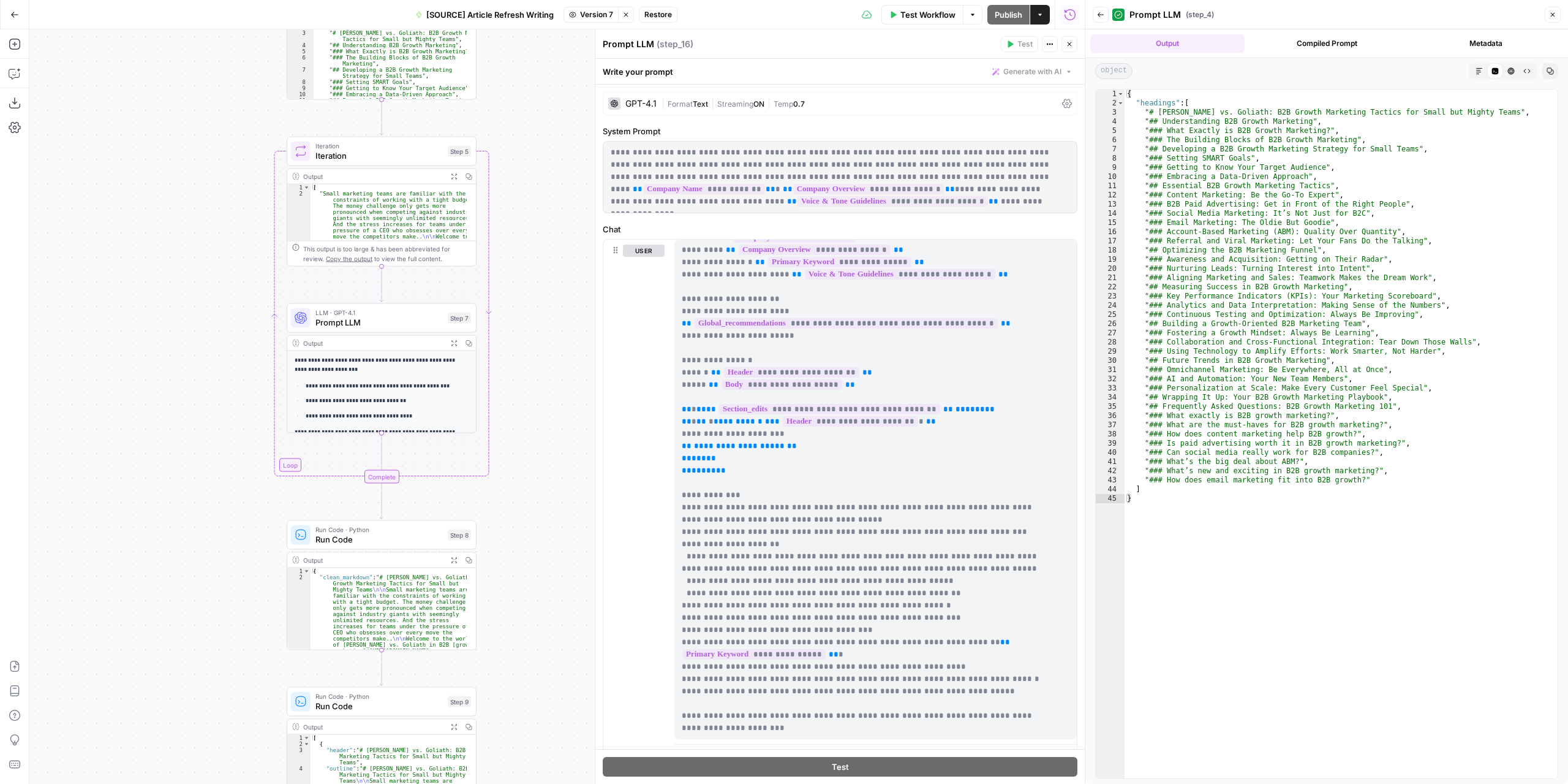
drag, startPoint x: 521, startPoint y: 331, endPoint x: 525, endPoint y: 460, distance: 129.1
click at [525, 460] on div "**********" at bounding box center [557, 406] width 1055 height 754
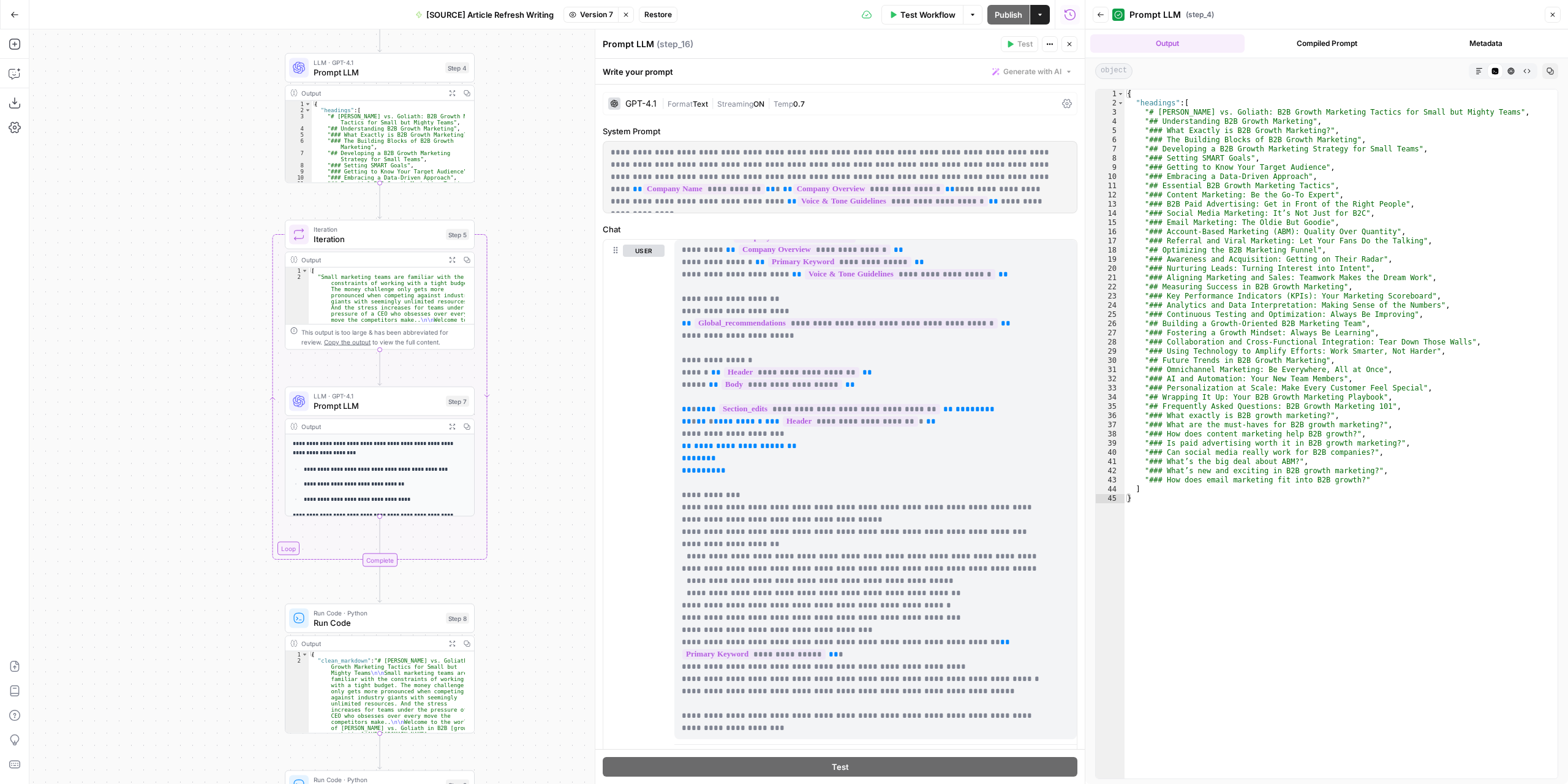
drag, startPoint x: 524, startPoint y: 346, endPoint x: 522, endPoint y: 430, distance: 84.0
click at [522, 430] on div "**********" at bounding box center [557, 406] width 1055 height 754
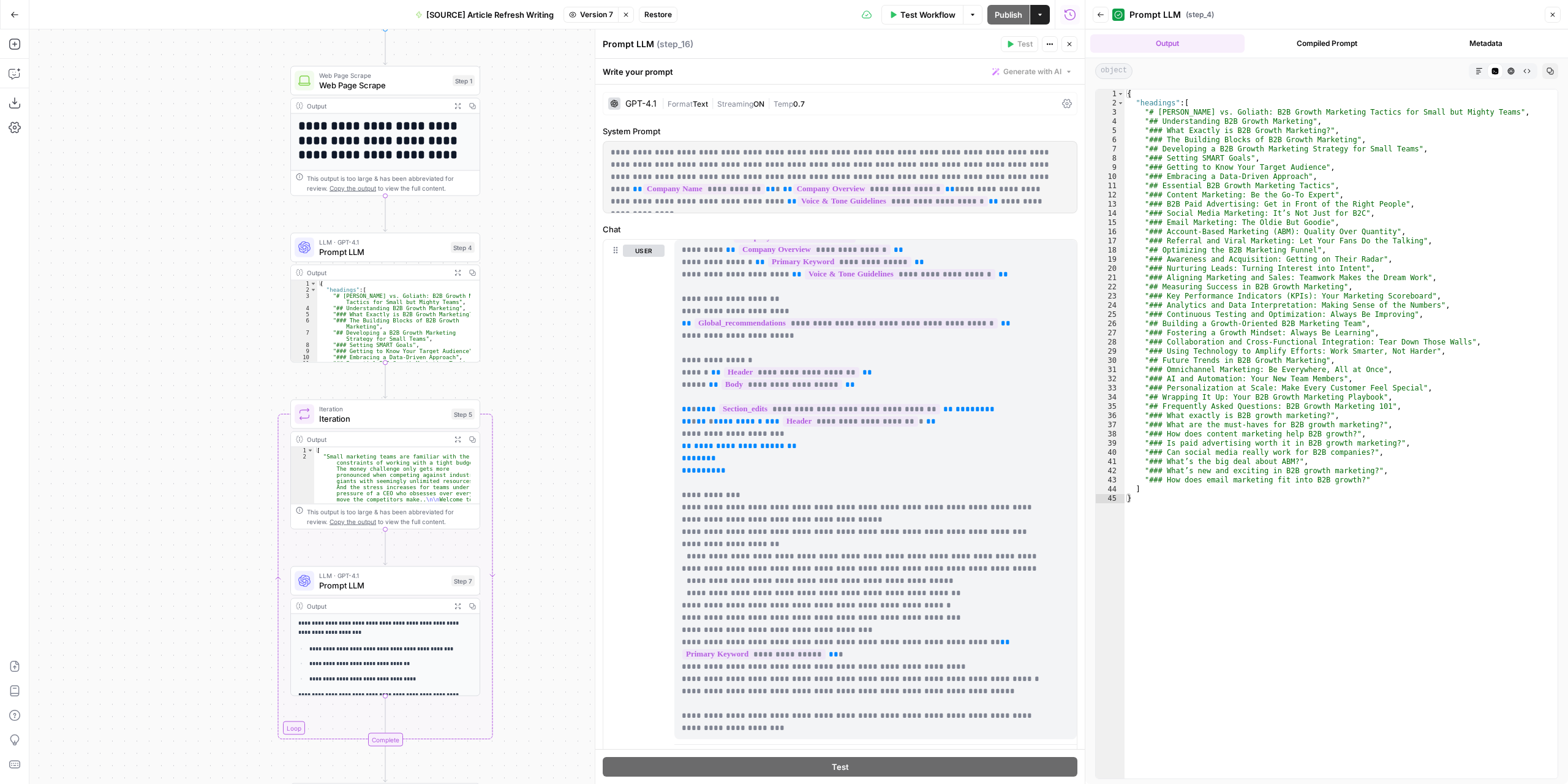
drag, startPoint x: 526, startPoint y: 338, endPoint x: 531, endPoint y: 488, distance: 150.1
click at [530, 515] on div "**********" at bounding box center [557, 406] width 1055 height 754
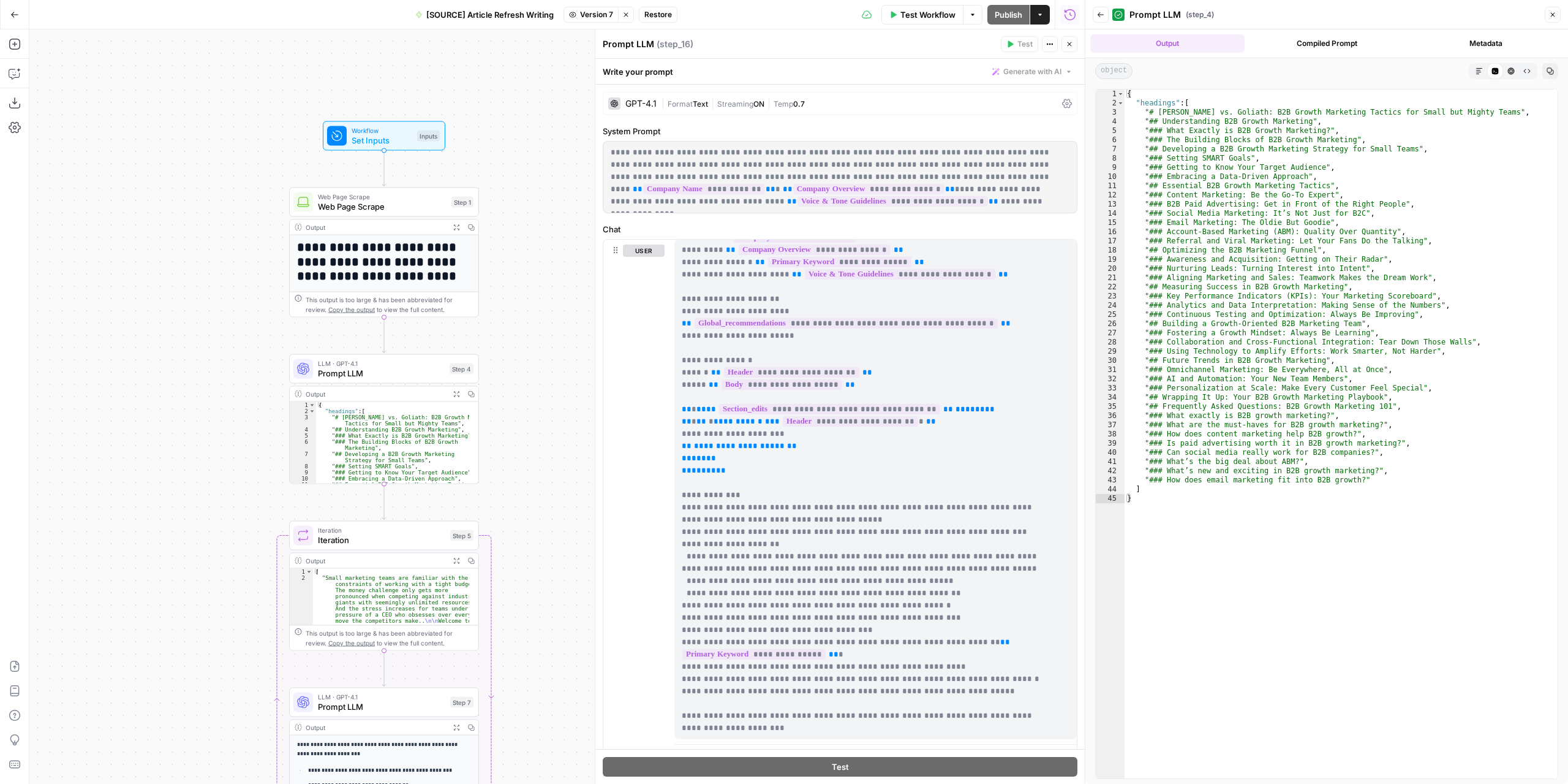
drag, startPoint x: 529, startPoint y: 292, endPoint x: 468, endPoint y: 398, distance: 122.3
click at [528, 415] on div "**********" at bounding box center [557, 406] width 1055 height 754
click at [411, 381] on div "LLM · GPT-4.1 Prompt LLM Step 4" at bounding box center [383, 369] width 190 height 30
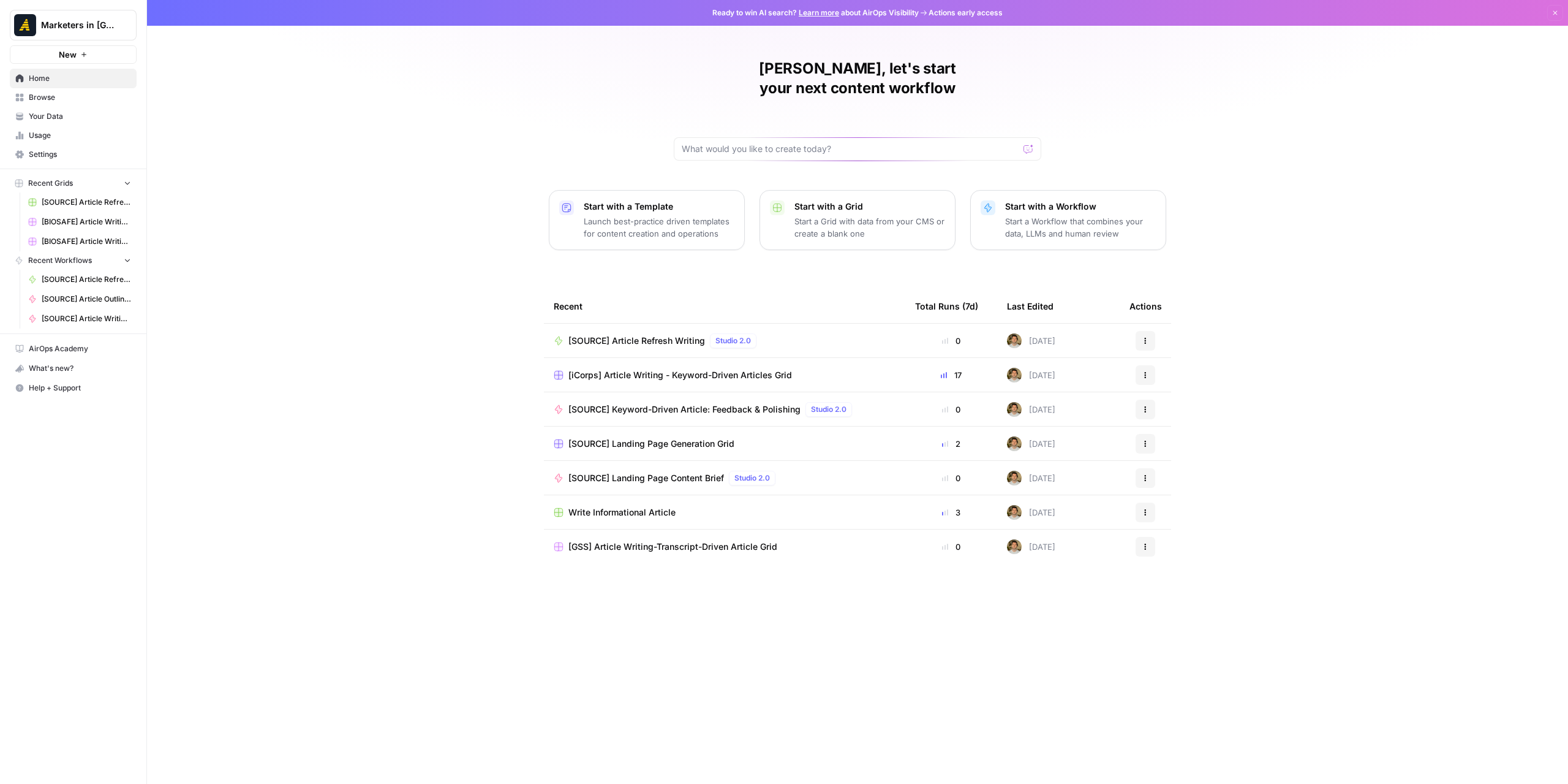
click at [60, 86] on link "Home" at bounding box center [73, 78] width 127 height 20
click at [62, 93] on span "Browse" at bounding box center [80, 97] width 102 height 11
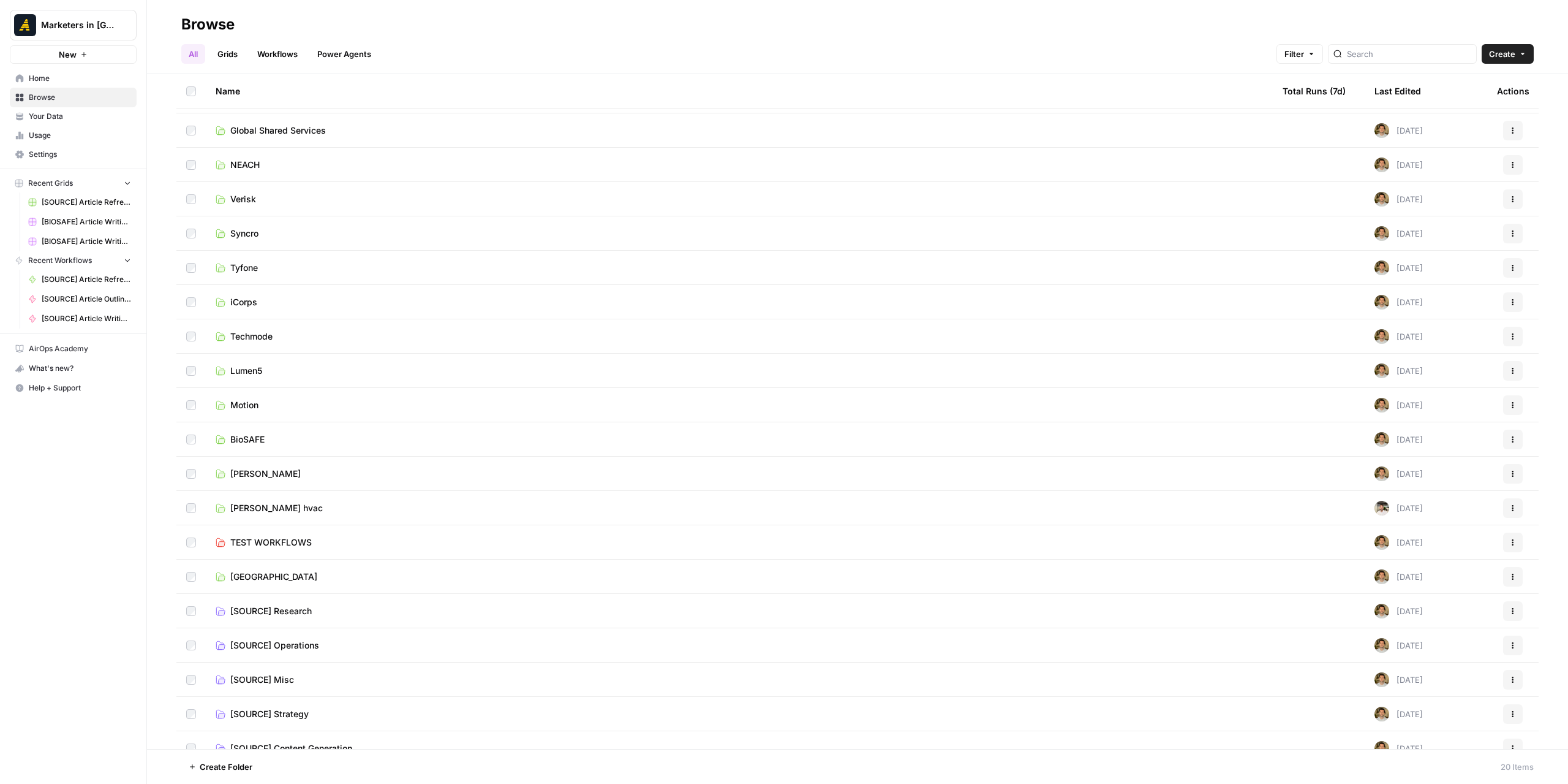
scroll to position [46, 0]
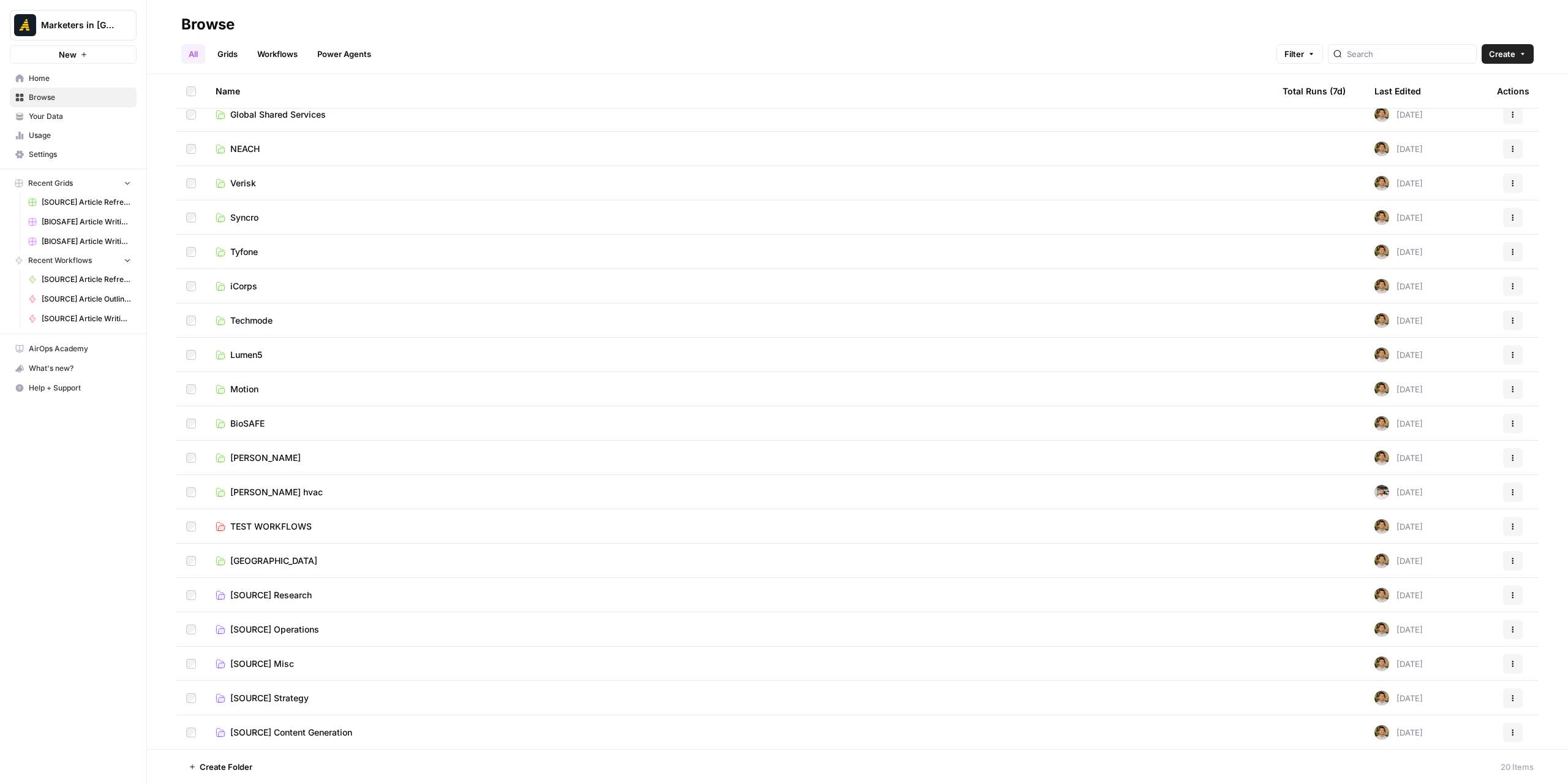
click at [331, 735] on span "[SOURCE] Content Generation" at bounding box center [291, 732] width 122 height 12
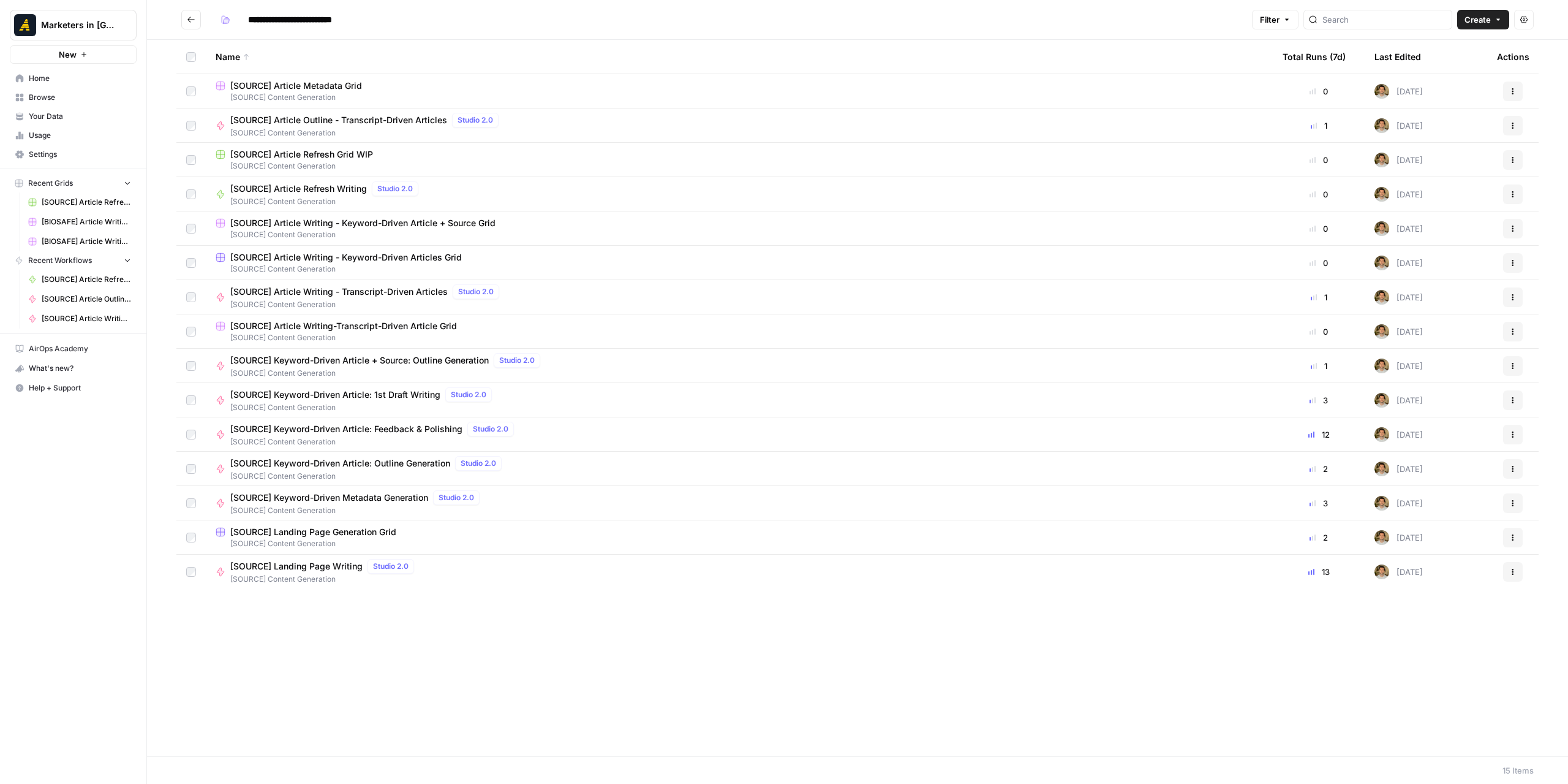
click at [384, 264] on span "[SOURCE] Content Generation" at bounding box center [739, 269] width 1047 height 11
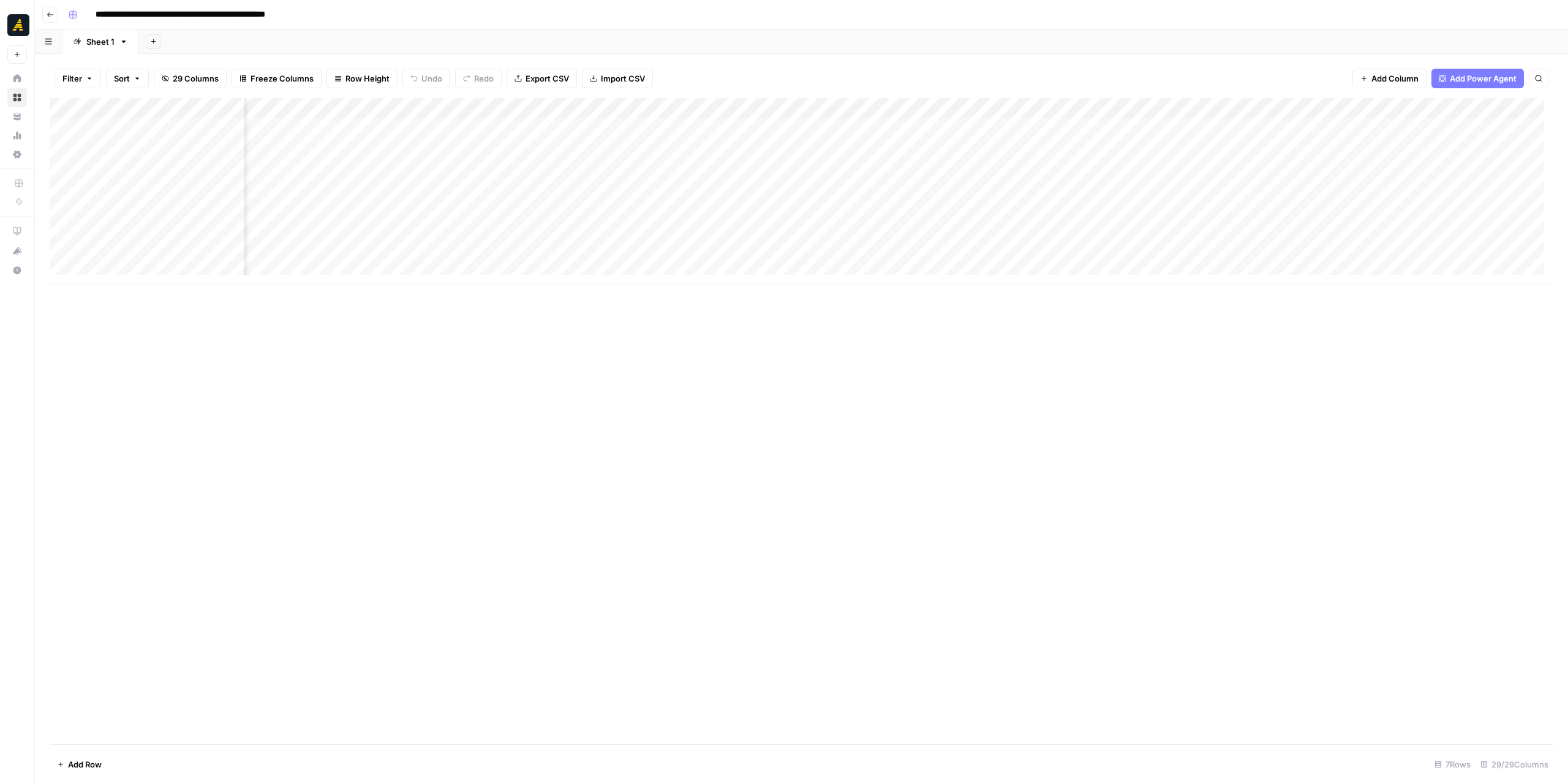
scroll to position [0, 1900]
click at [809, 103] on div "Add Column" at bounding box center [802, 191] width 1504 height 186
click at [814, 223] on span "Edit Workflow" at bounding box center [818, 228] width 107 height 12
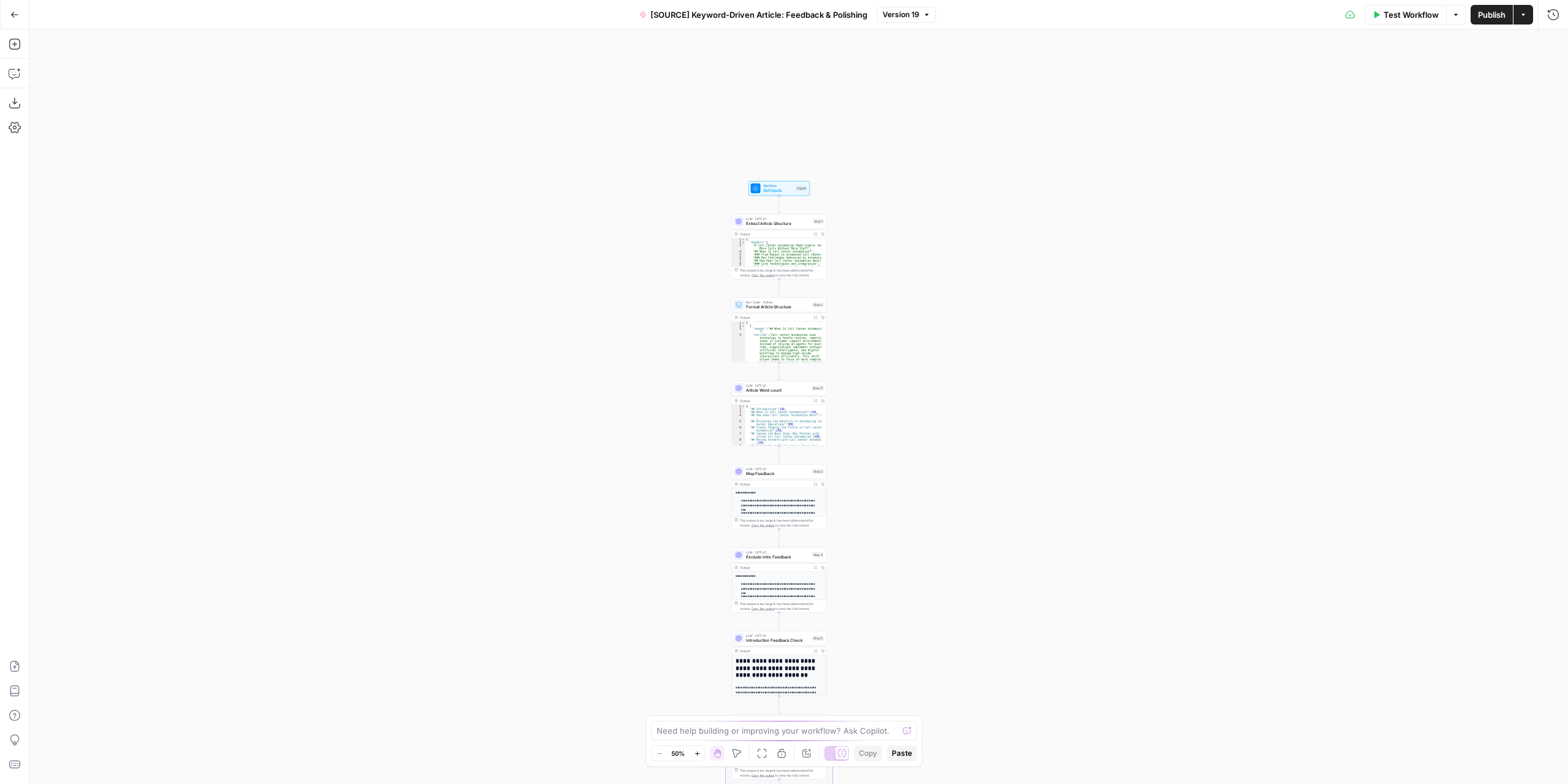
drag, startPoint x: 915, startPoint y: 391, endPoint x: 904, endPoint y: 486, distance: 95.6
click at [904, 486] on div "Workflow Set Inputs Inputs LLM · GPT-4.1 Extract Article Structure Step 1 Outpu…" at bounding box center [799, 406] width 1538 height 754
click at [894, 242] on div "Workflow Set Inputs Inputs LLM · GPT-4.1 Extract Article Structure Step 1 Outpu…" at bounding box center [799, 406] width 1538 height 754
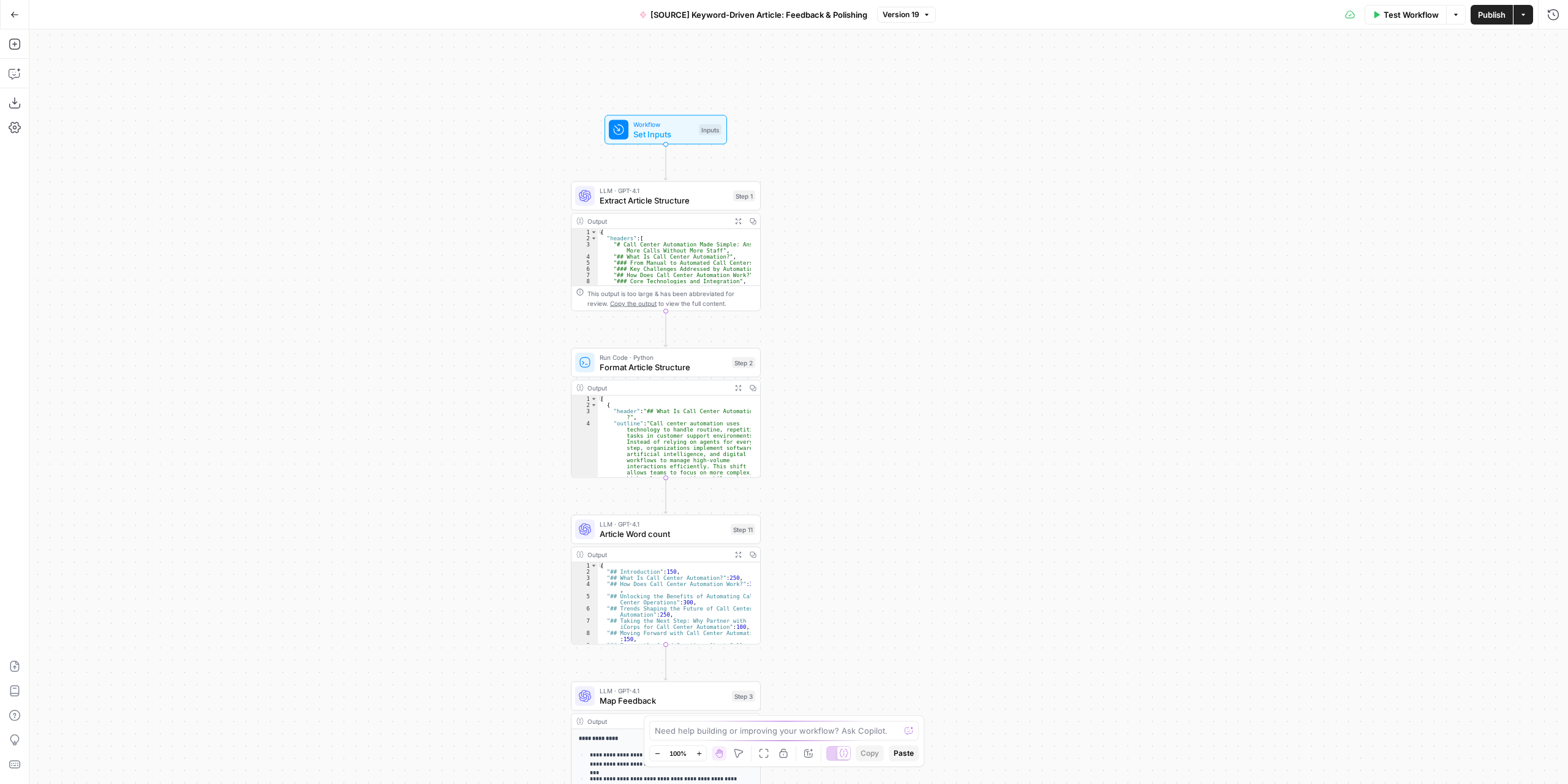
drag, startPoint x: 836, startPoint y: 329, endPoint x: 843, endPoint y: 307, distance: 23.1
click at [843, 307] on div "Workflow Set Inputs Inputs LLM · GPT-4.1 Extract Article Structure Step 1 Outpu…" at bounding box center [799, 406] width 1538 height 754
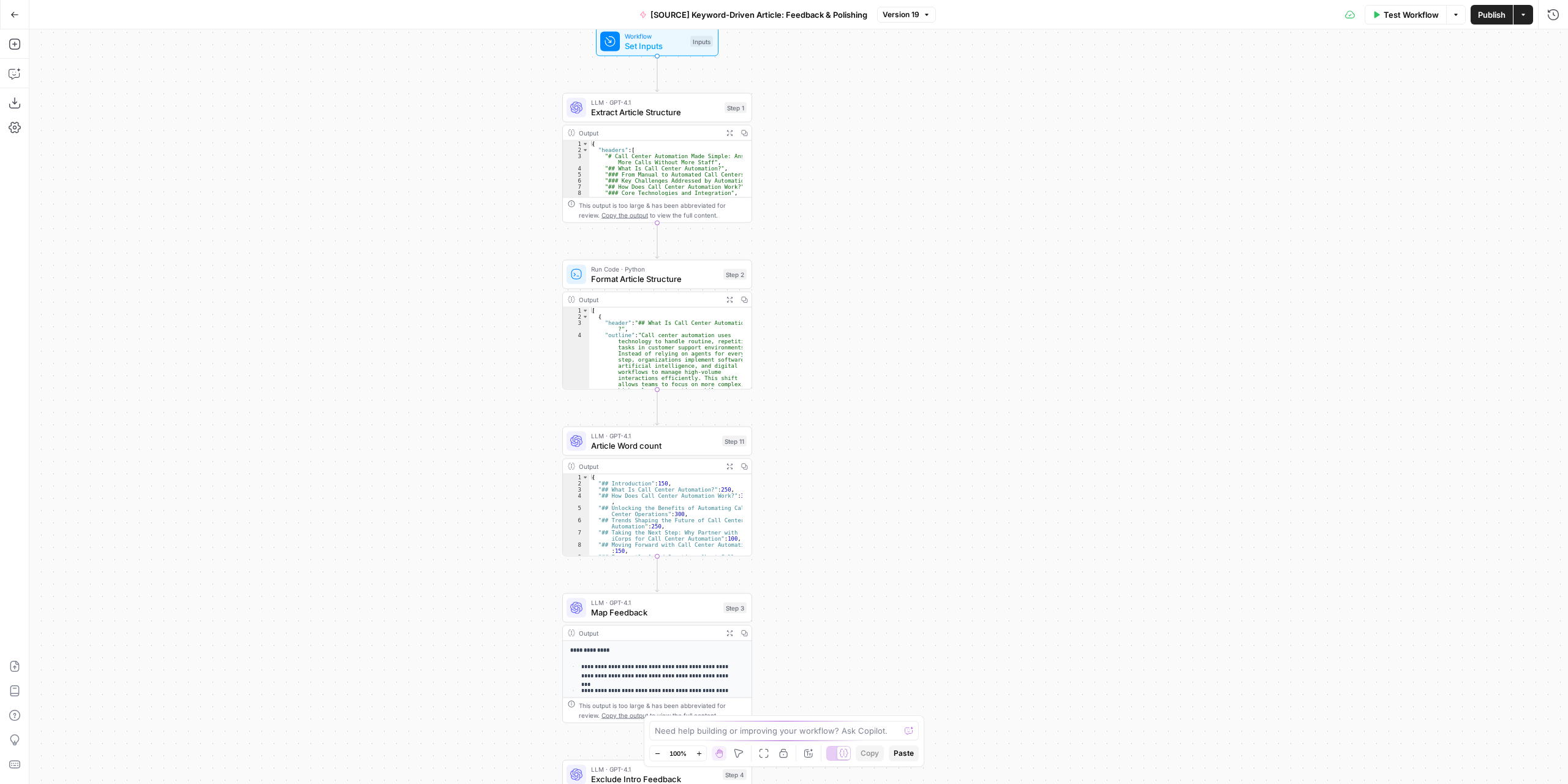
drag, startPoint x: 831, startPoint y: 466, endPoint x: 800, endPoint y: 249, distance: 219.2
click at [800, 249] on div "Workflow Set Inputs Inputs LLM · GPT-4.1 Extract Article Structure Step 1 Outpu…" at bounding box center [799, 406] width 1538 height 754
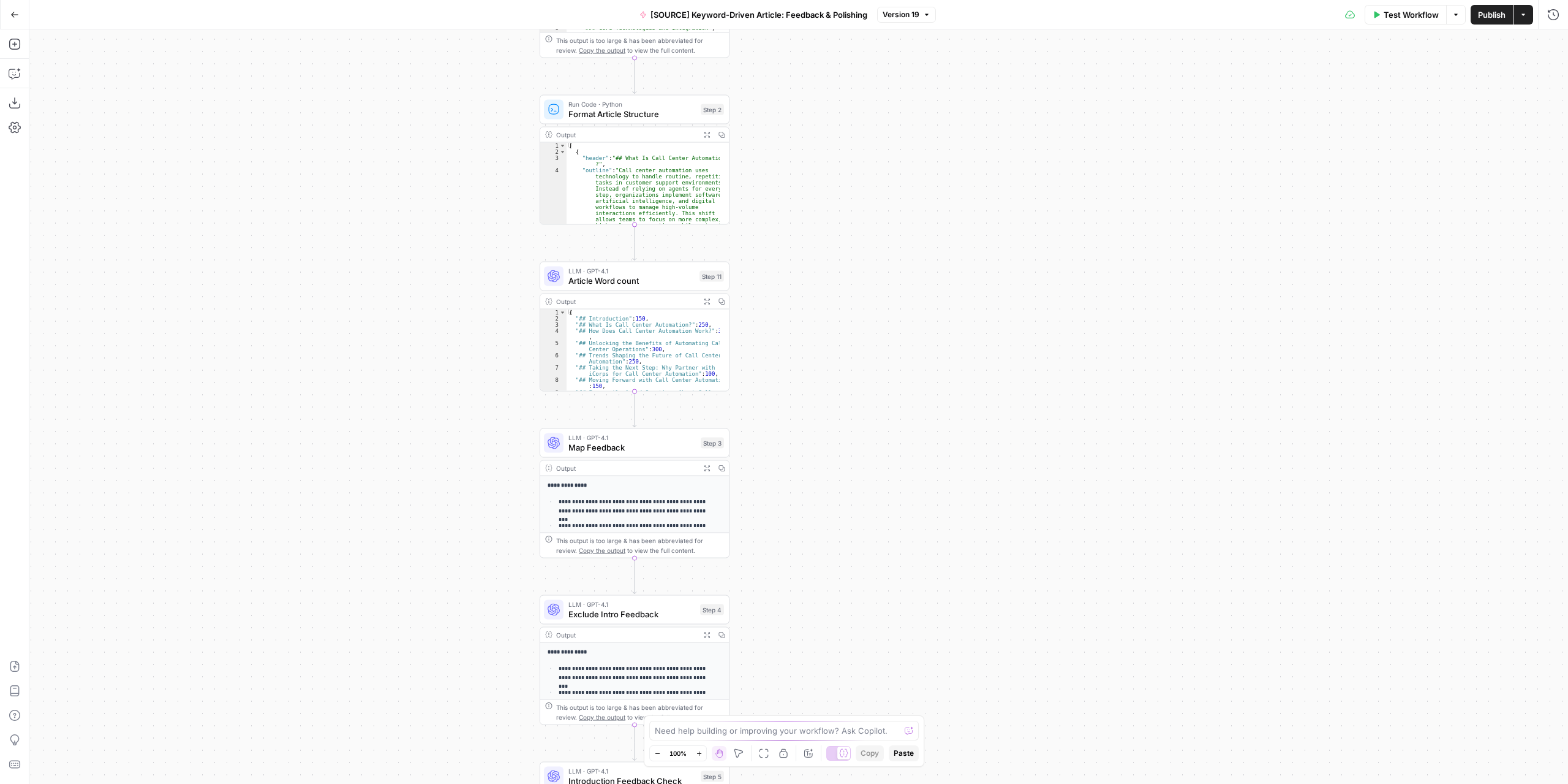
drag, startPoint x: 835, startPoint y: 443, endPoint x: 846, endPoint y: 290, distance: 153.4
click at [846, 300] on div "Workflow Set Inputs Inputs LLM · GPT-4.1 Extract Article Structure Step 1 Outpu…" at bounding box center [799, 406] width 1538 height 754
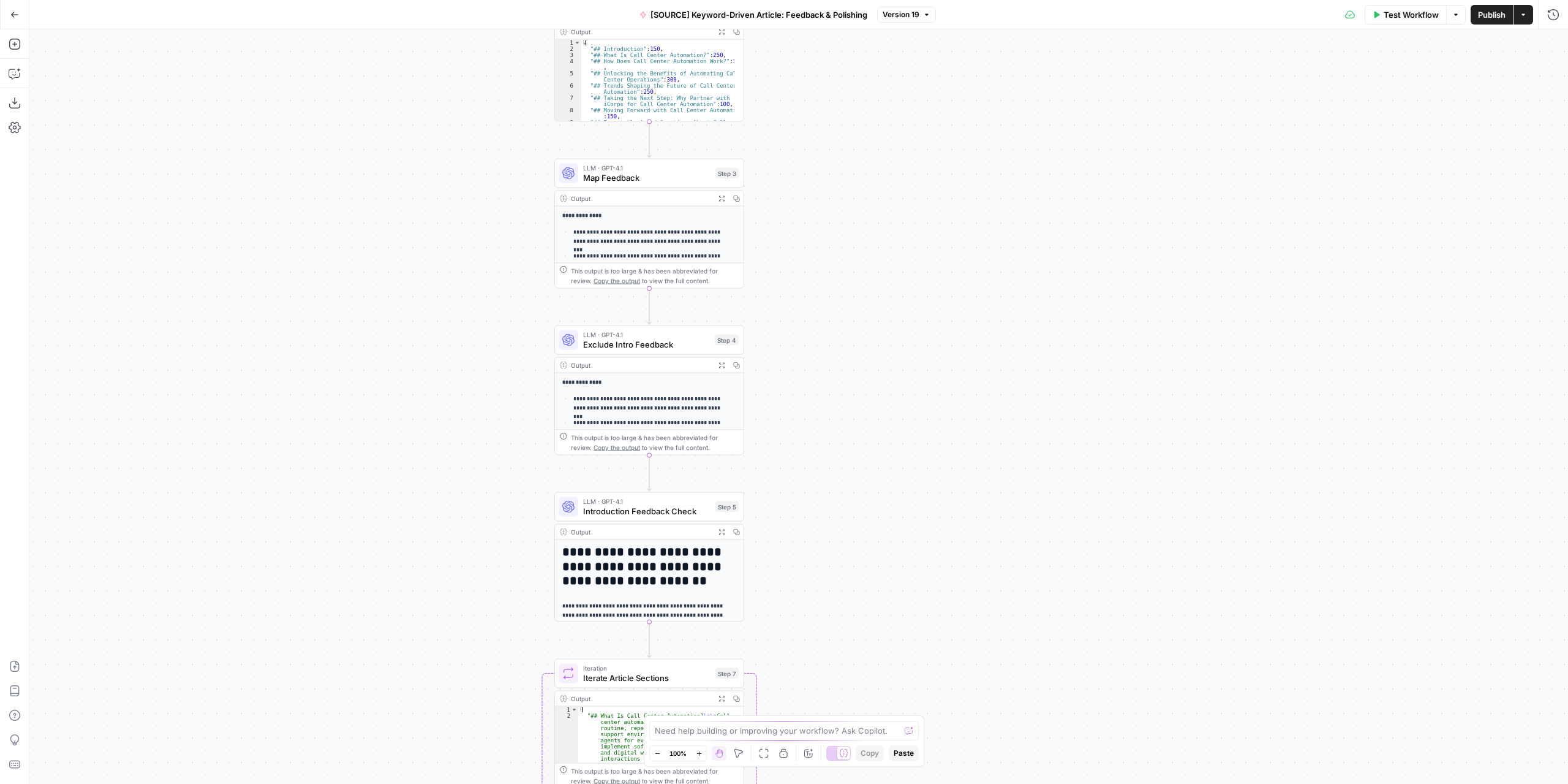
drag, startPoint x: 824, startPoint y: 470, endPoint x: 828, endPoint y: 343, distance: 127.1
click at [828, 343] on div "Workflow Set Inputs Inputs LLM · GPT-4.1 Extract Article Structure Step 1 Outpu…" at bounding box center [799, 406] width 1538 height 754
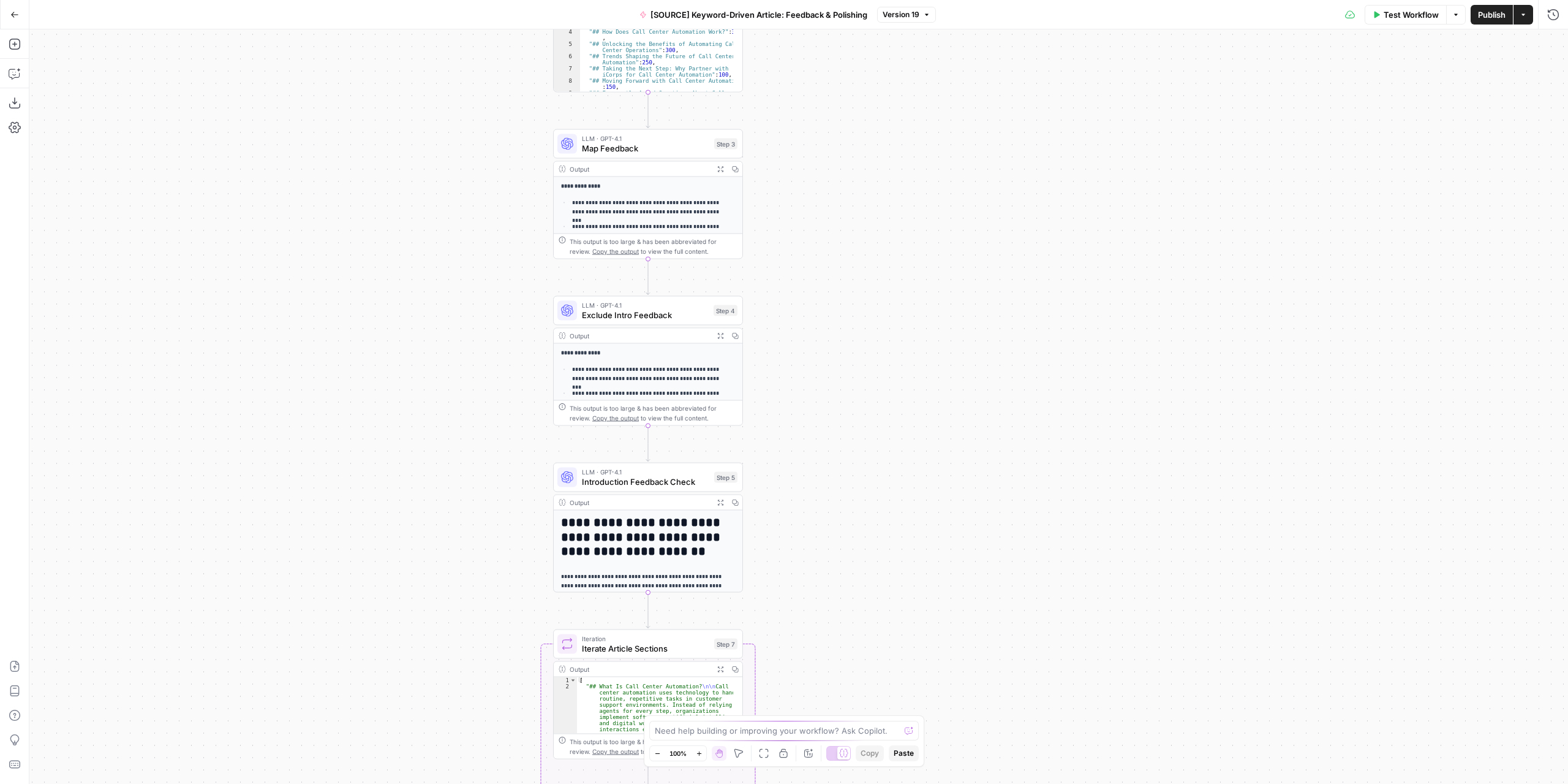
drag, startPoint x: 827, startPoint y: 478, endPoint x: 823, endPoint y: 395, distance: 83.1
click at [826, 383] on div "Workflow Set Inputs Inputs LLM · GPT-4.1 Extract Article Structure Step 1 Outpu…" at bounding box center [799, 406] width 1538 height 754
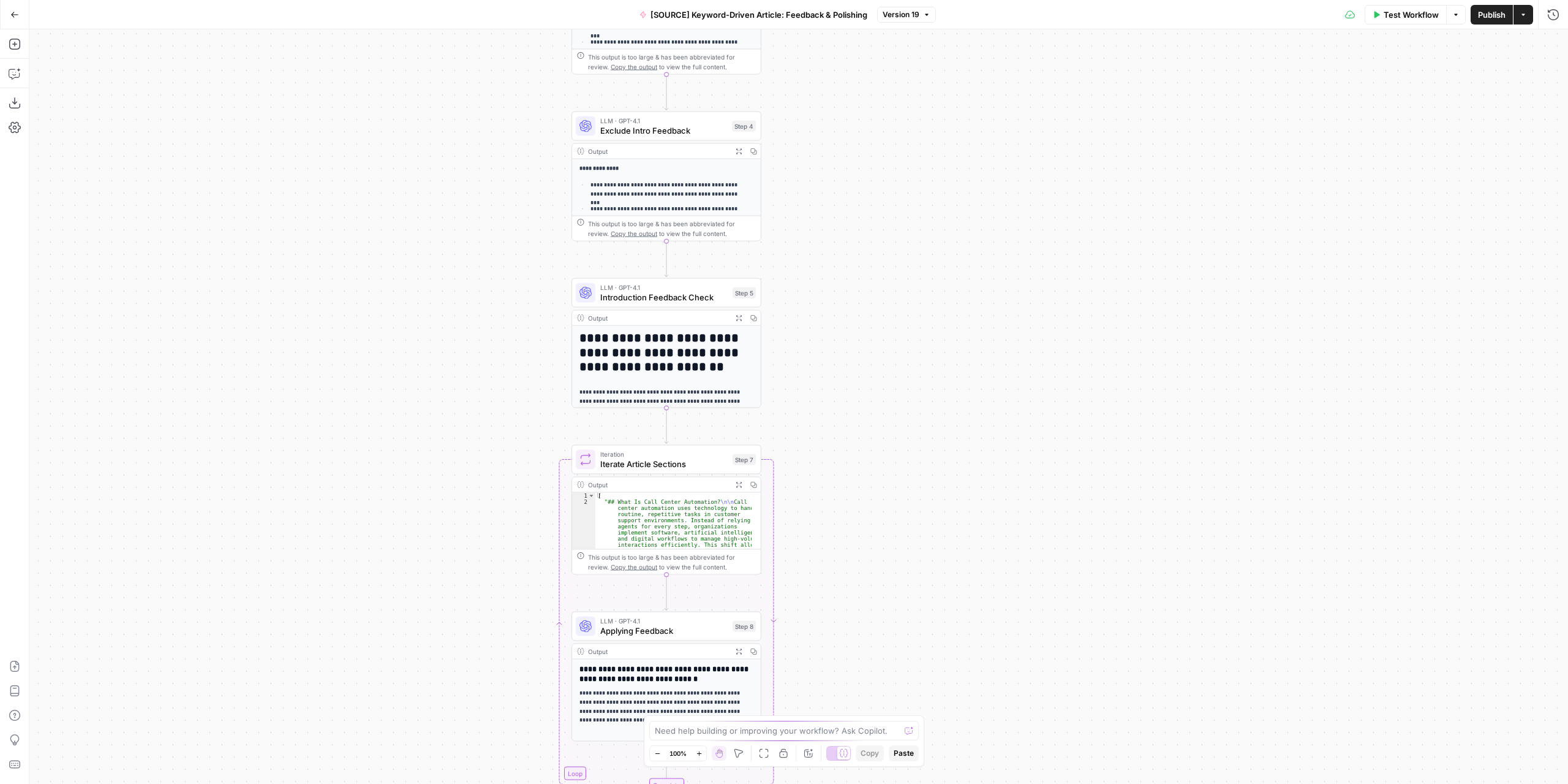
drag, startPoint x: 809, startPoint y: 487, endPoint x: 828, endPoint y: 366, distance: 122.5
click at [828, 366] on div "Workflow Set Inputs Inputs LLM · GPT-4.1 Extract Article Structure Step 1 Outpu…" at bounding box center [799, 406] width 1538 height 754
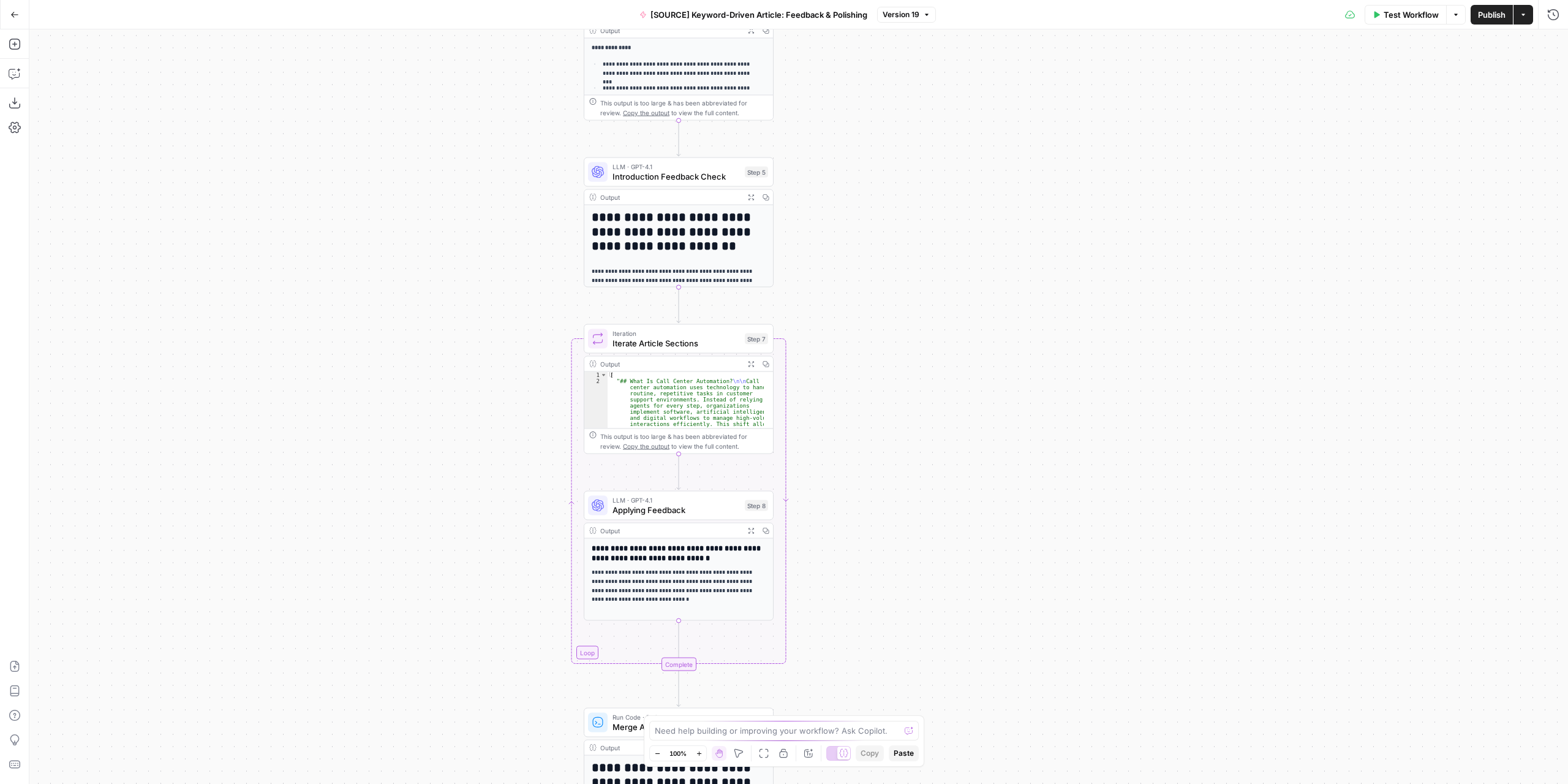
drag, startPoint x: 818, startPoint y: 490, endPoint x: 829, endPoint y: 368, distance: 122.5
click at [829, 368] on div "Workflow Set Inputs Inputs LLM · GPT-4.1 Extract Article Structure Step 1 Outpu…" at bounding box center [799, 406] width 1538 height 754
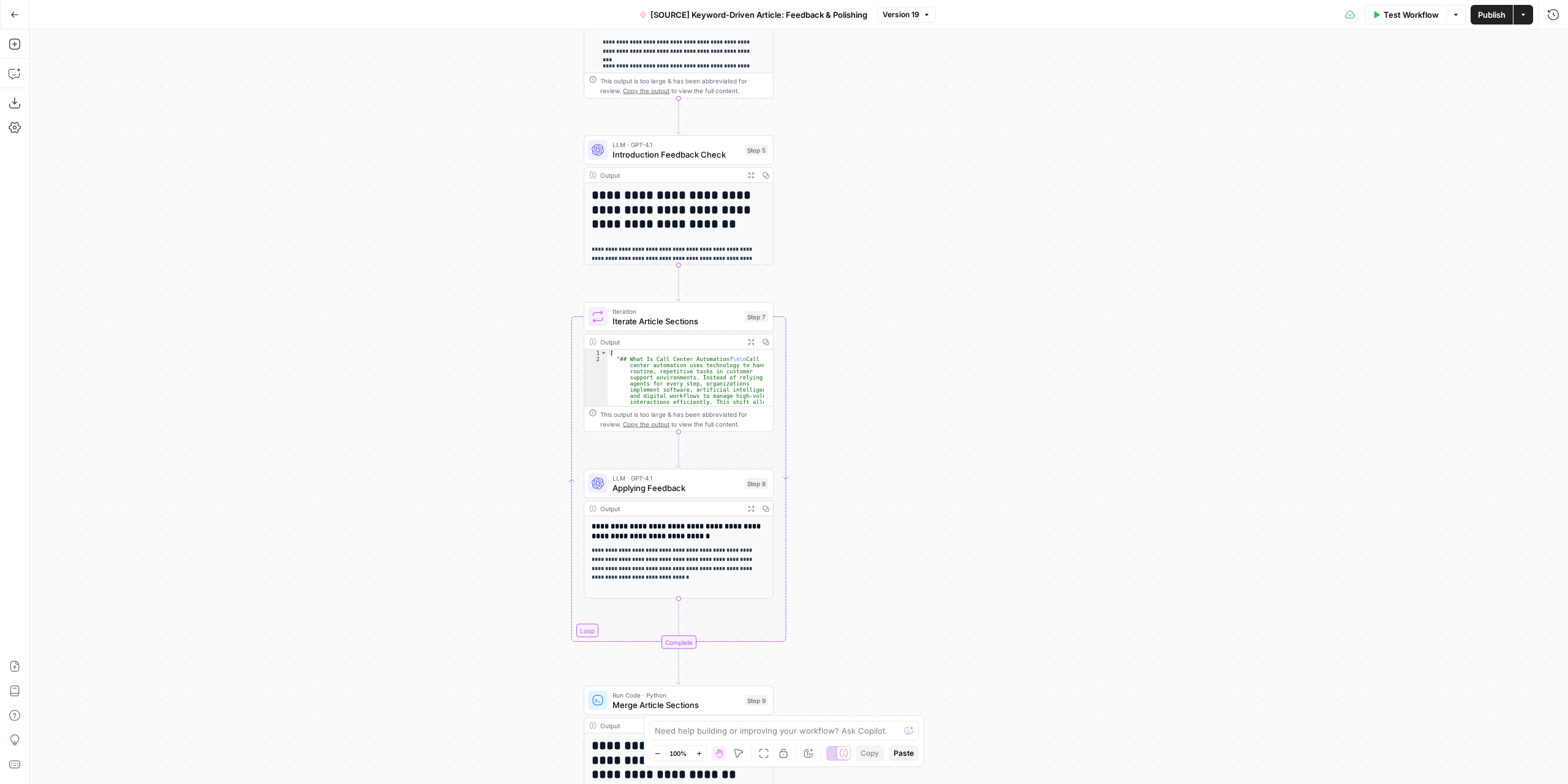
drag, startPoint x: 845, startPoint y: 569, endPoint x: 845, endPoint y: 549, distance: 20.0
click at [845, 549] on div "Workflow Set Inputs Inputs LLM · GPT-4.1 Extract Article Structure Step 1 Outpu…" at bounding box center [799, 406] width 1538 height 754
drag, startPoint x: 865, startPoint y: 482, endPoint x: 854, endPoint y: 378, distance: 104.6
click at [855, 384] on div "Workflow Set Inputs Inputs LLM · GPT-4.1 Extract Article Structure Step 1 Outpu…" at bounding box center [799, 406] width 1538 height 754
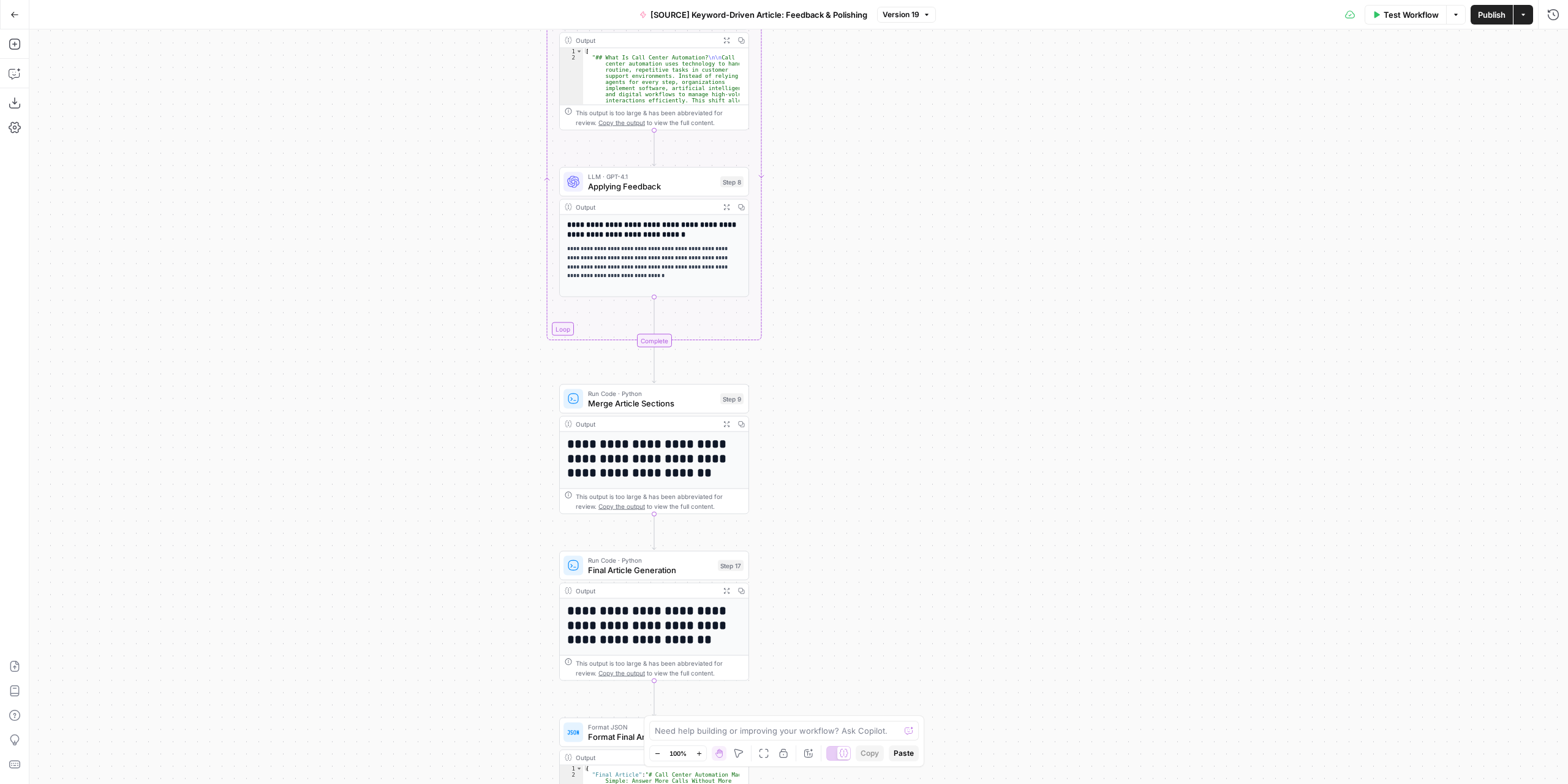
drag, startPoint x: 860, startPoint y: 536, endPoint x: 854, endPoint y: 264, distance: 272.1
click at [854, 264] on div "Workflow Set Inputs Inputs LLM · GPT-4.1 Extract Article Structure Step 1 Outpu…" at bounding box center [799, 406] width 1538 height 754
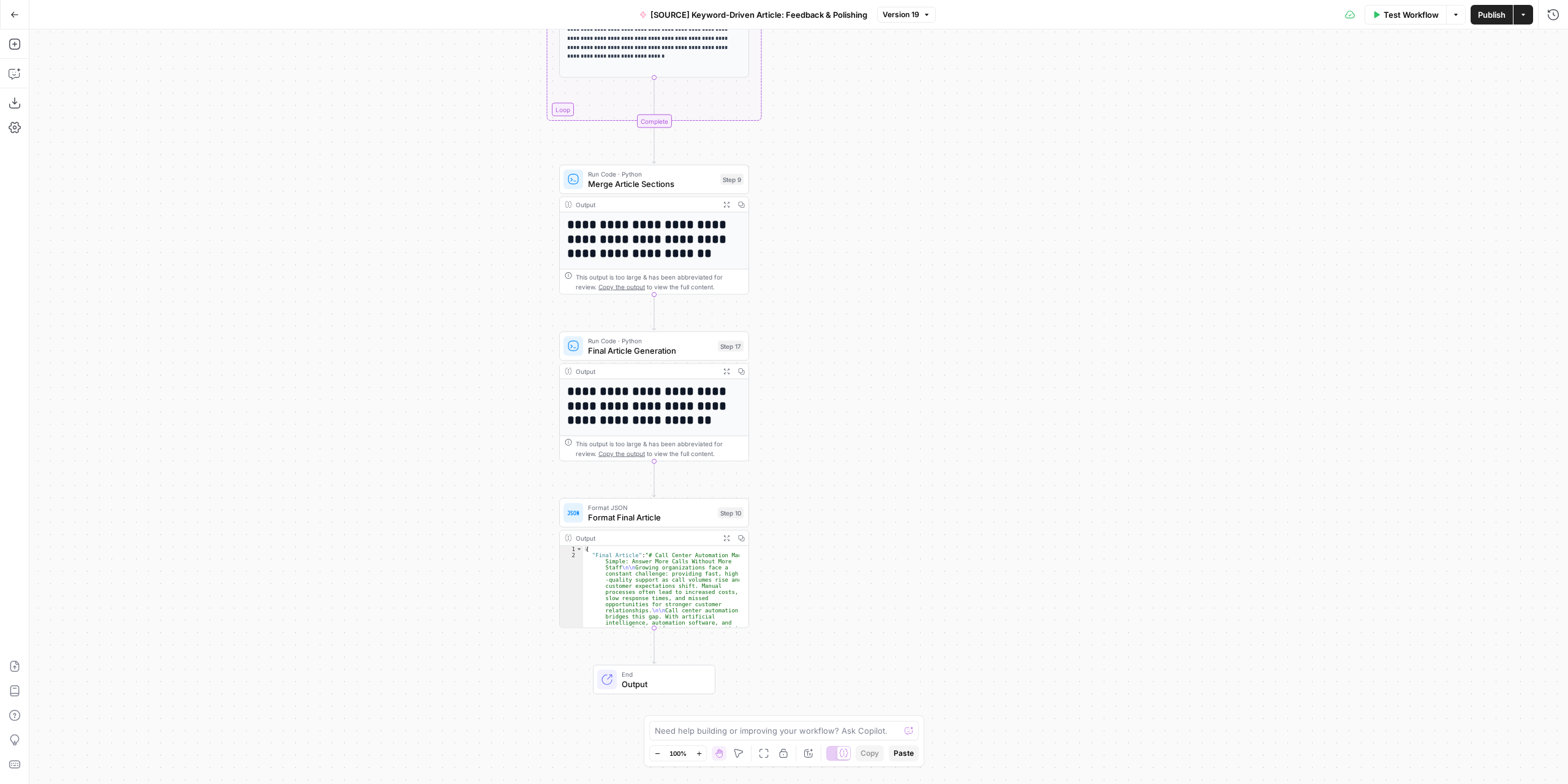
drag, startPoint x: 839, startPoint y: 407, endPoint x: 839, endPoint y: 395, distance: 12.0
click at [839, 395] on div "Workflow Set Inputs Inputs LLM · GPT-4.1 Extract Article Structure Step 1 Outpu…" at bounding box center [799, 406] width 1538 height 754
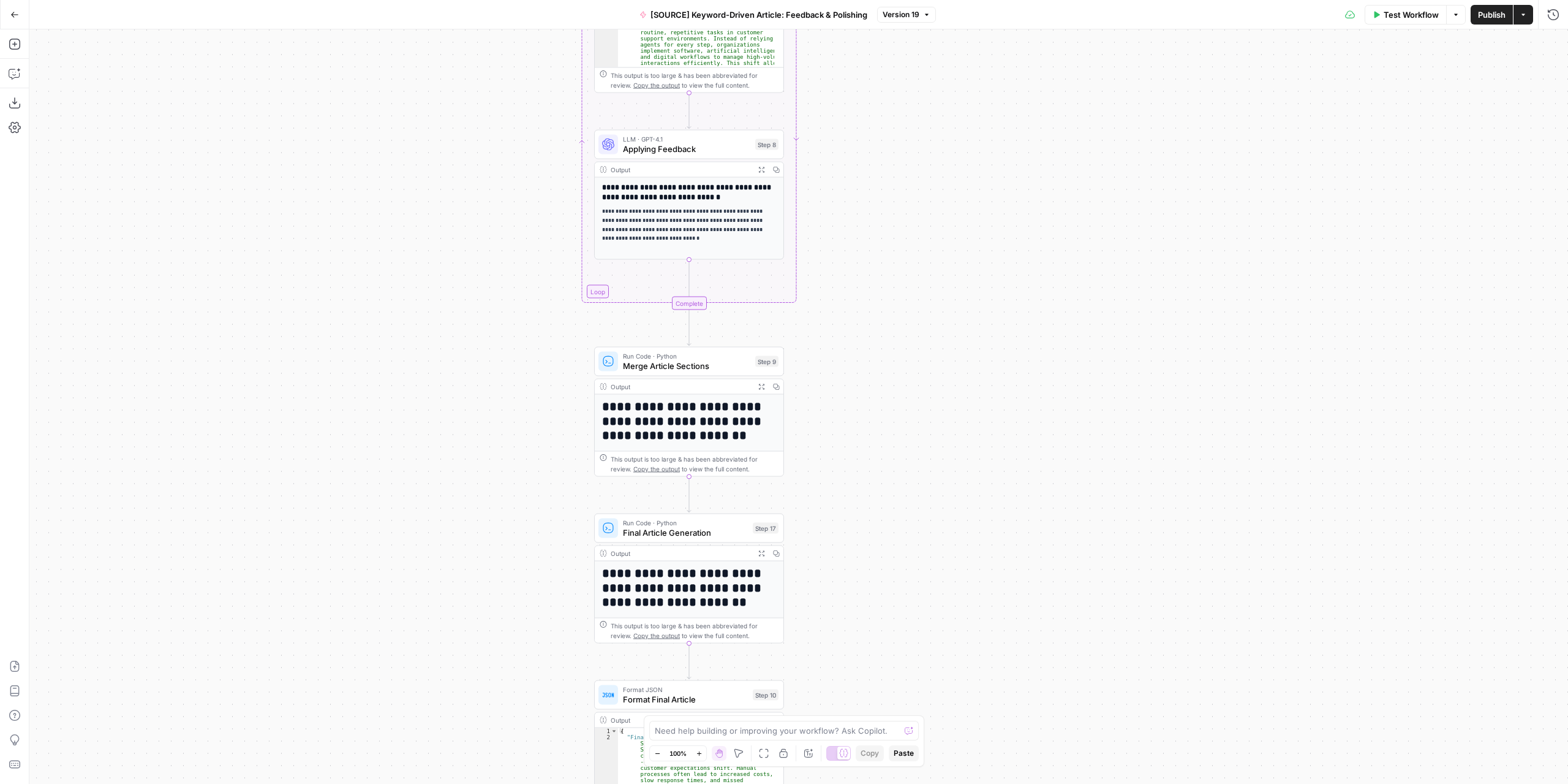
drag, startPoint x: 892, startPoint y: 551, endPoint x: 921, endPoint y: 380, distance: 173.4
click at [894, 555] on div "Workflow Set Inputs Inputs LLM · GPT-4.1 Extract Article Structure Step 1 Outpu…" at bounding box center [799, 406] width 1538 height 754
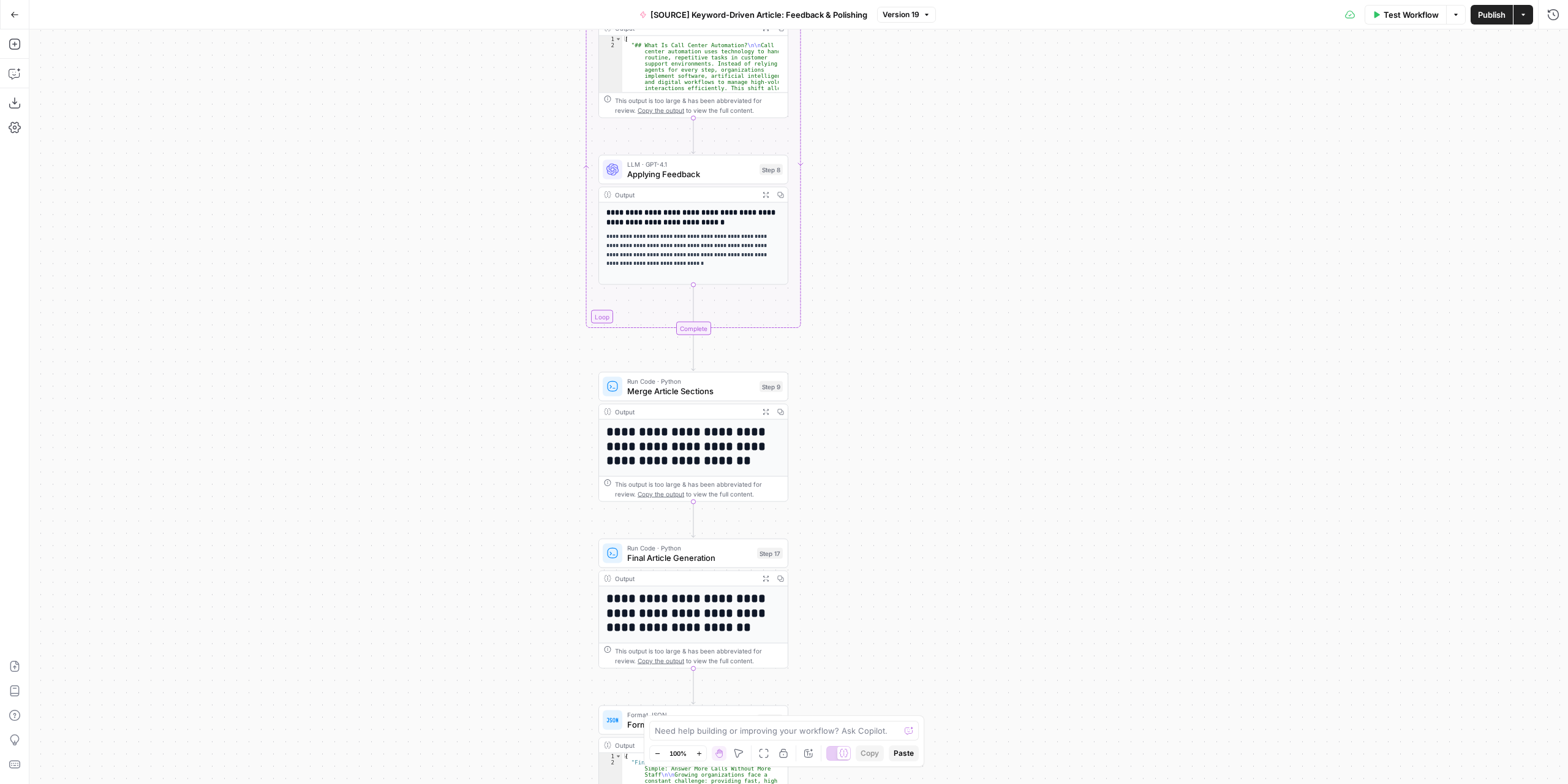
drag, startPoint x: 926, startPoint y: 393, endPoint x: 954, endPoint y: 559, distance: 168.3
click at [951, 579] on div "Workflow Set Inputs Inputs LLM · GPT-4.1 Extract Article Structure Step 1 Outpu…" at bounding box center [799, 406] width 1538 height 754
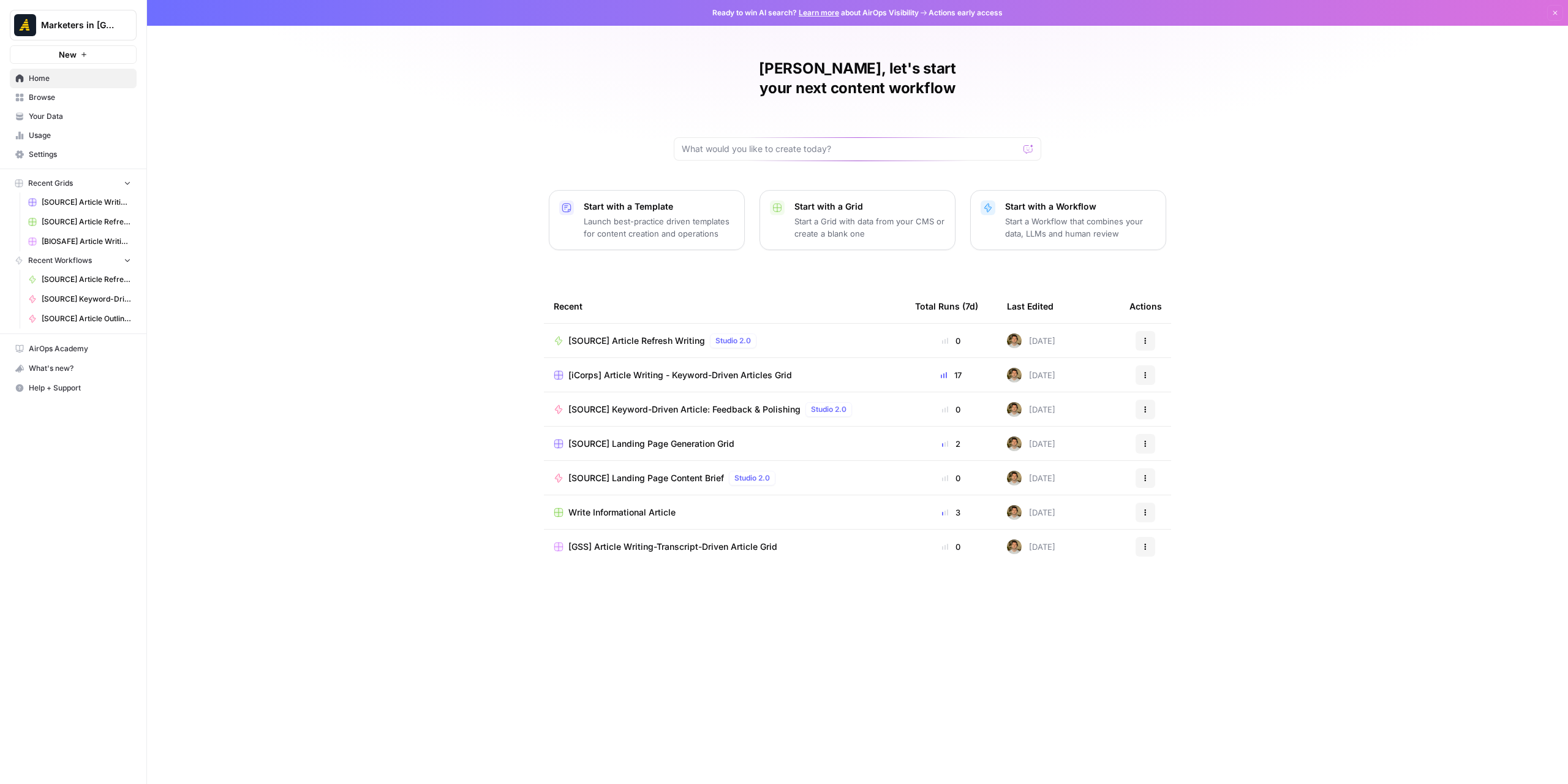
click at [66, 99] on span "Browse" at bounding box center [80, 97] width 102 height 11
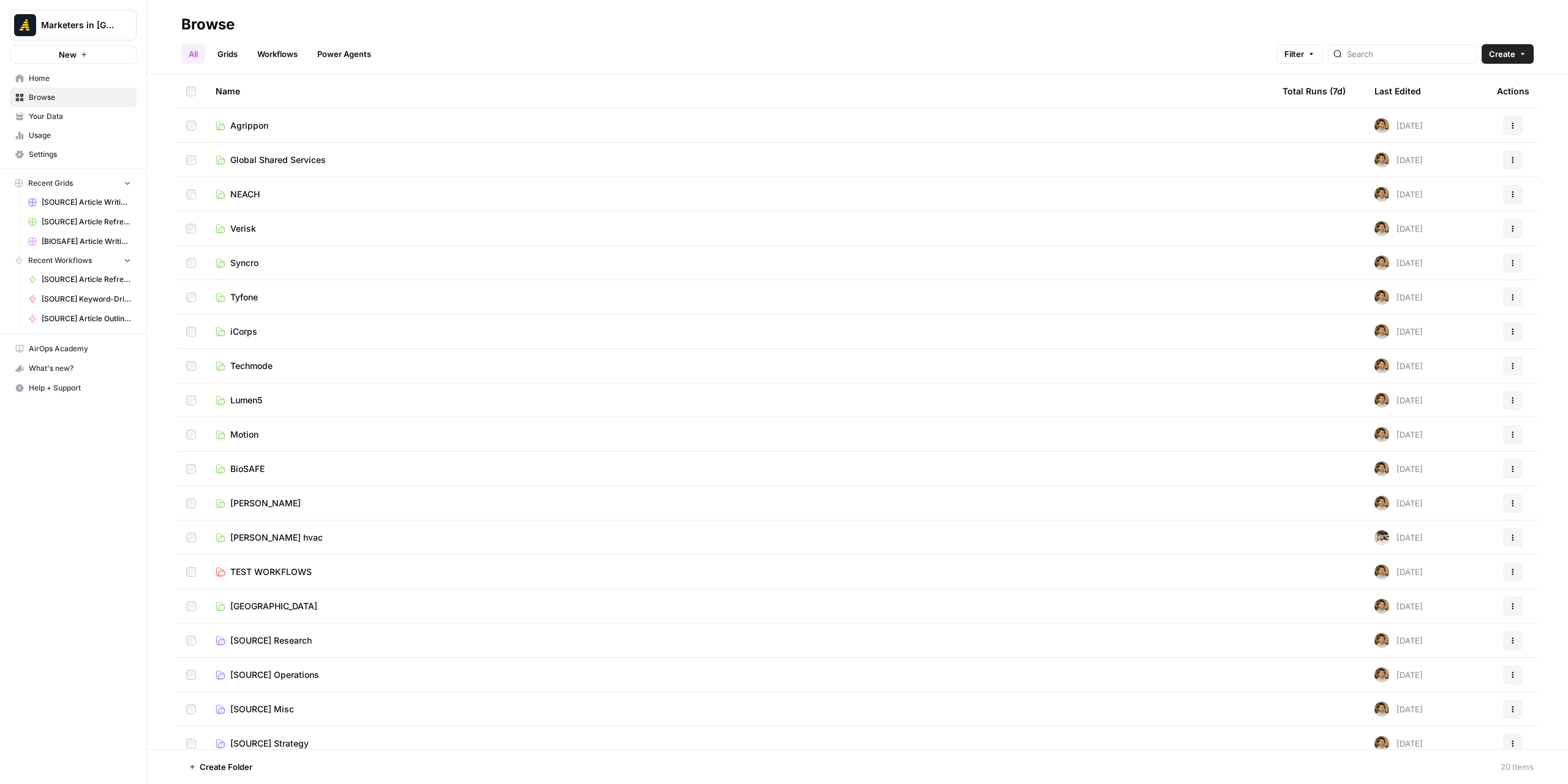
click at [299, 126] on link "Agrippon" at bounding box center [739, 125] width 1047 height 12
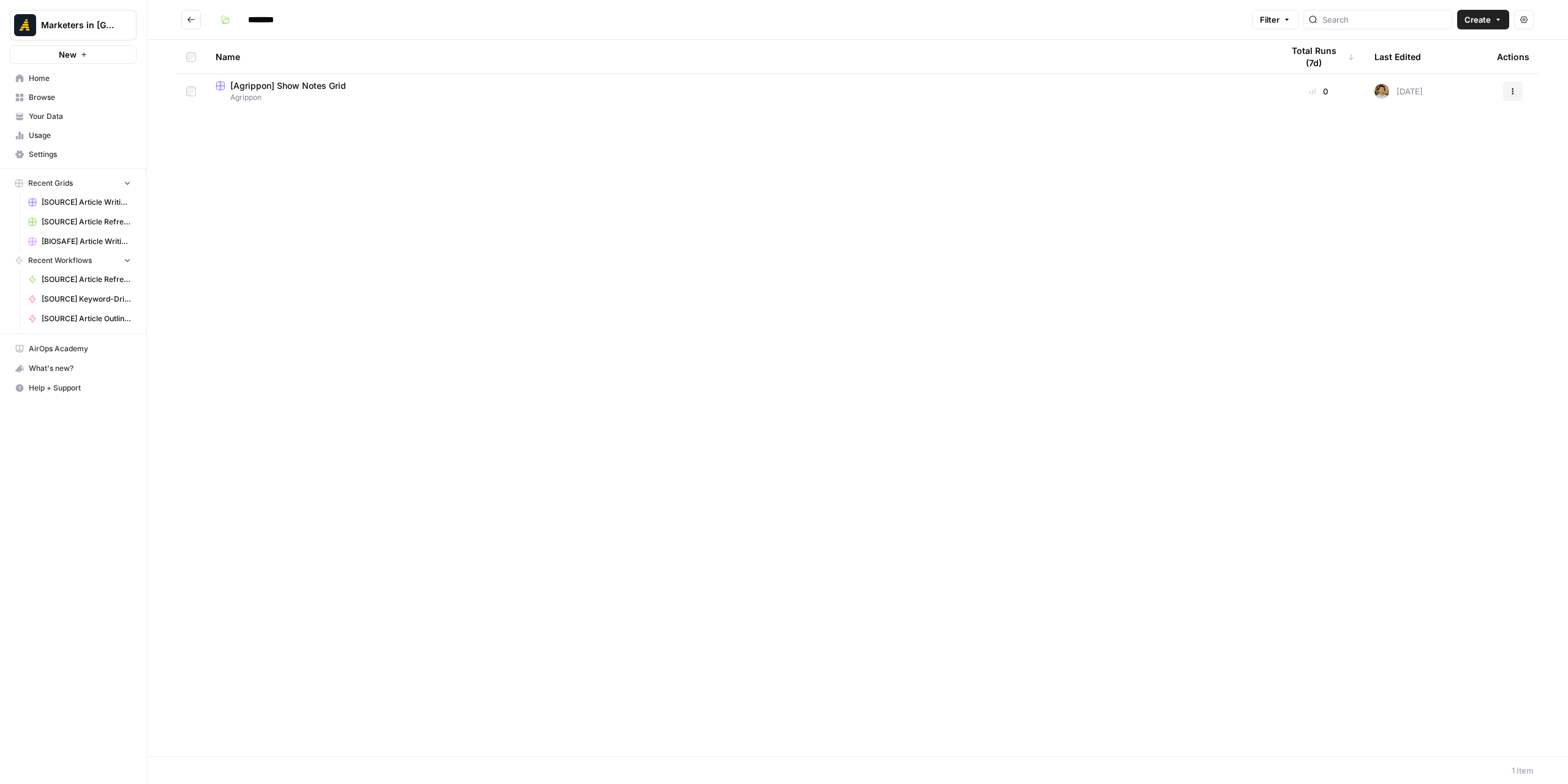
click at [296, 91] on span "[Agrippon] Show Notes Grid" at bounding box center [288, 86] width 116 height 12
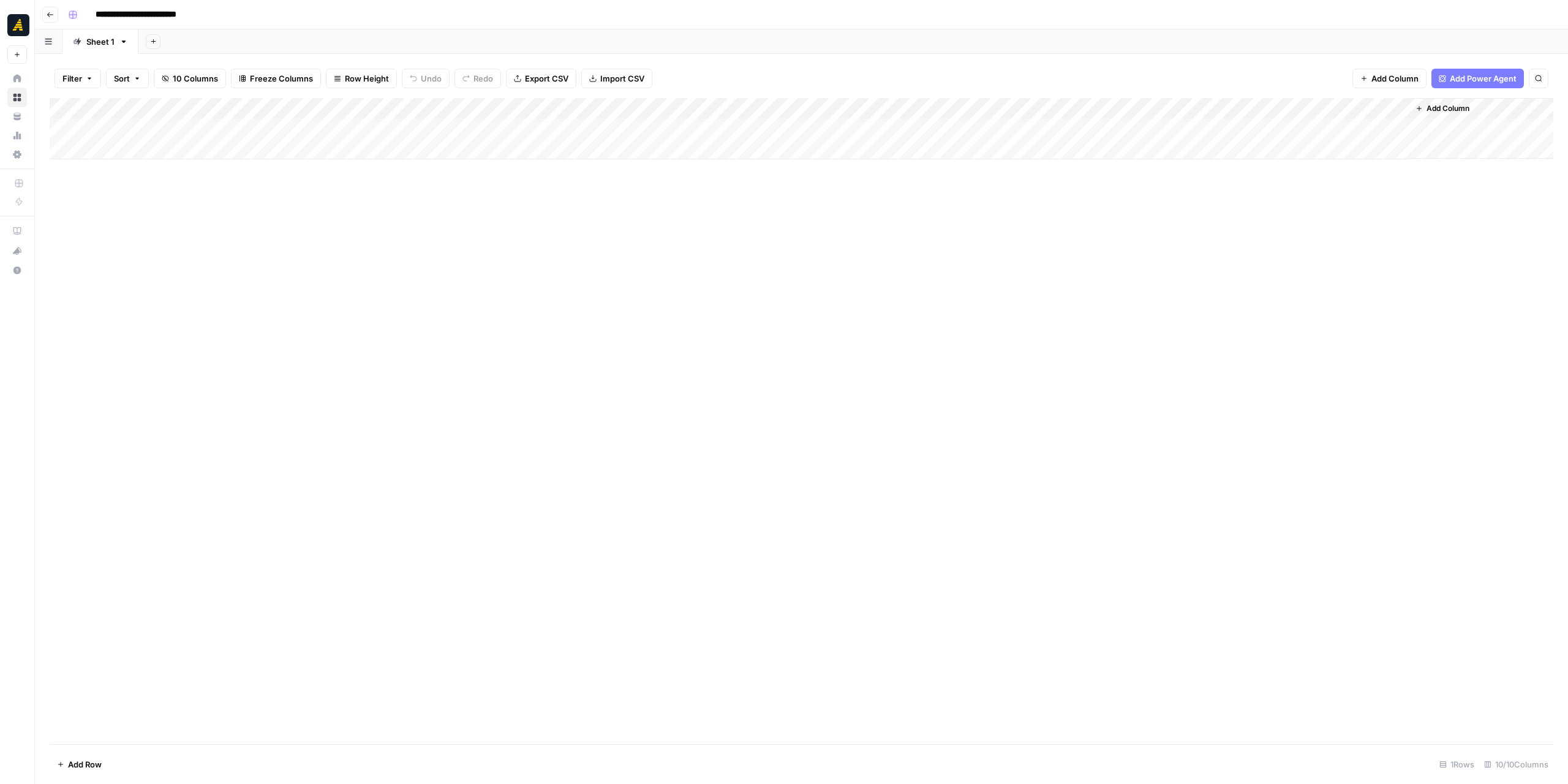
click at [120, 150] on div "Add Column" at bounding box center [802, 128] width 1504 height 62
click at [579, 212] on div "Add Column" at bounding box center [802, 420] width 1504 height 646
click at [689, 134] on div "Add Column" at bounding box center [802, 138] width 1504 height 82
click at [785, 122] on div "Add Column" at bounding box center [802, 138] width 1504 height 82
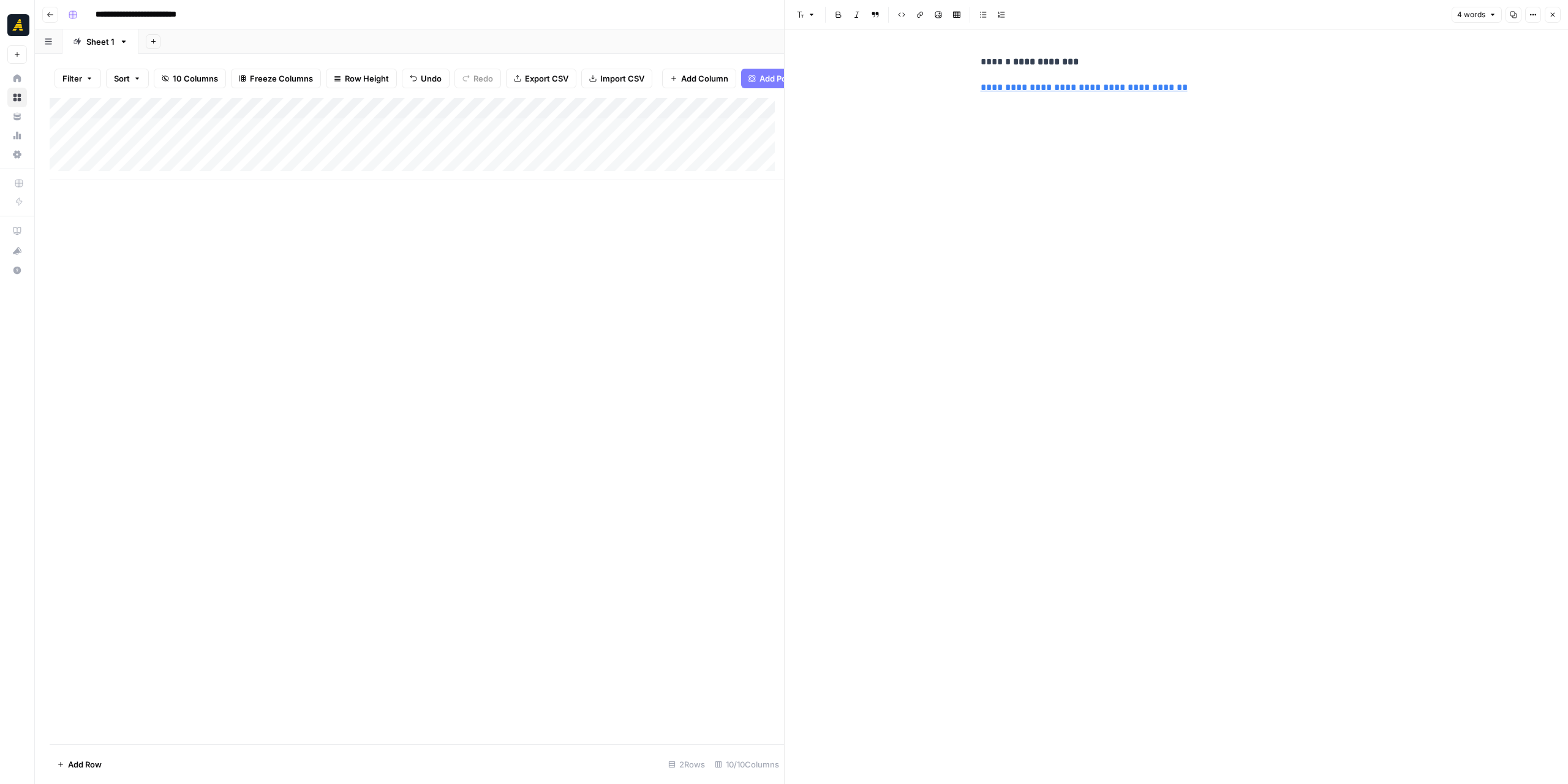
click at [1558, 17] on button "Close" at bounding box center [1553, 14] width 16 height 16
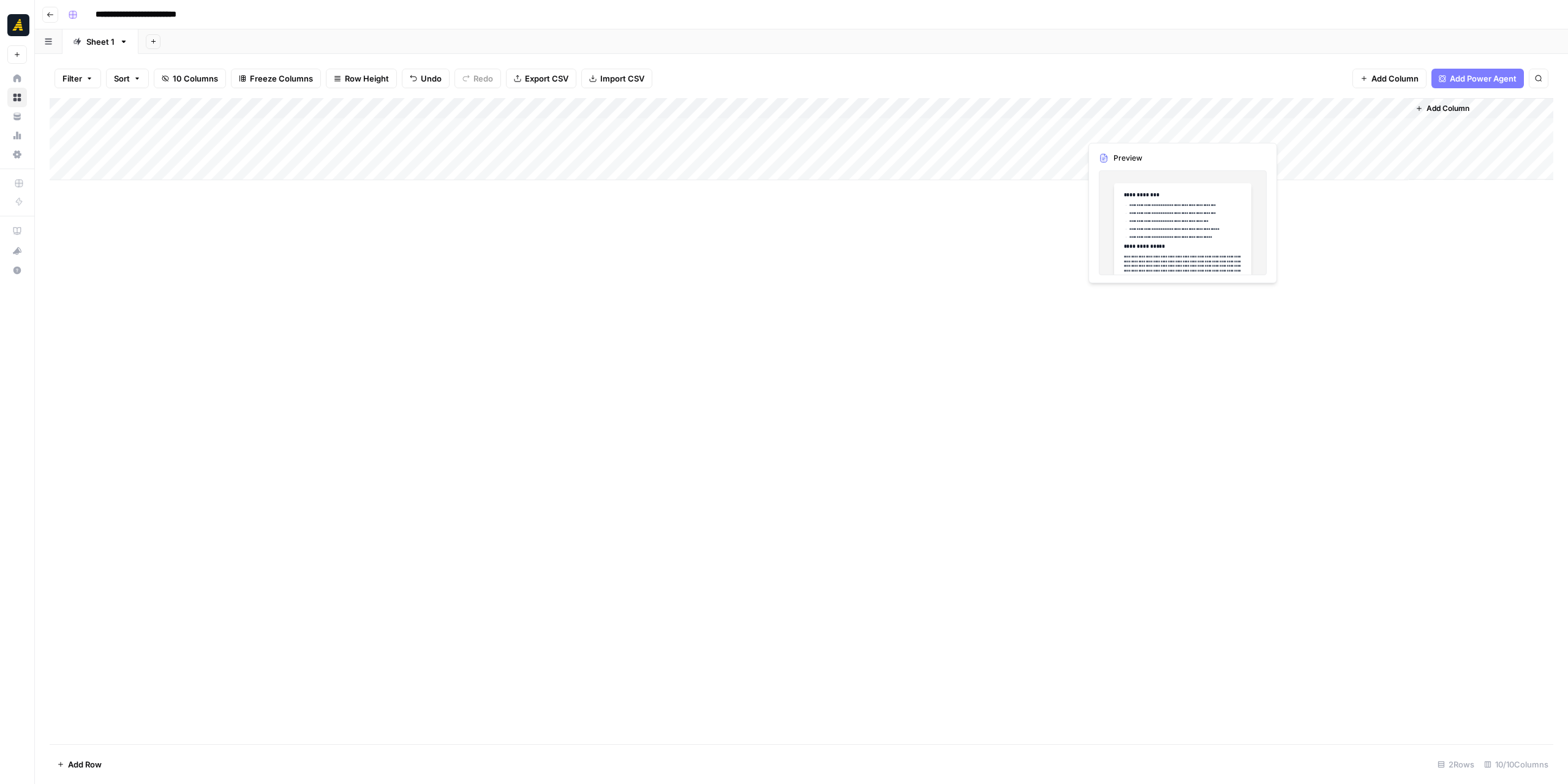
click at [1150, 128] on div "Add Column" at bounding box center [802, 138] width 1504 height 82
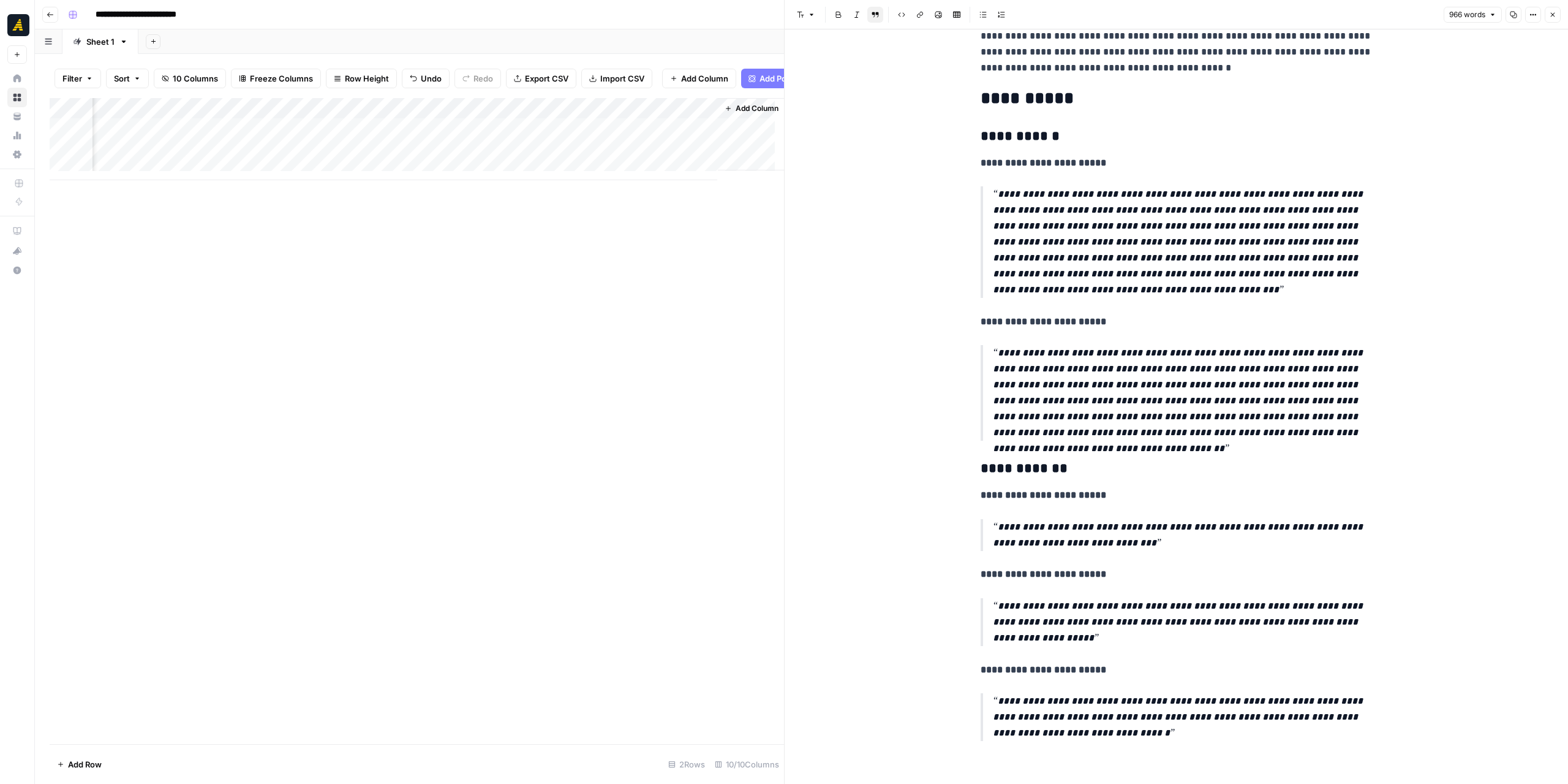
scroll to position [0, 702]
click at [618, 139] on div "Add Column" at bounding box center [417, 138] width 734 height 82
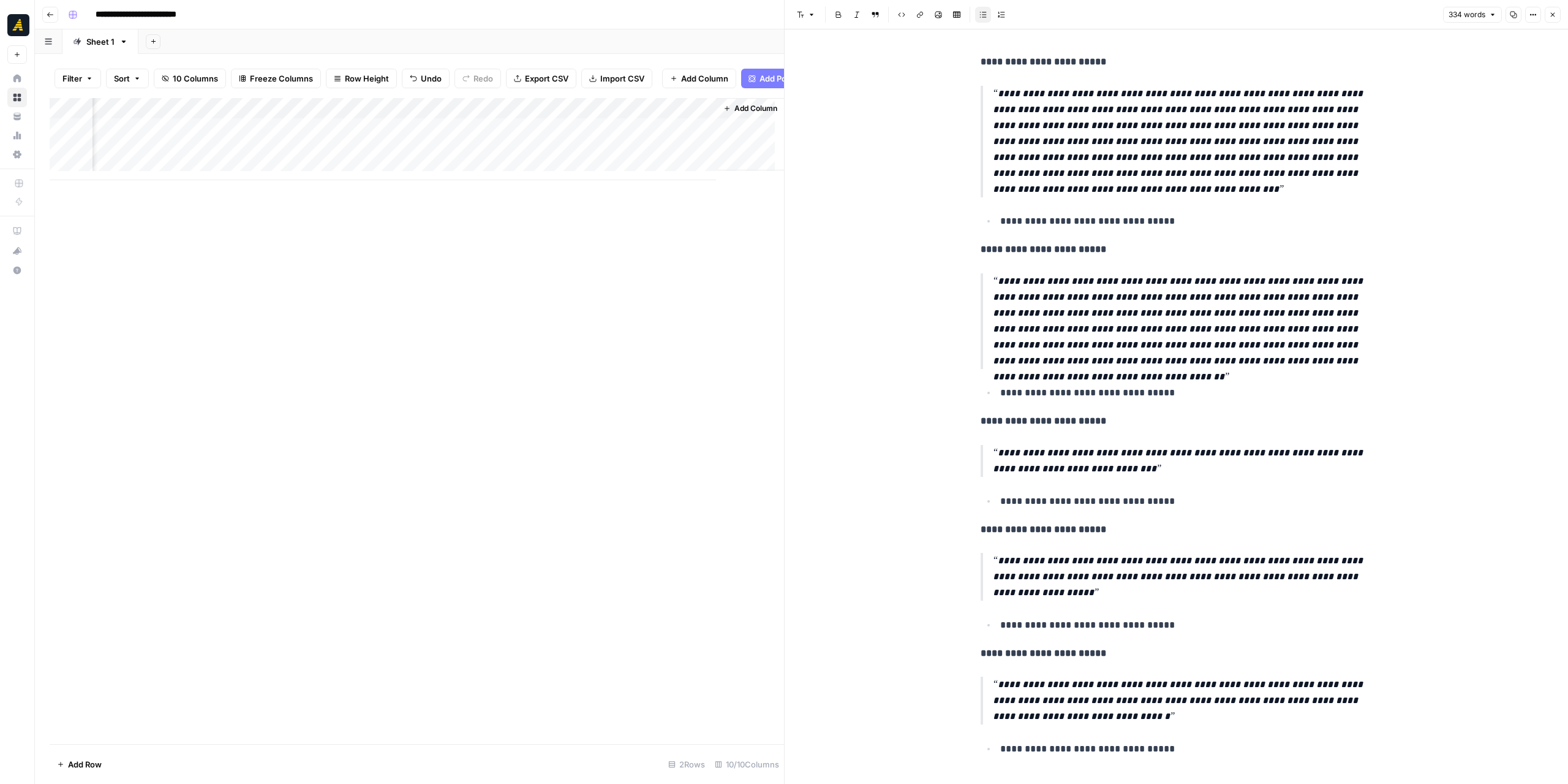
click at [319, 114] on div "Add Column" at bounding box center [417, 138] width 734 height 82
click at [230, 233] on span "Edit Workflow" at bounding box center [240, 238] width 107 height 12
drag, startPoint x: 696, startPoint y: 189, endPoint x: 558, endPoint y: 187, distance: 138.0
click at [558, 187] on div "Add Column" at bounding box center [417, 420] width 734 height 646
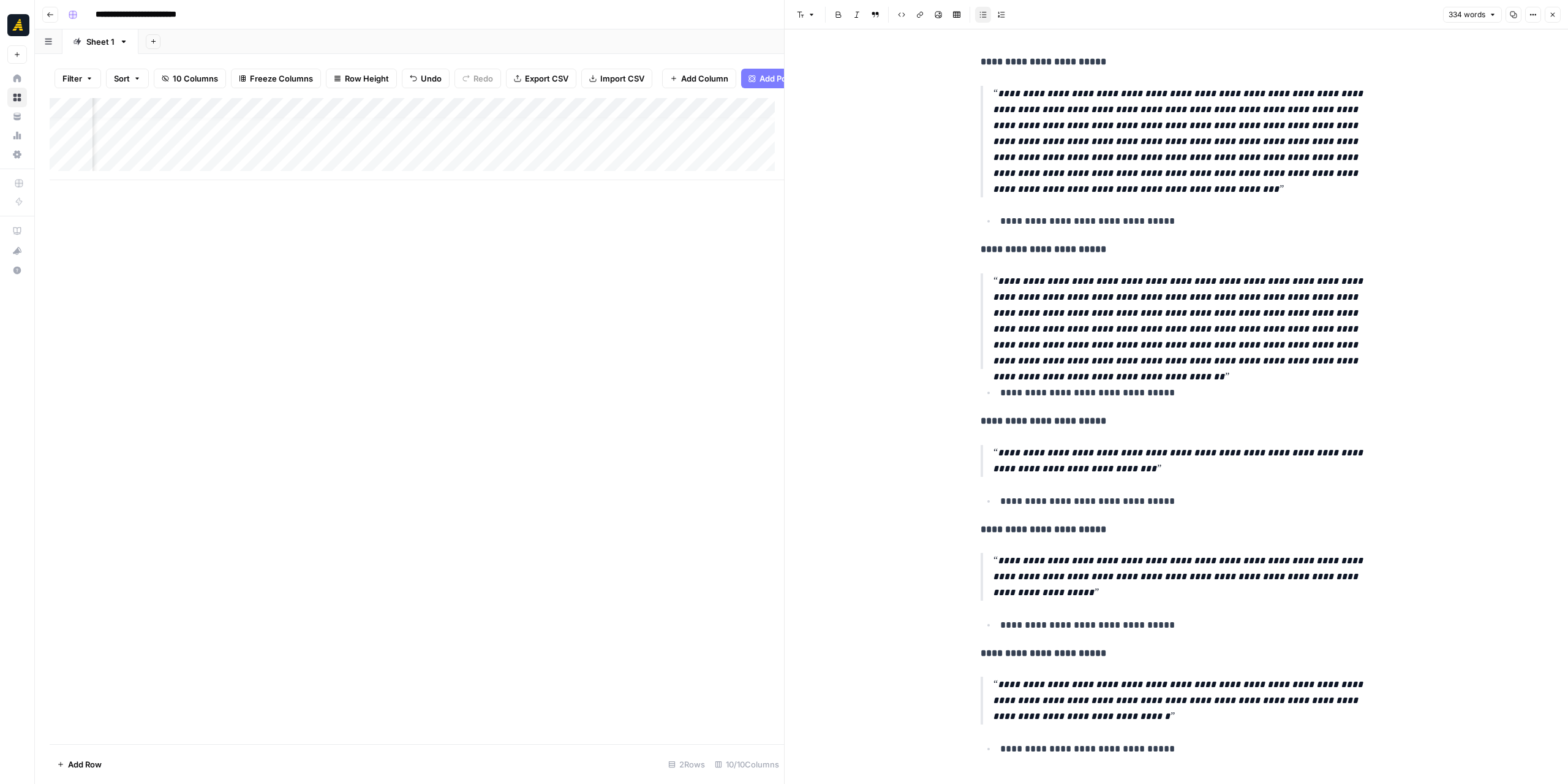
click at [1556, 15] on icon "button" at bounding box center [1553, 14] width 7 height 7
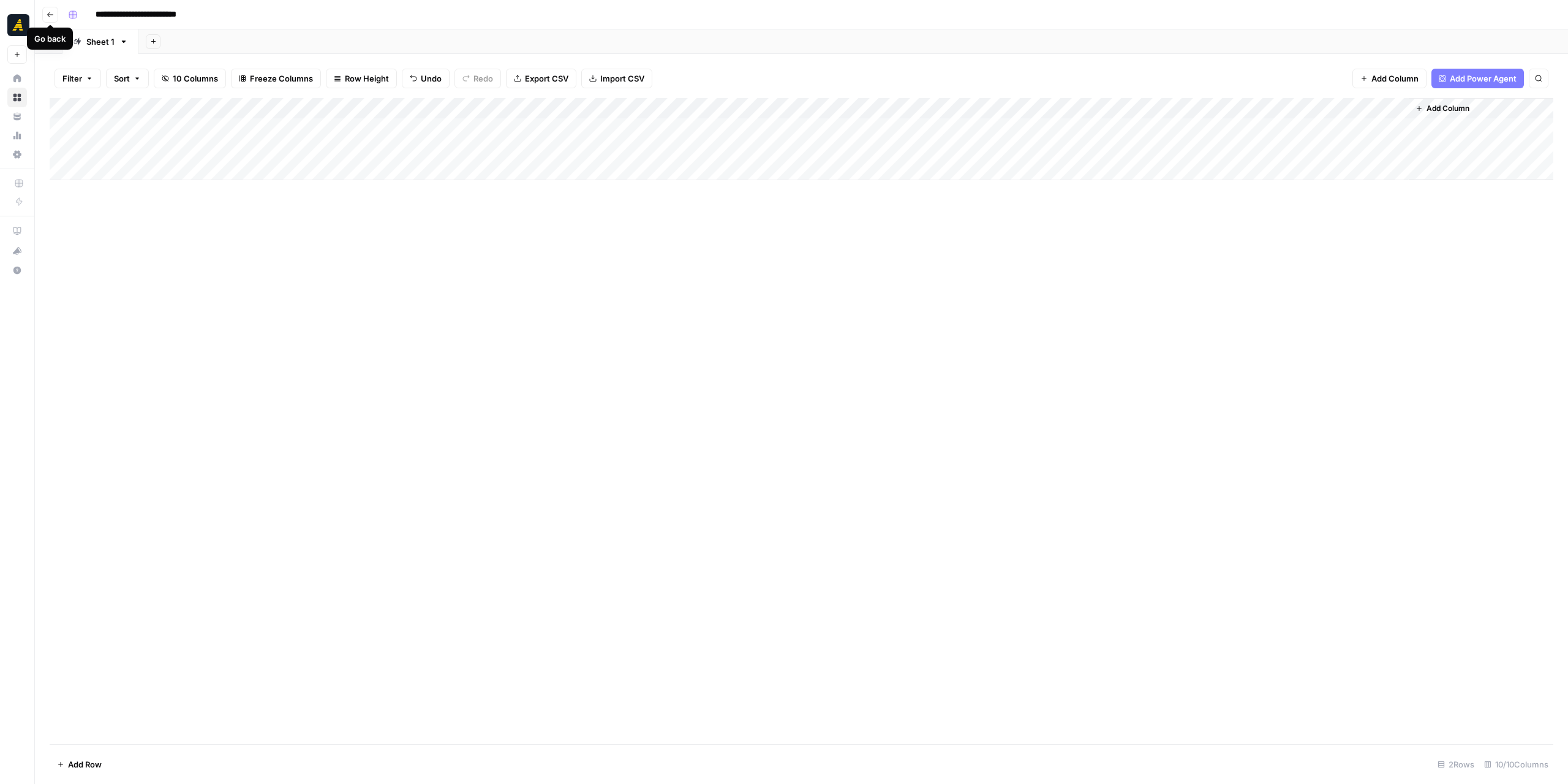
click at [56, 12] on button "Go back" at bounding box center [50, 14] width 16 height 16
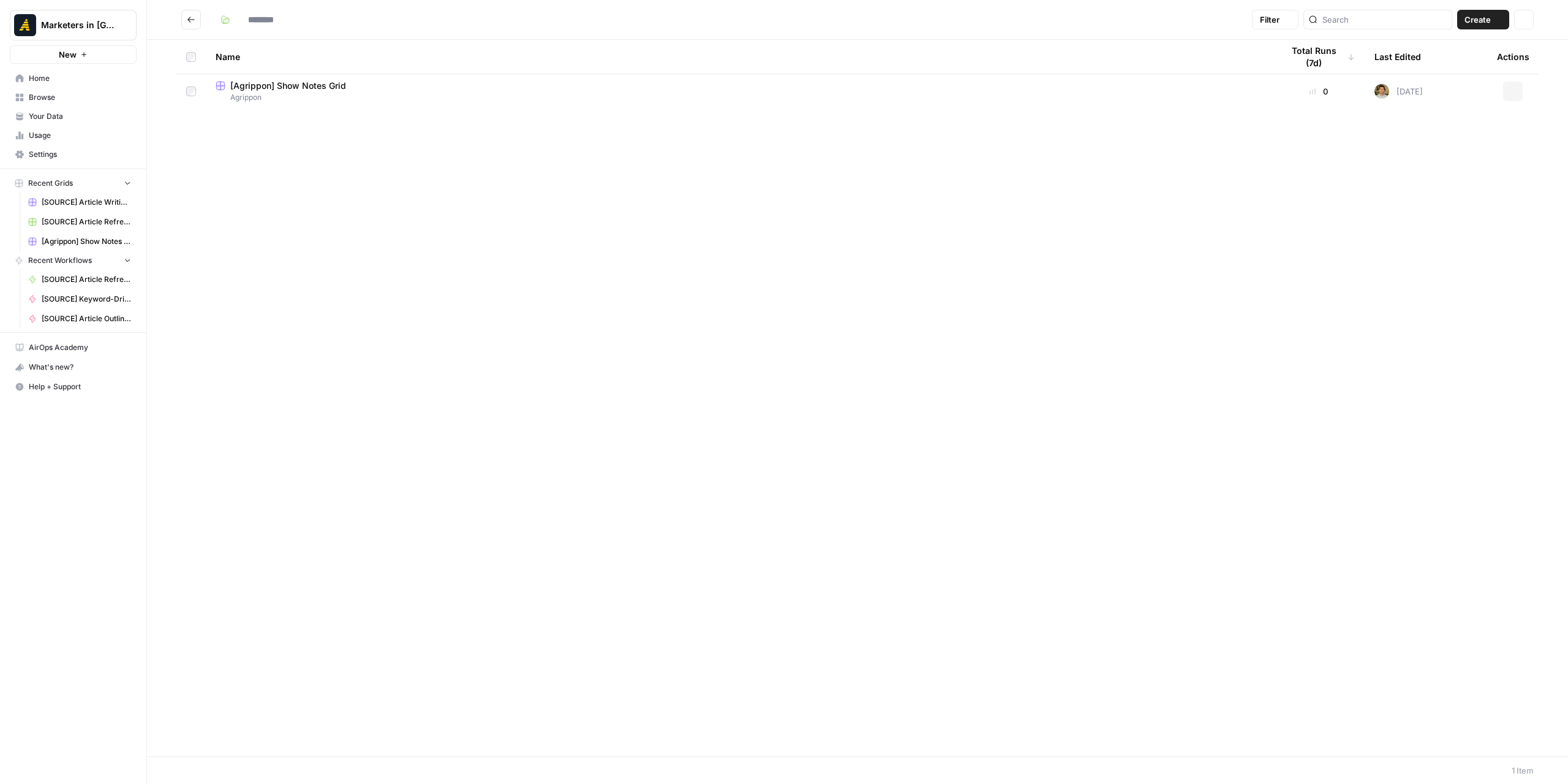
type input "********"
click at [188, 18] on icon "Go back" at bounding box center [191, 20] width 9 height 9
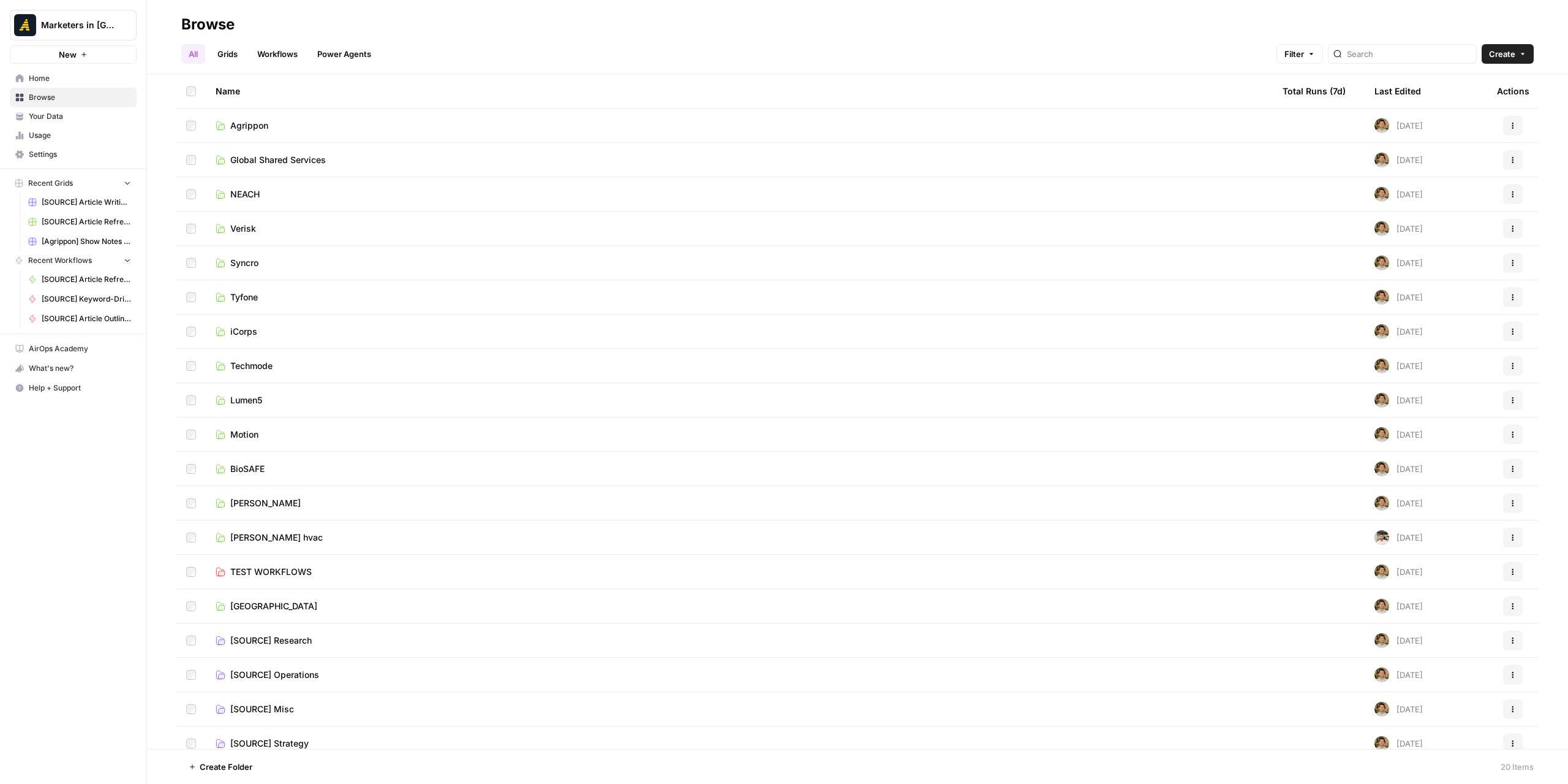
click at [282, 341] on td "iCorps" at bounding box center [739, 331] width 1067 height 34
click at [264, 333] on link "iCorps" at bounding box center [739, 331] width 1047 height 12
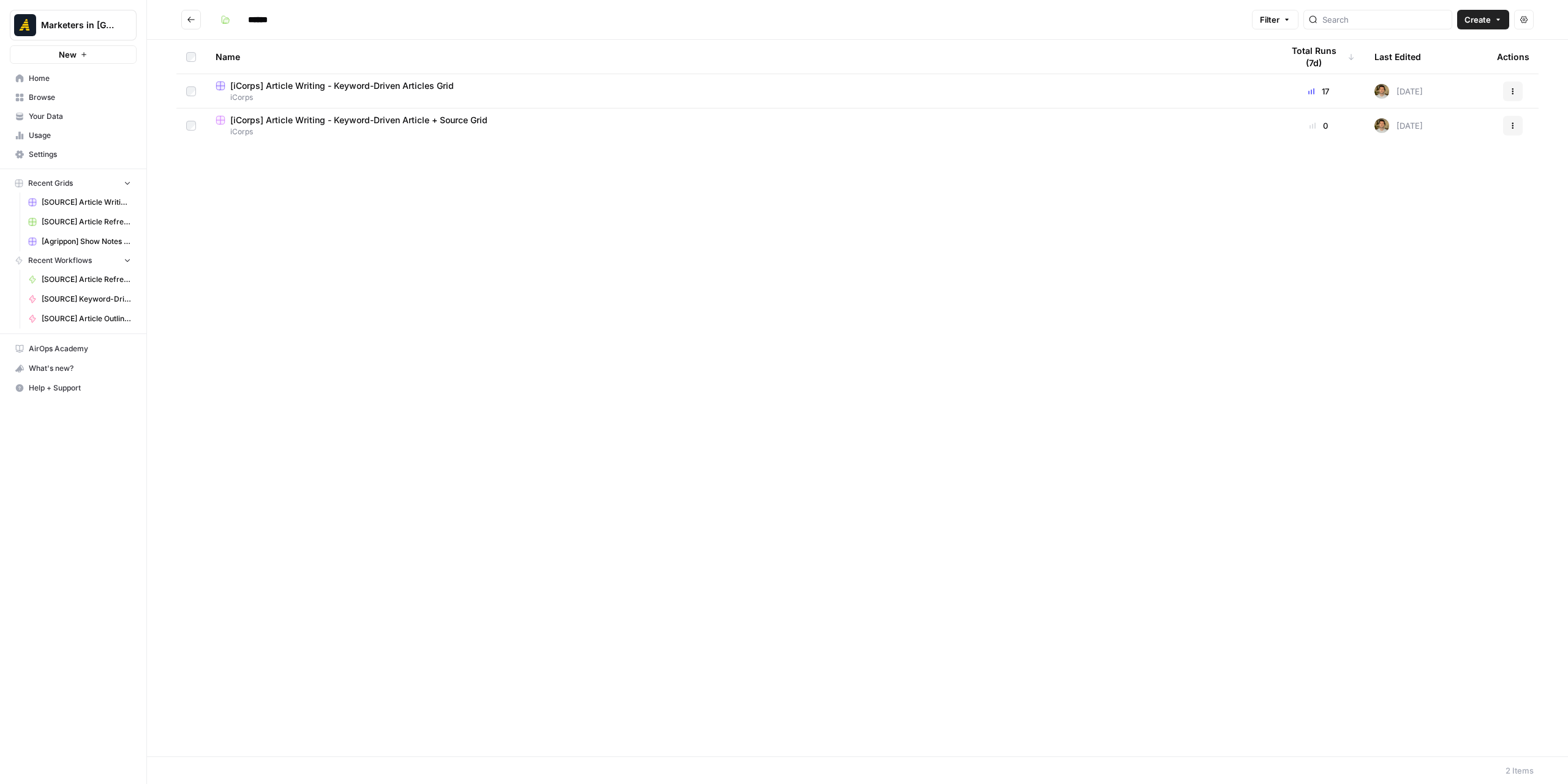
click at [193, 17] on icon "Go back" at bounding box center [191, 20] width 9 height 9
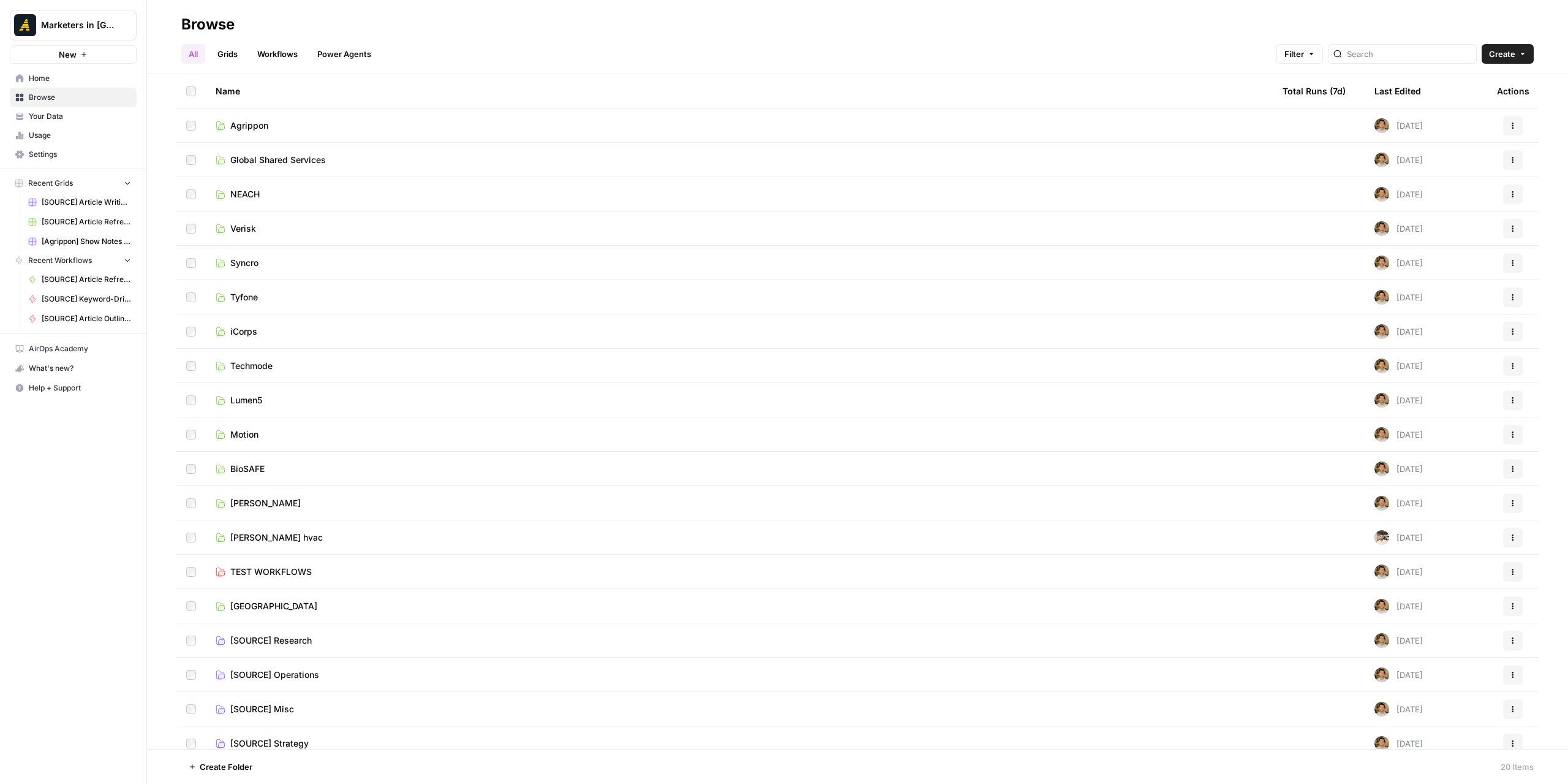
click at [264, 162] on span "Global Shared Services" at bounding box center [278, 159] width 96 height 12
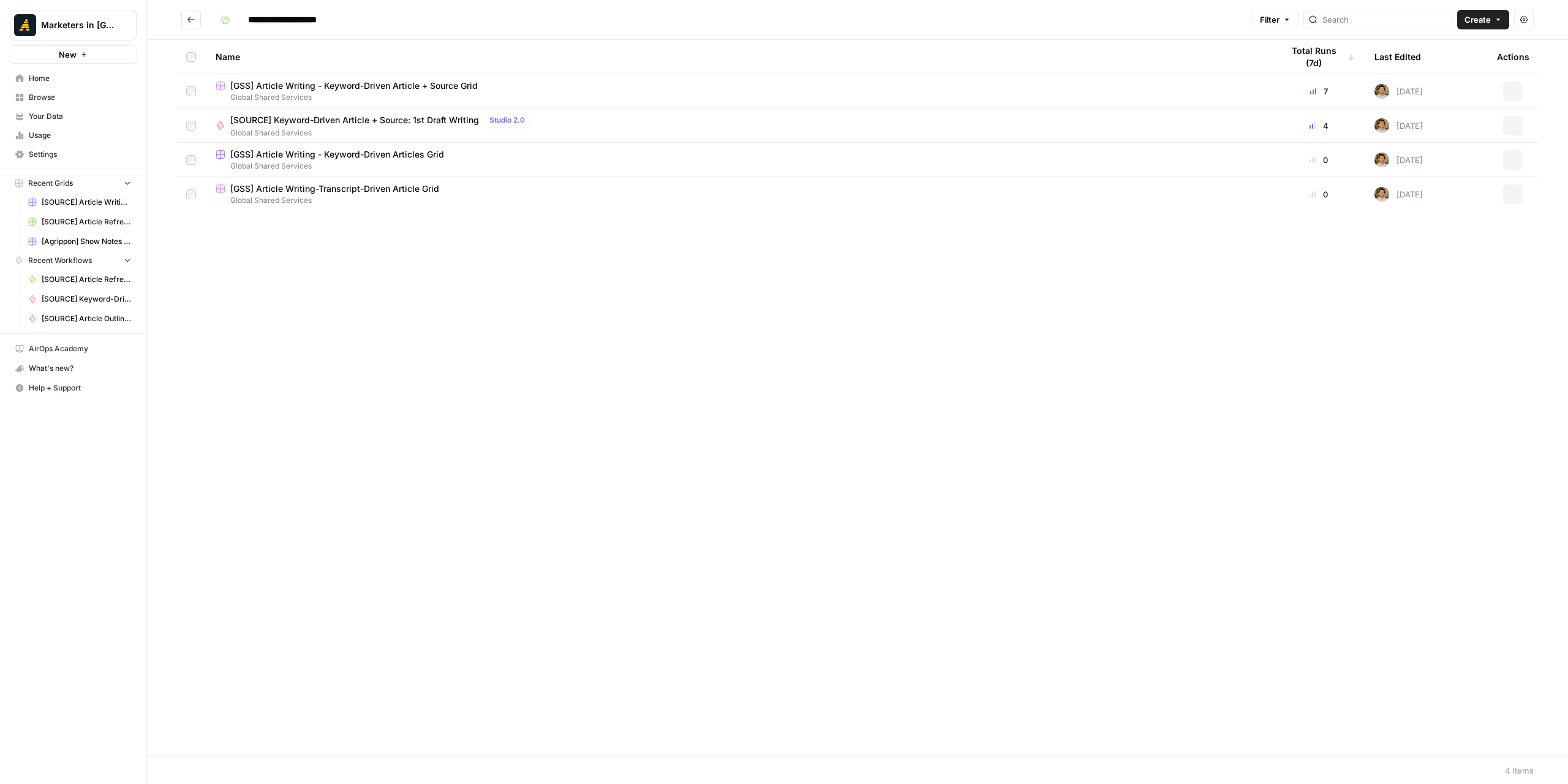
click at [192, 17] on icon "Go back" at bounding box center [191, 20] width 9 height 9
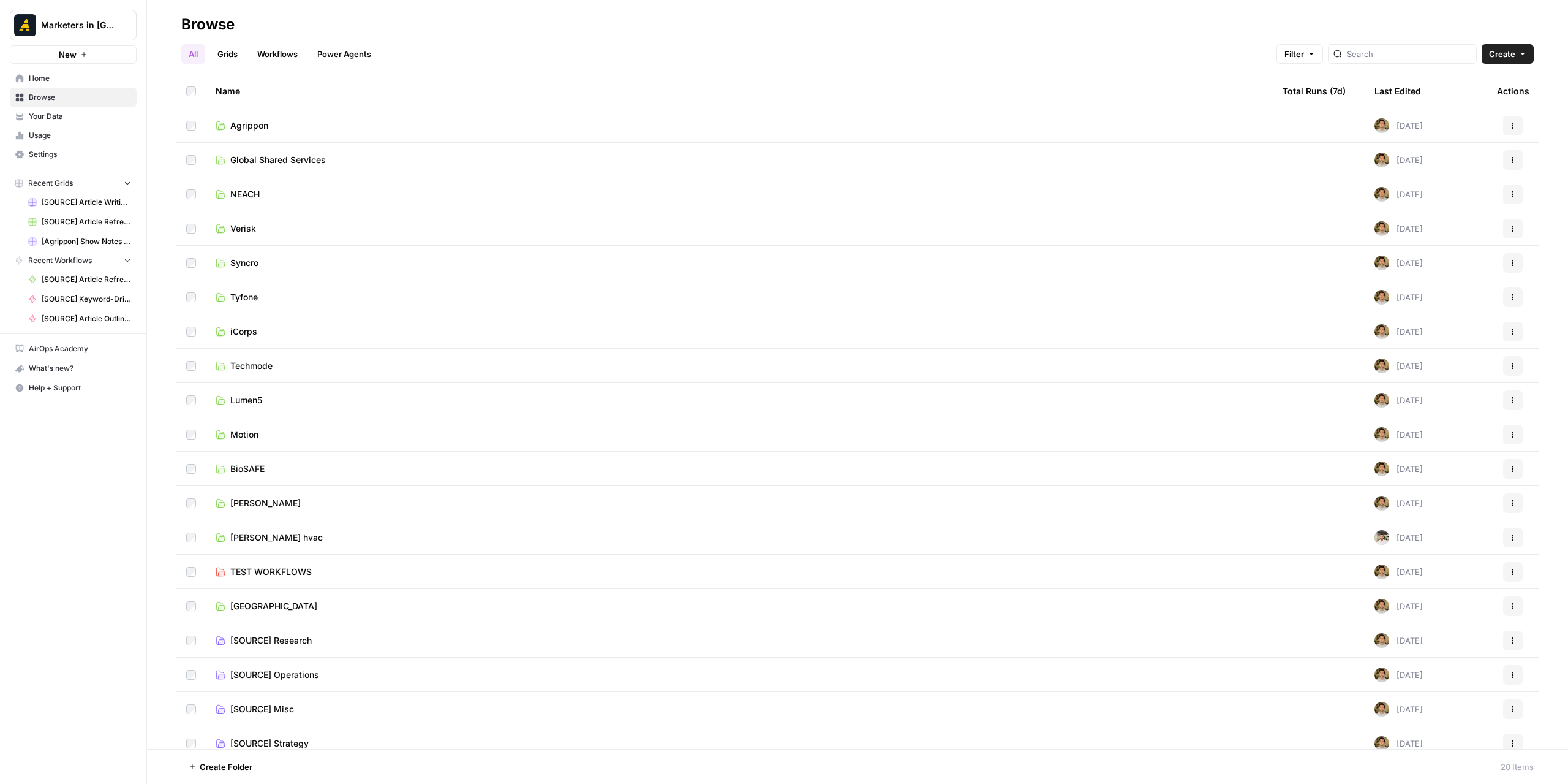
click at [264, 124] on span "Agrippon" at bounding box center [249, 125] width 38 height 12
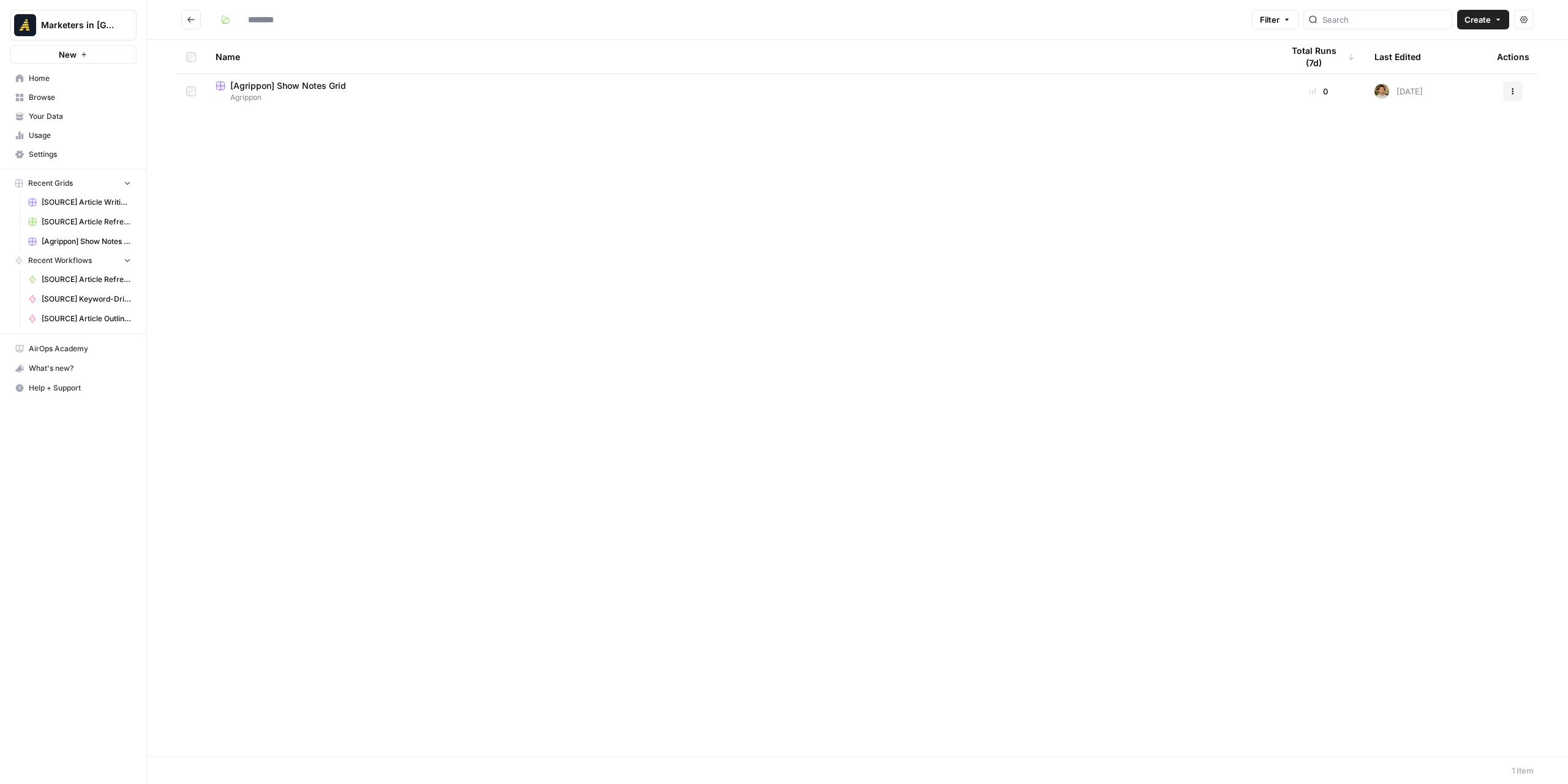
type input "********"
click at [291, 89] on span "[Agrippon] Show Notes Grid" at bounding box center [288, 86] width 116 height 12
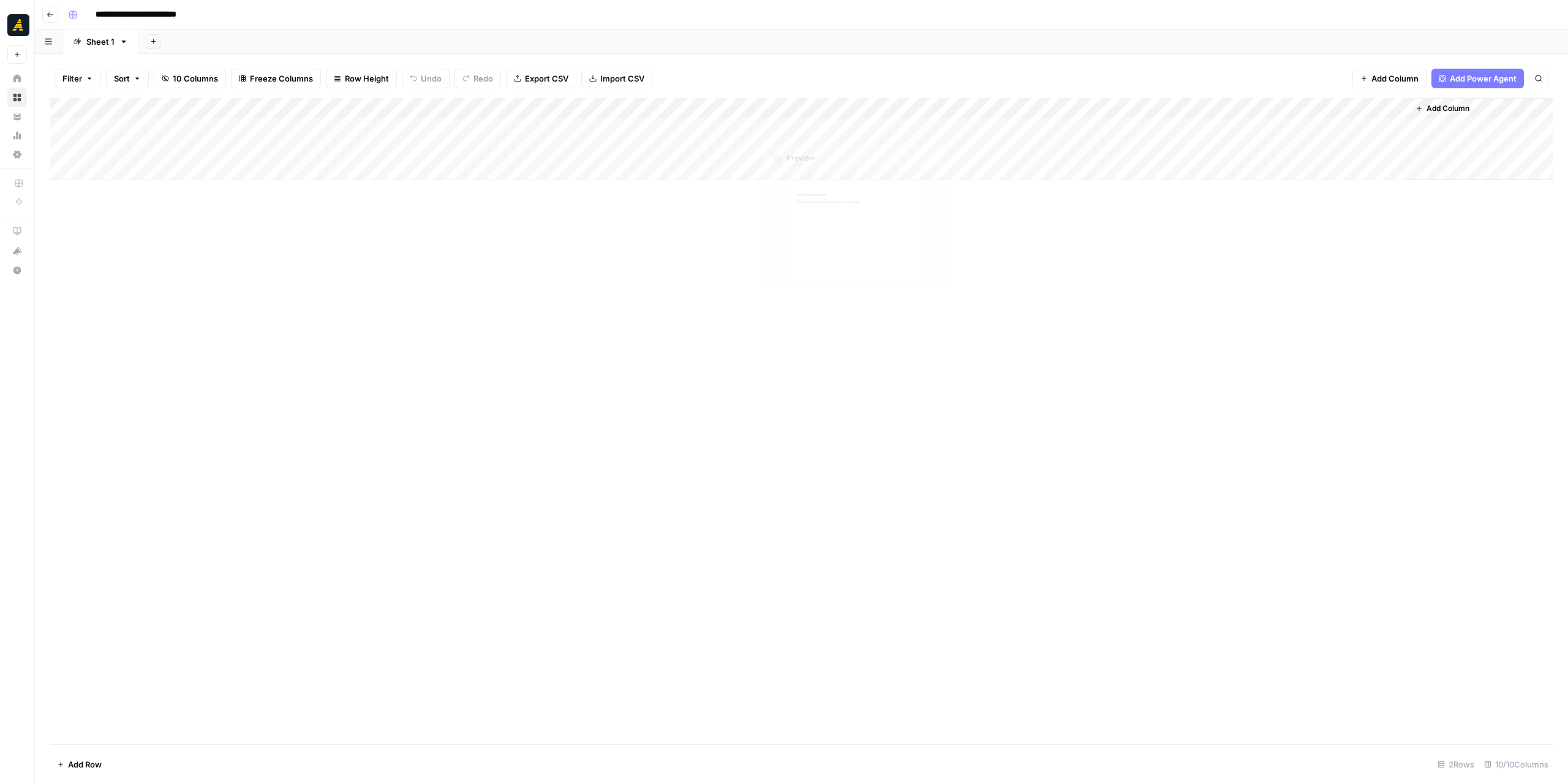
click at [935, 108] on div "Add Column" at bounding box center [802, 138] width 1504 height 82
click at [1252, 231] on div "Add Column" at bounding box center [802, 420] width 1504 height 646
click at [1153, 131] on div "Add Column" at bounding box center [802, 138] width 1504 height 82
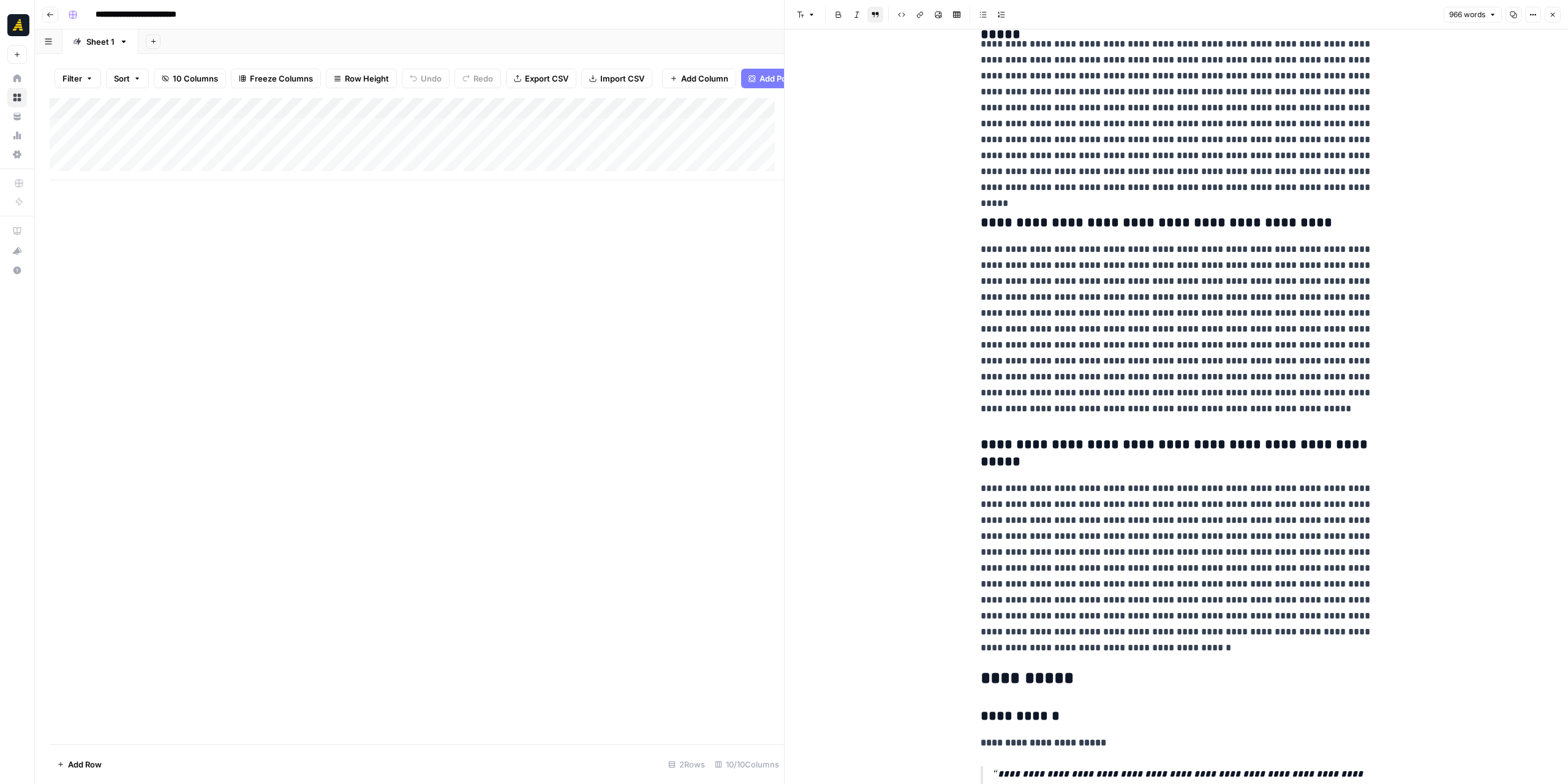
scroll to position [674, 0]
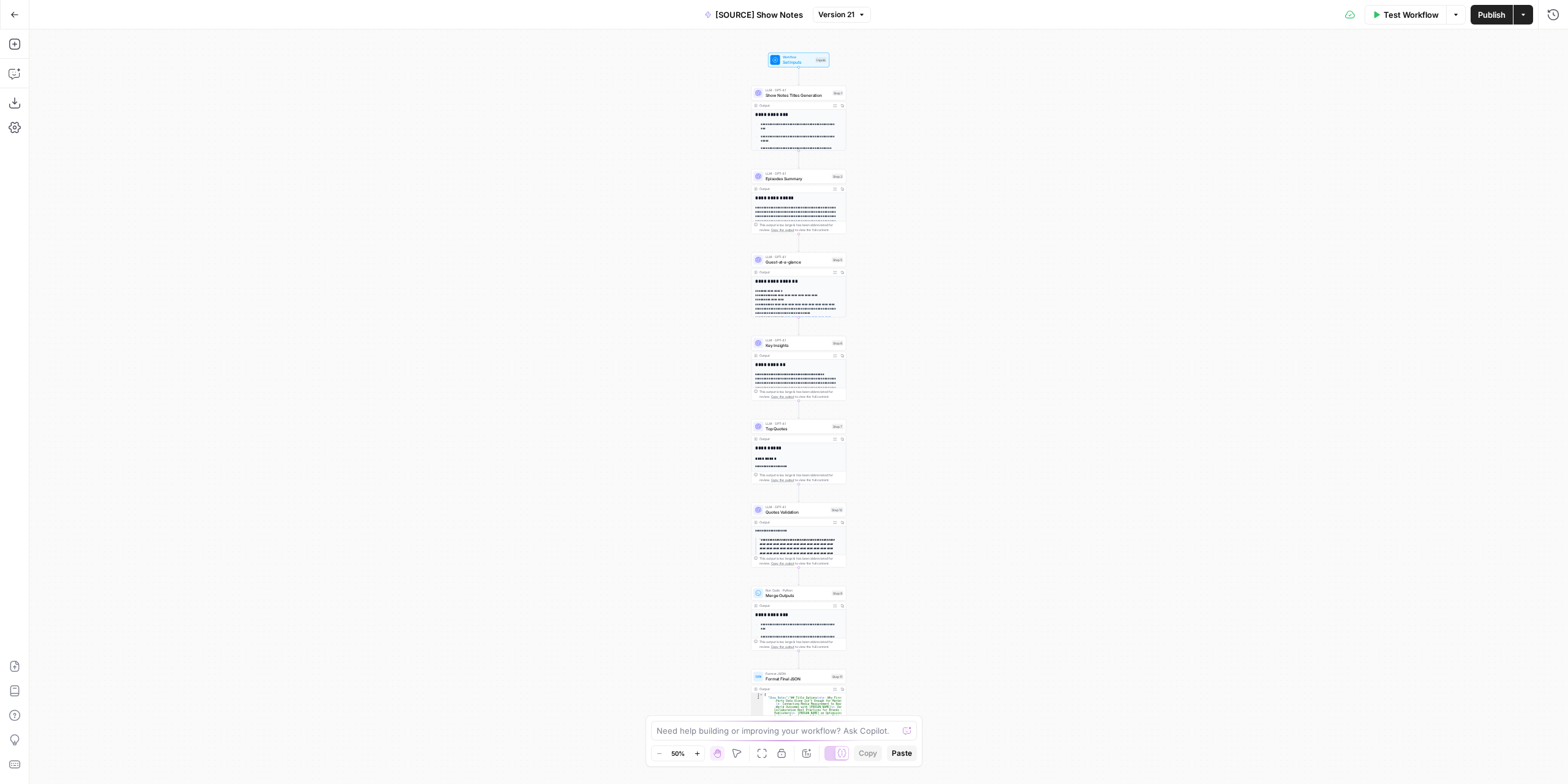
drag, startPoint x: 955, startPoint y: 273, endPoint x: 900, endPoint y: 256, distance: 57.6
click at [934, 291] on div "**********" at bounding box center [799, 406] width 1538 height 754
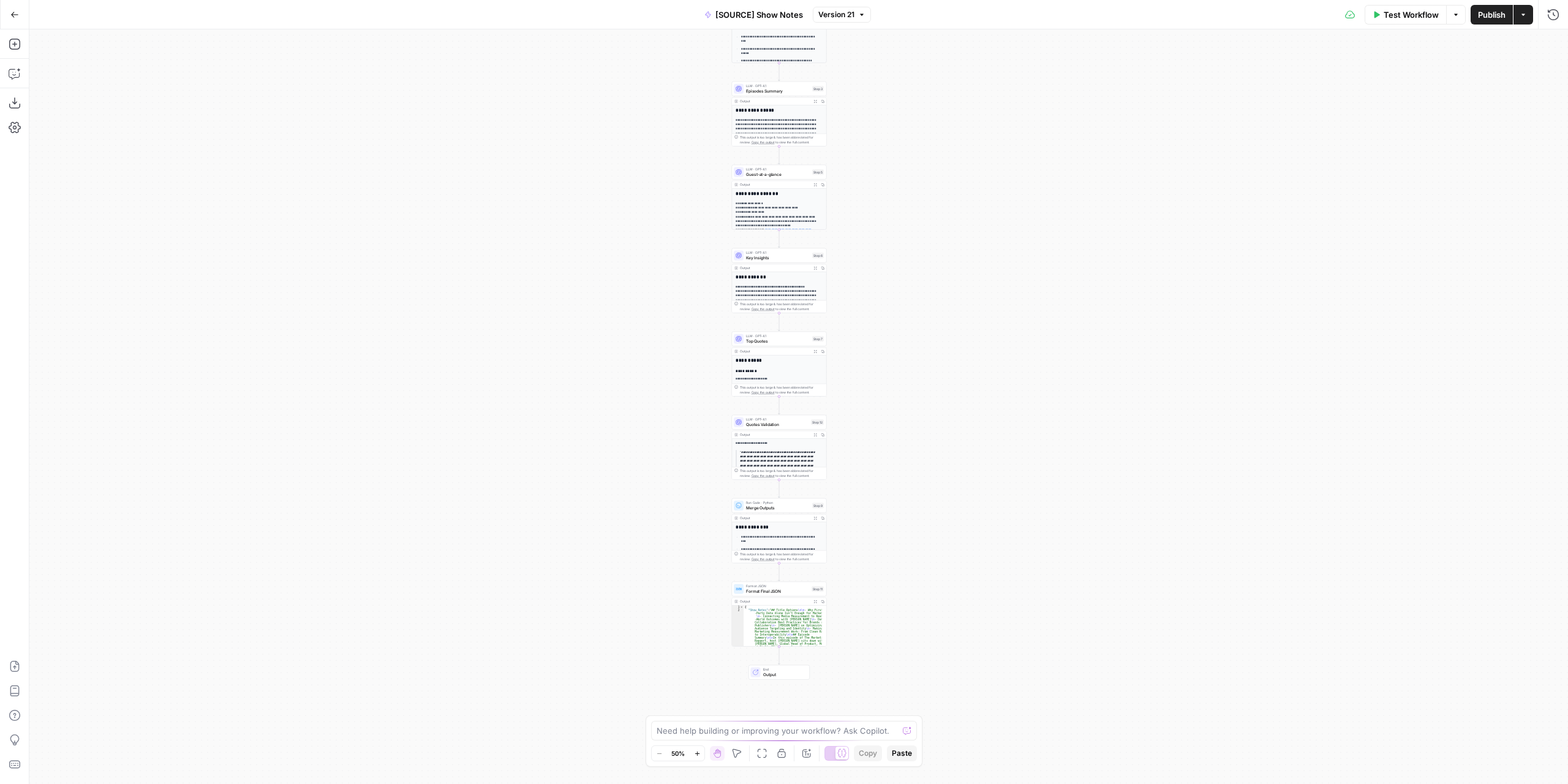
drag, startPoint x: 899, startPoint y: 564, endPoint x: 873, endPoint y: 506, distance: 63.6
click at [896, 506] on div "**********" at bounding box center [799, 406] width 1538 height 754
click at [873, 506] on div "**********" at bounding box center [799, 406] width 1538 height 754
click at [873, 507] on div "**********" at bounding box center [799, 406] width 1538 height 754
click at [873, 509] on div "**********" at bounding box center [799, 406] width 1538 height 754
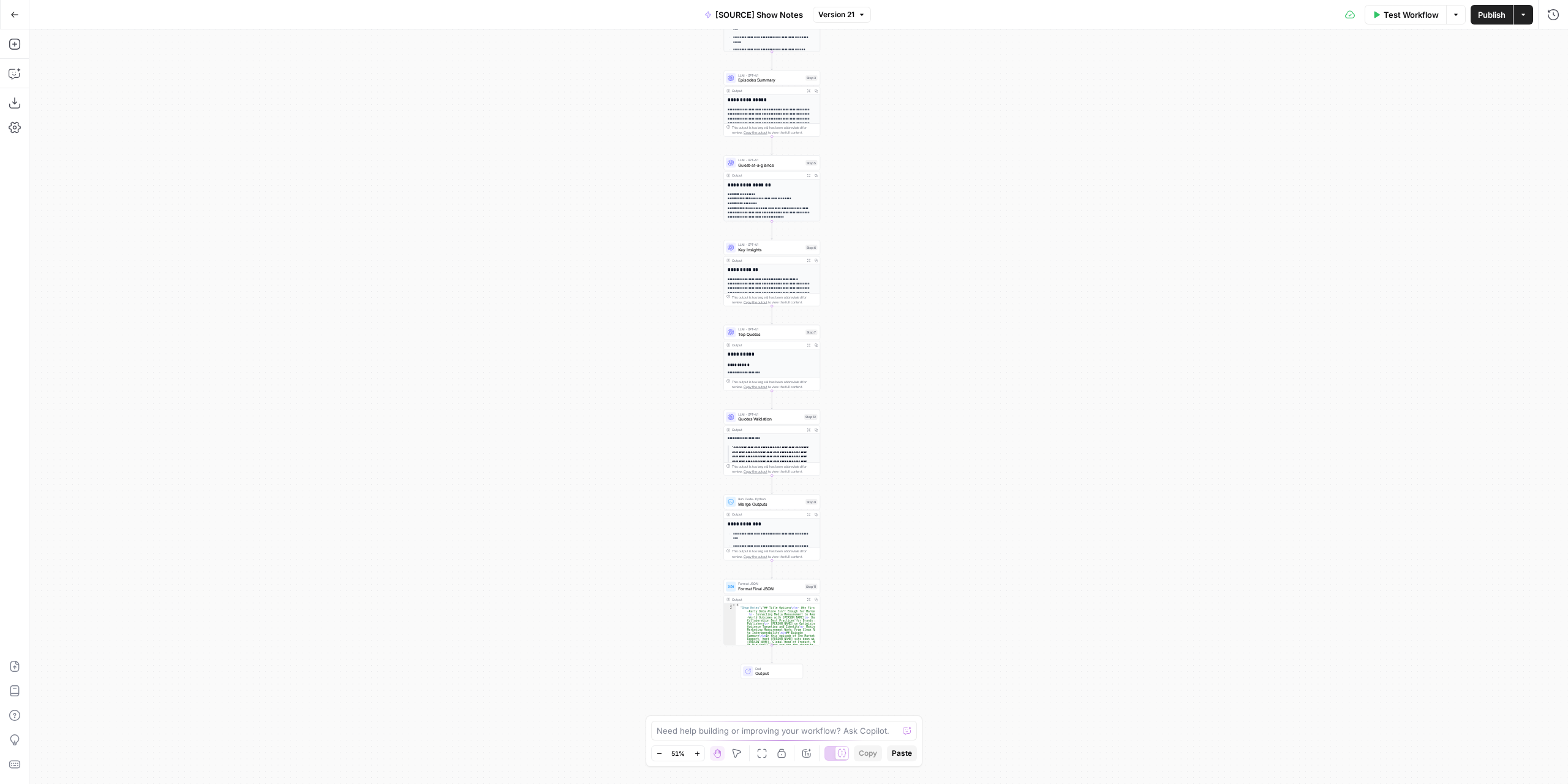
click at [873, 509] on div "**********" at bounding box center [799, 406] width 1538 height 754
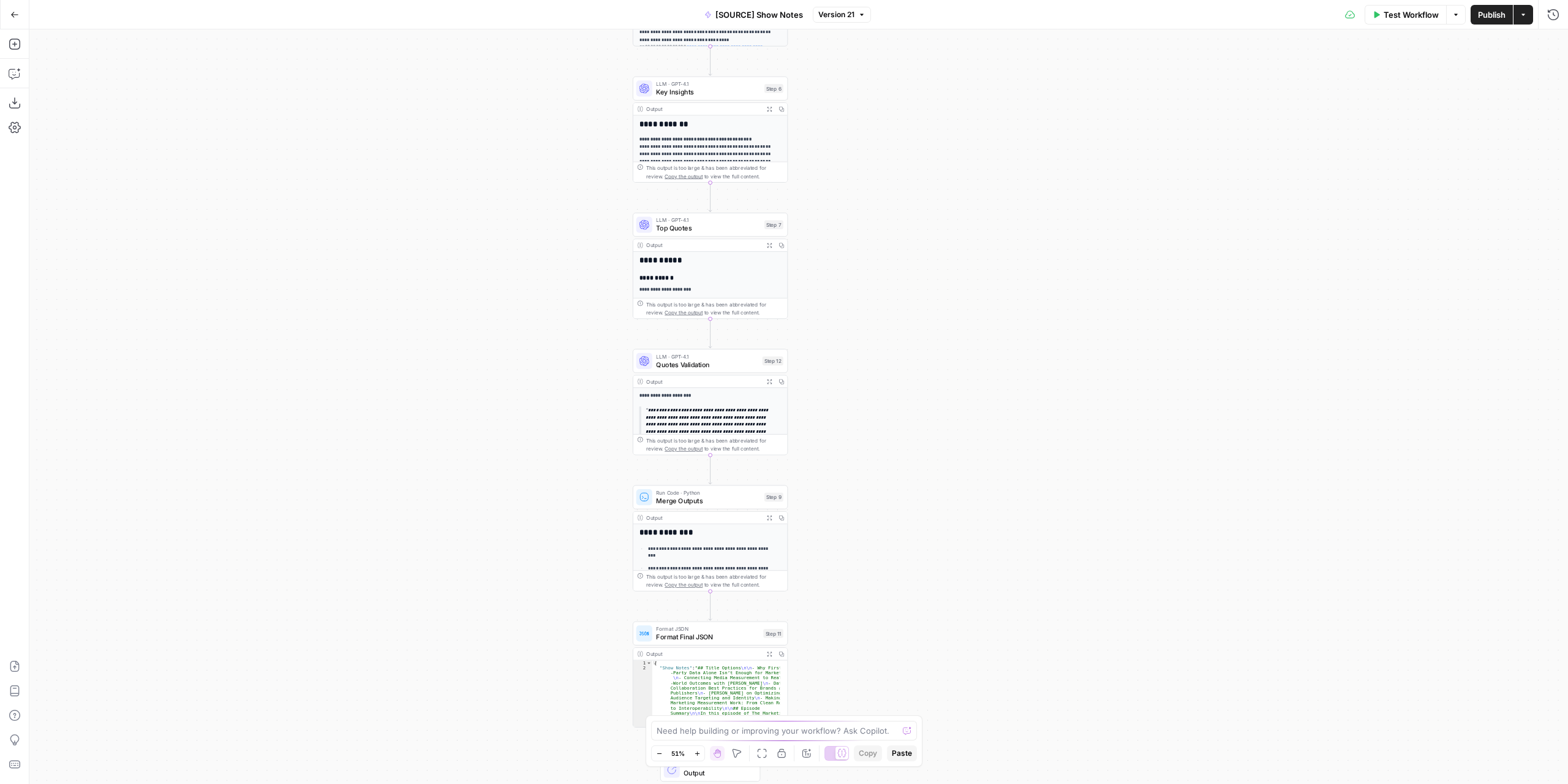
click at [873, 509] on div "**********" at bounding box center [799, 406] width 1538 height 754
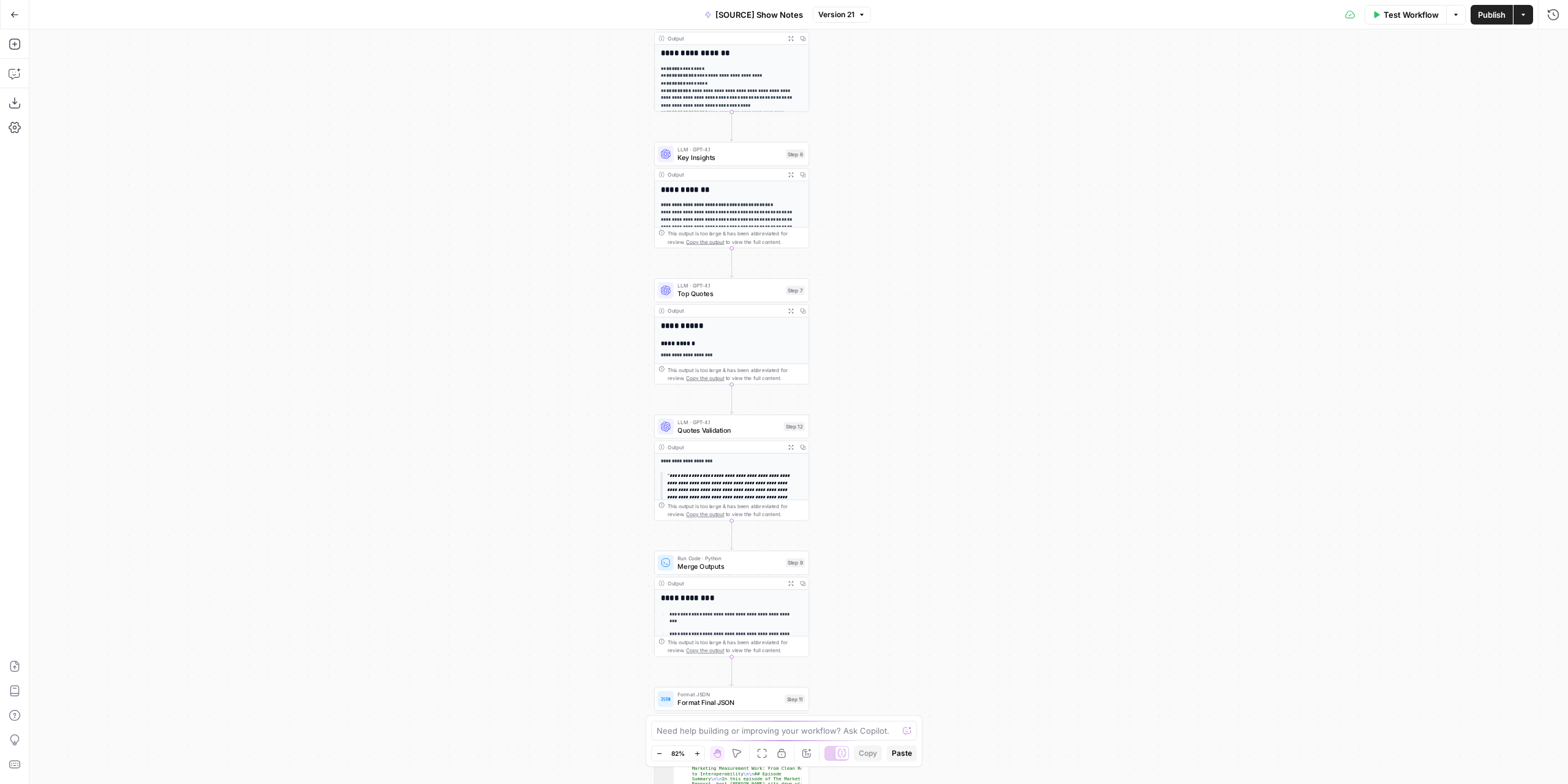
drag, startPoint x: 887, startPoint y: 419, endPoint x: 908, endPoint y: 485, distance: 69.3
click at [908, 485] on div "**********" at bounding box center [799, 406] width 1538 height 754
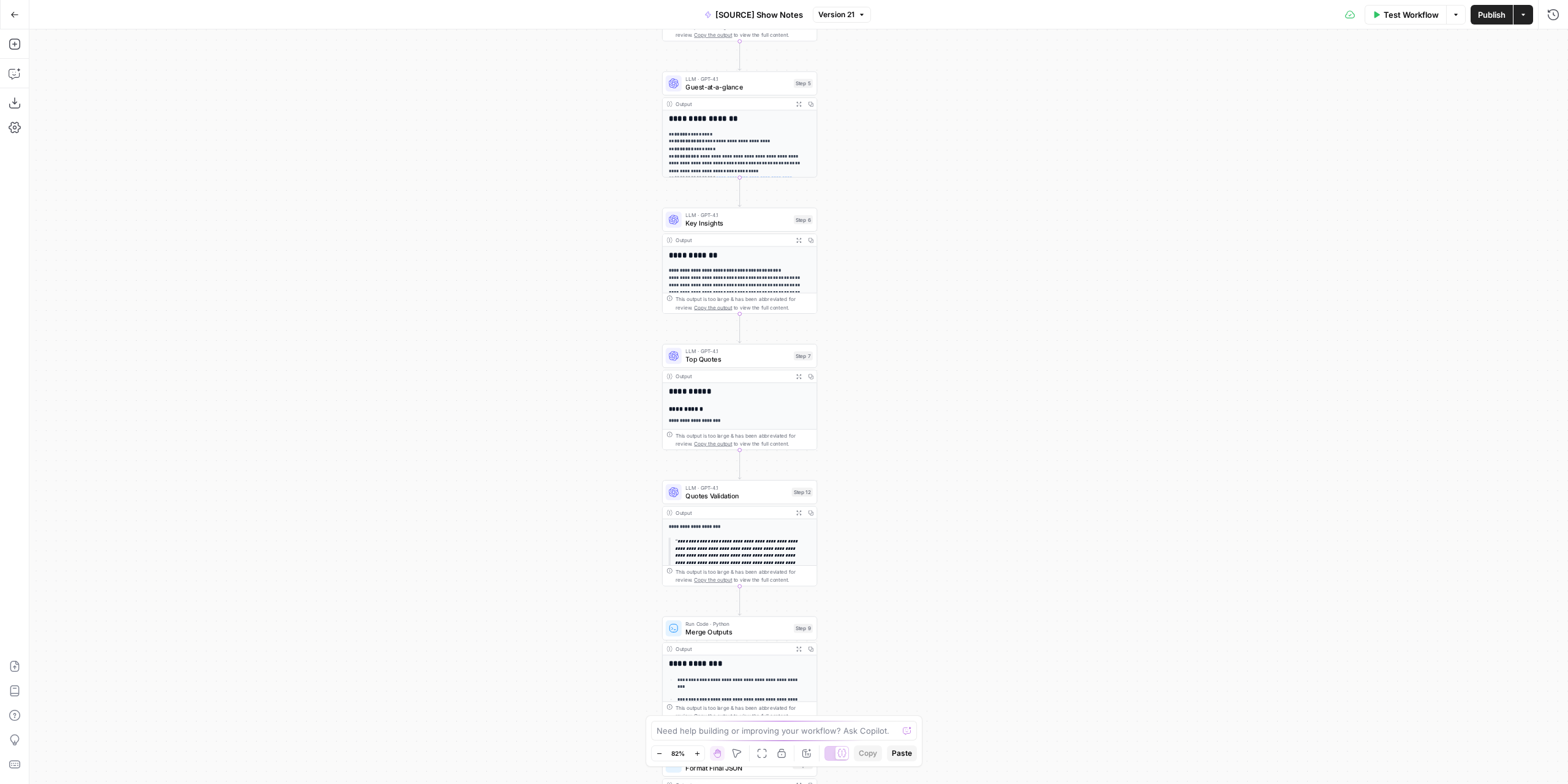
drag, startPoint x: 894, startPoint y: 428, endPoint x: 895, endPoint y: 456, distance: 28.0
click at [895, 456] on div "**********" at bounding box center [799, 406] width 1538 height 754
click at [763, 501] on div "LLM · GPT-4.1 Quotes Validation Step 12 Copy step Delete step Edit Note Test" at bounding box center [739, 491] width 155 height 24
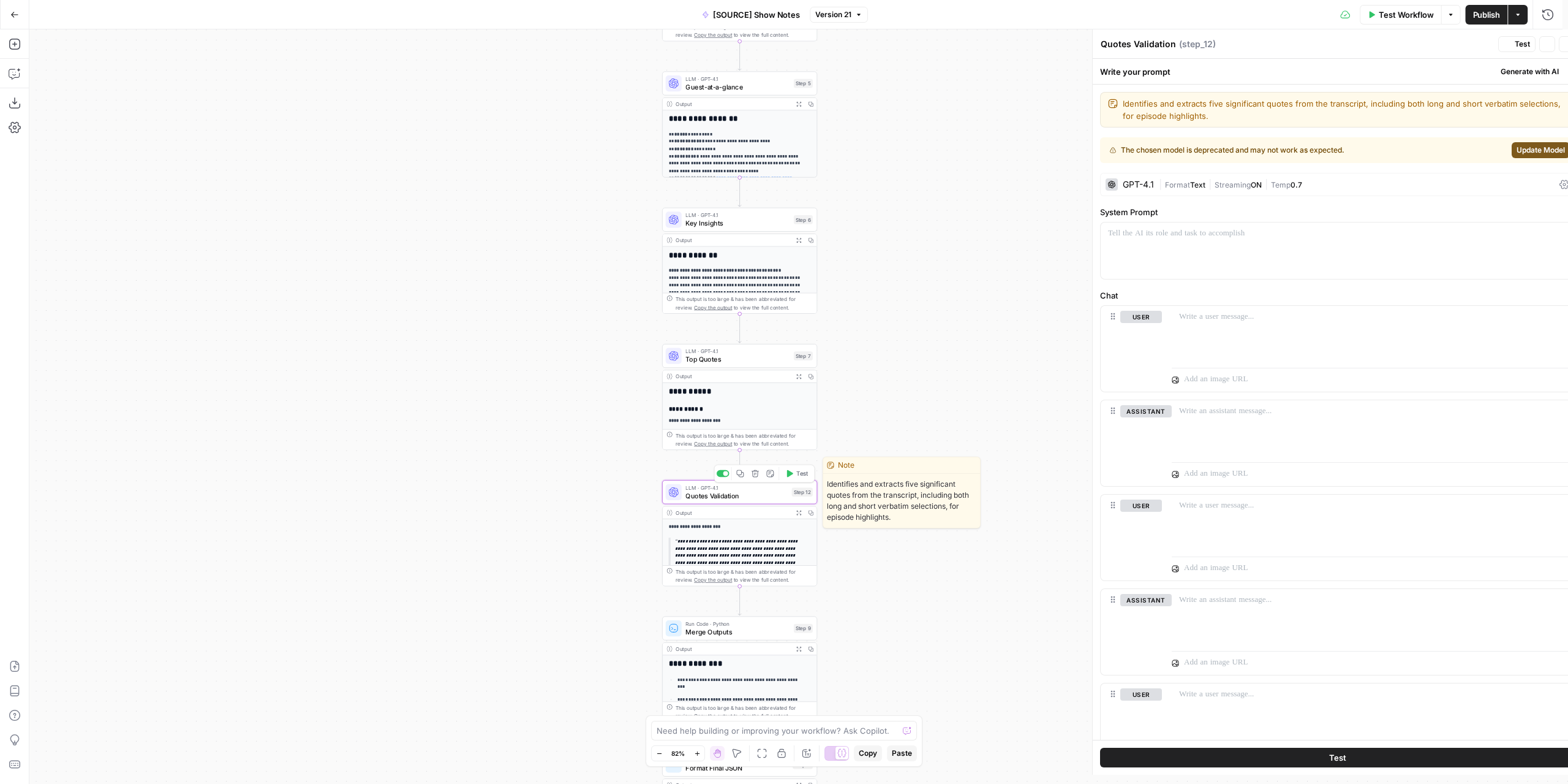
click at [763, 501] on div "LLM · GPT-4.1 Quotes Validation Step 12 Copy step Delete step Edit Note Test" at bounding box center [739, 491] width 155 height 24
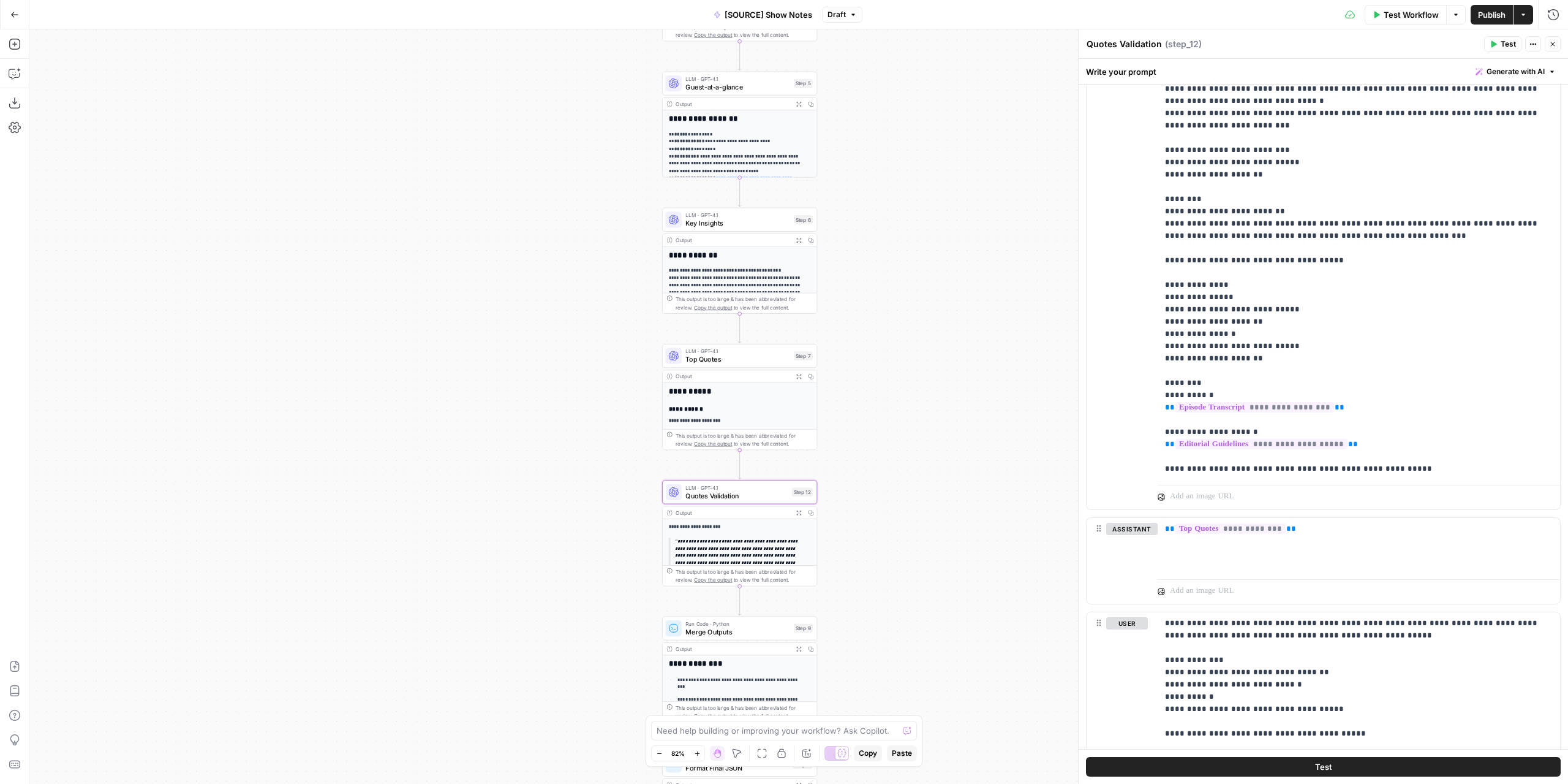
scroll to position [3015, 0]
